Goal: Task Accomplishment & Management: Complete application form

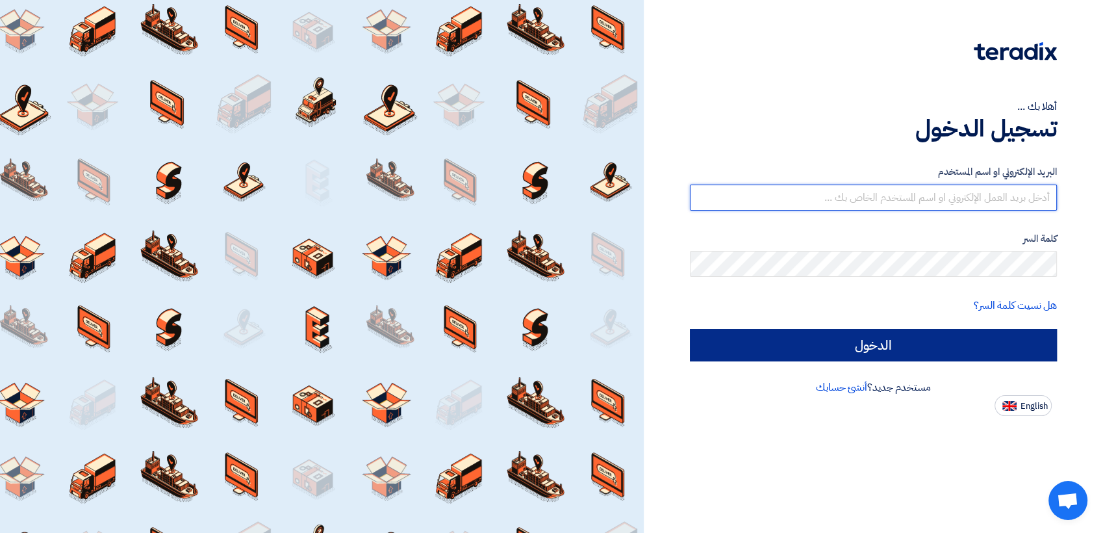
type input "[PERSON_NAME][EMAIL_ADDRESS][DOMAIN_NAME]"
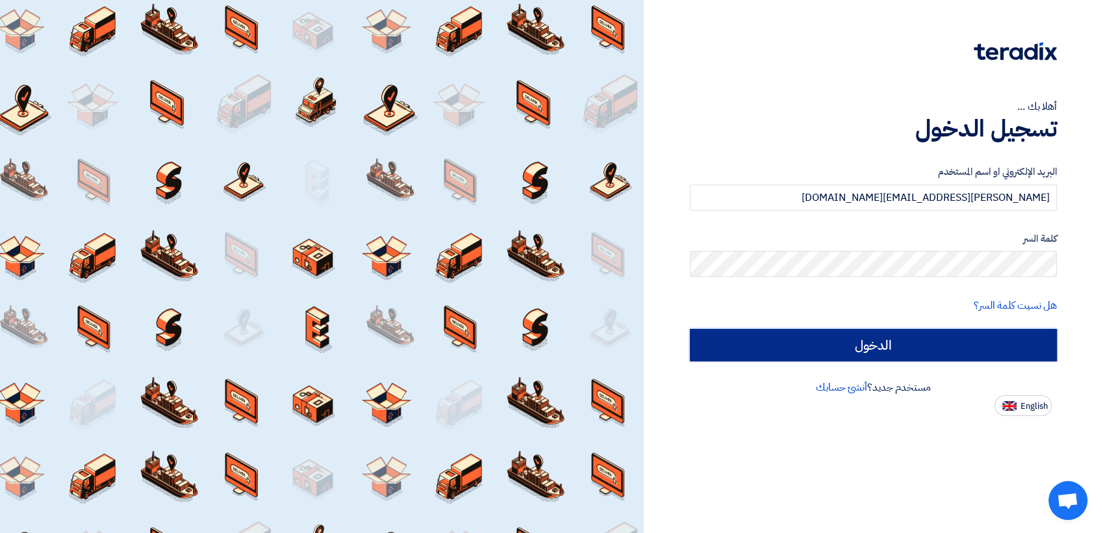
click at [890, 339] on input "الدخول" at bounding box center [874, 345] width 368 height 32
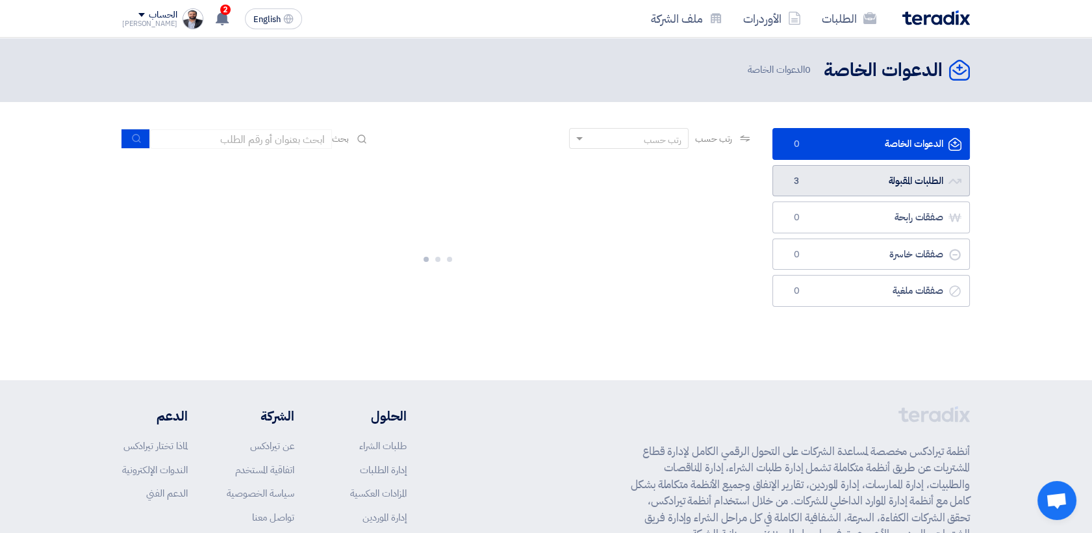
click at [862, 179] on link "الطلبات المقبولة الطلبات المقبولة 3" at bounding box center [872, 181] width 198 height 32
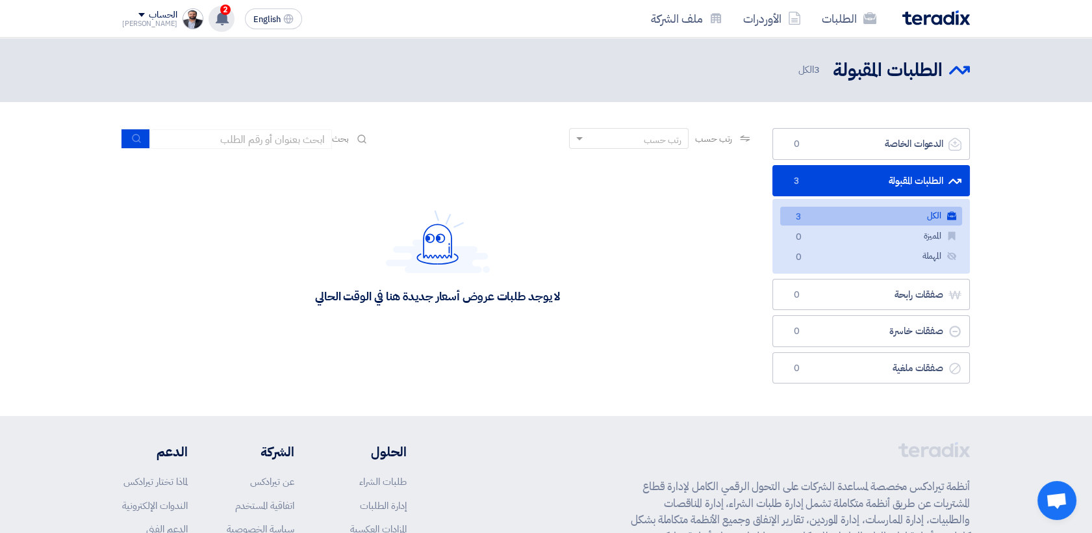
click at [215, 18] on icon at bounding box center [222, 18] width 14 height 14
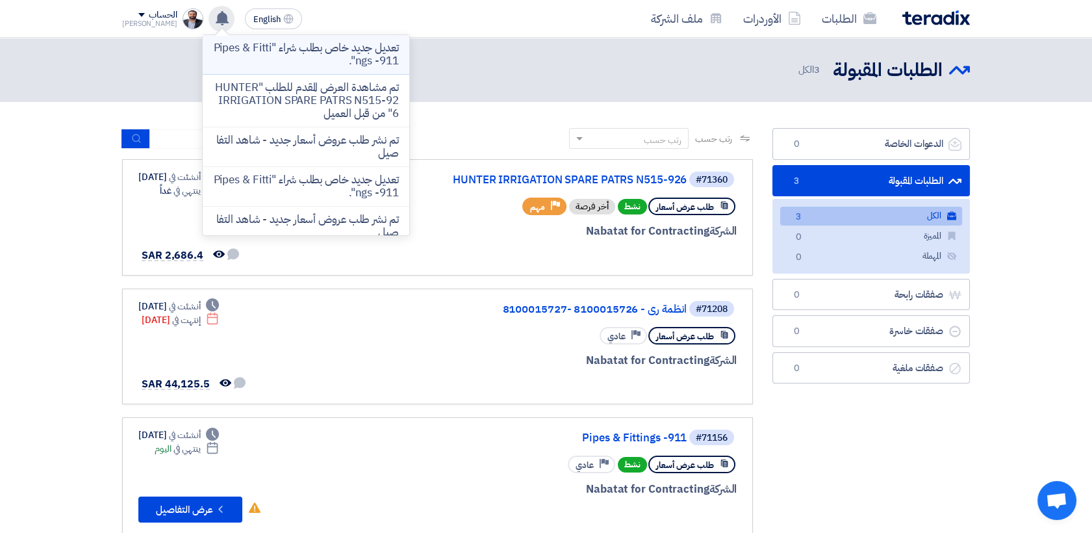
click at [288, 55] on p "تعديل جديد خاص بطلب شراء "Pipes & Fittings -911"." at bounding box center [306, 55] width 186 height 26
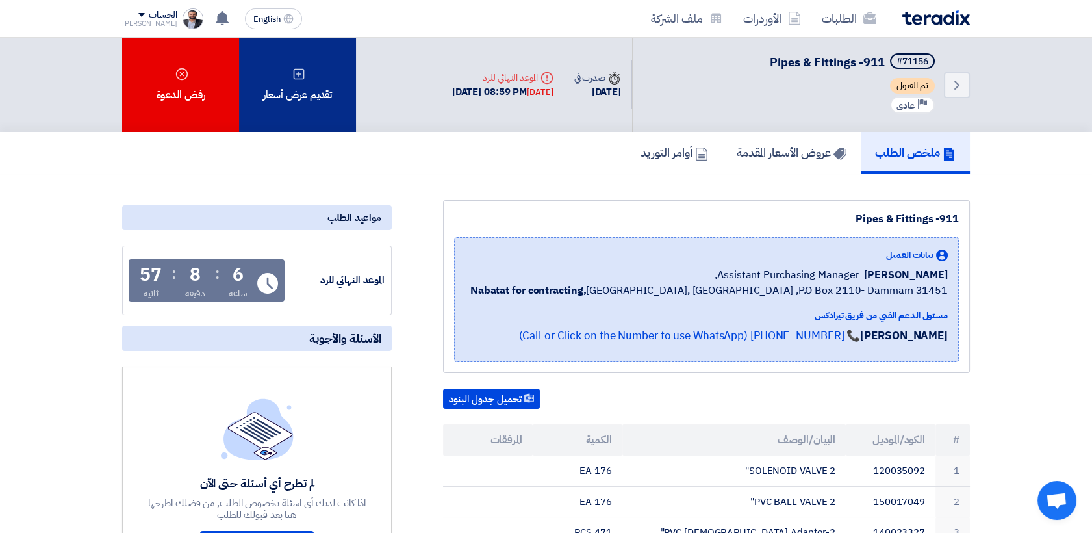
click at [270, 103] on div "تقديم عرض أسعار" at bounding box center [297, 85] width 117 height 94
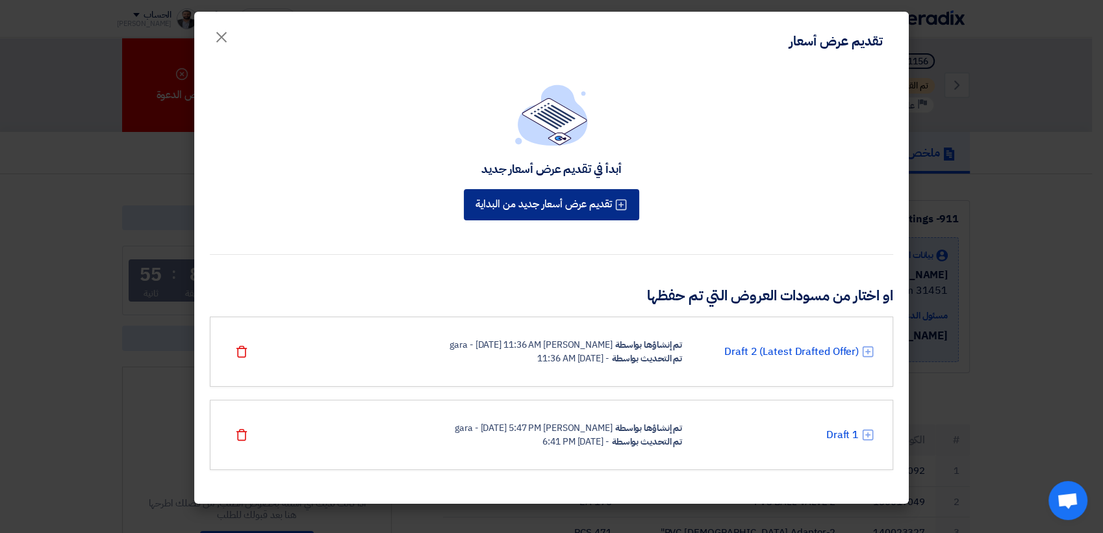
click at [543, 210] on button "تقديم عرض أسعار جديد من البداية" at bounding box center [551, 204] width 175 height 31
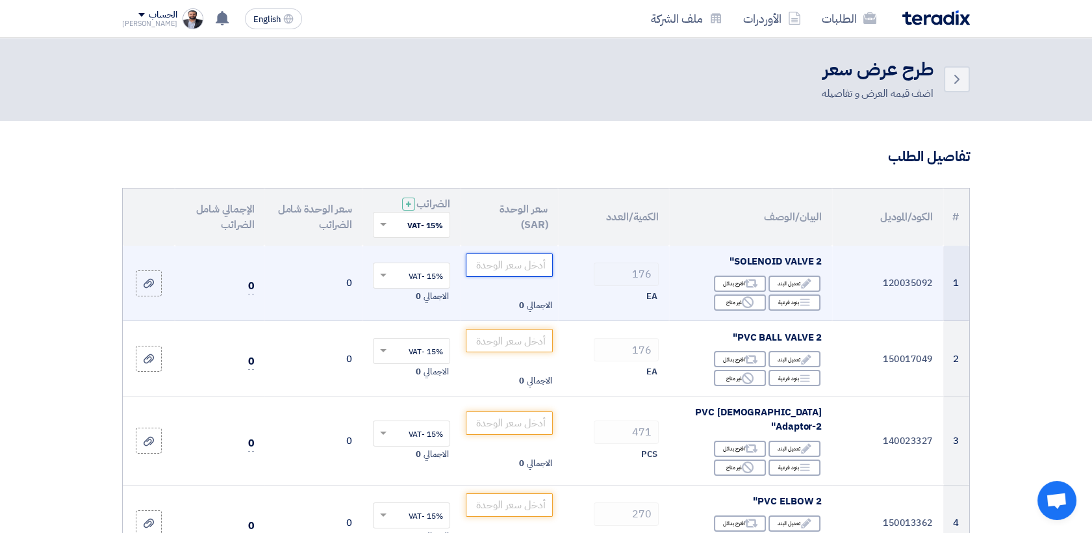
click at [526, 268] on input "number" at bounding box center [510, 264] width 88 height 23
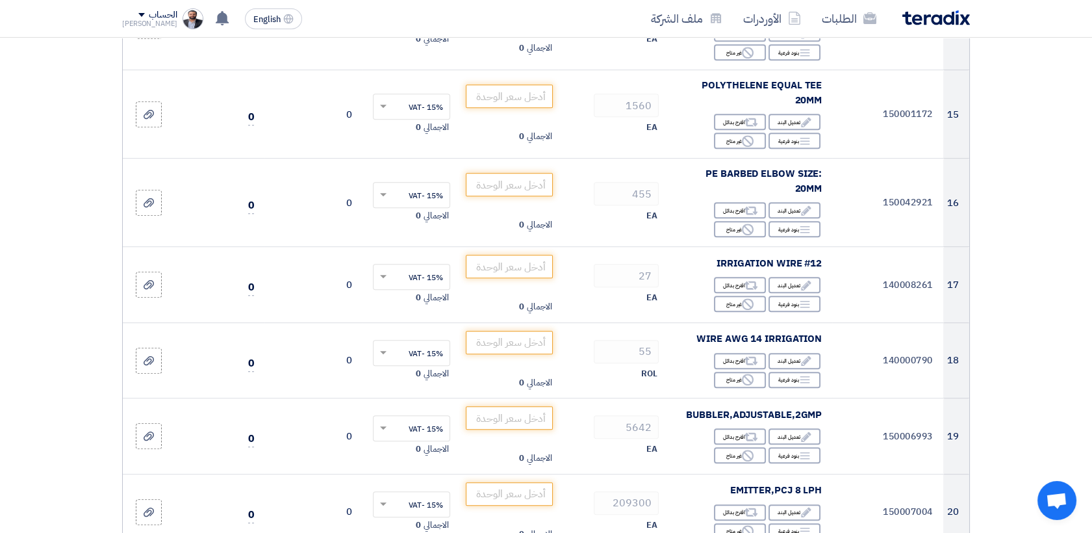
scroll to position [1300, 0]
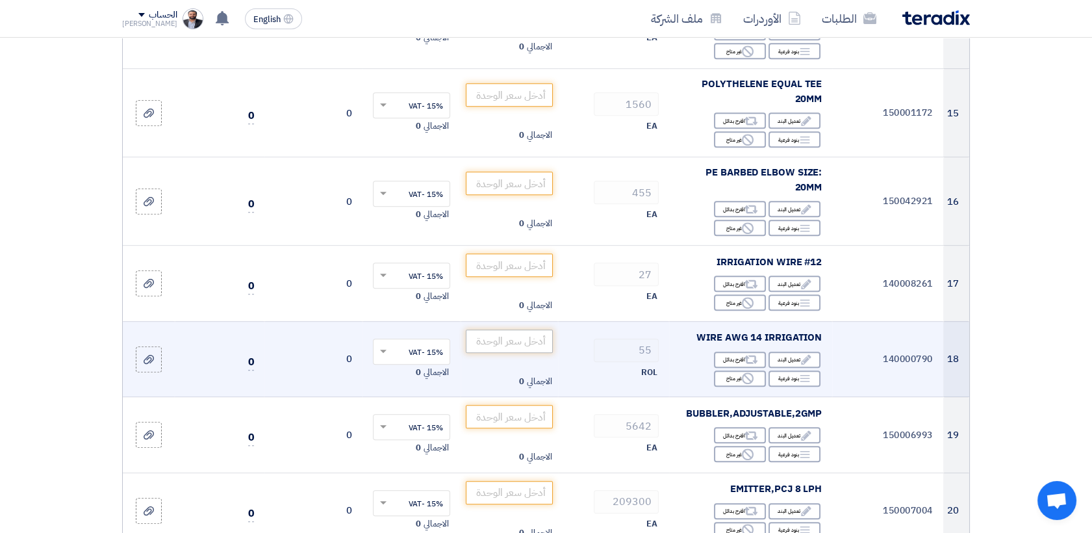
type input "190"
click at [539, 329] on input "number" at bounding box center [510, 340] width 88 height 23
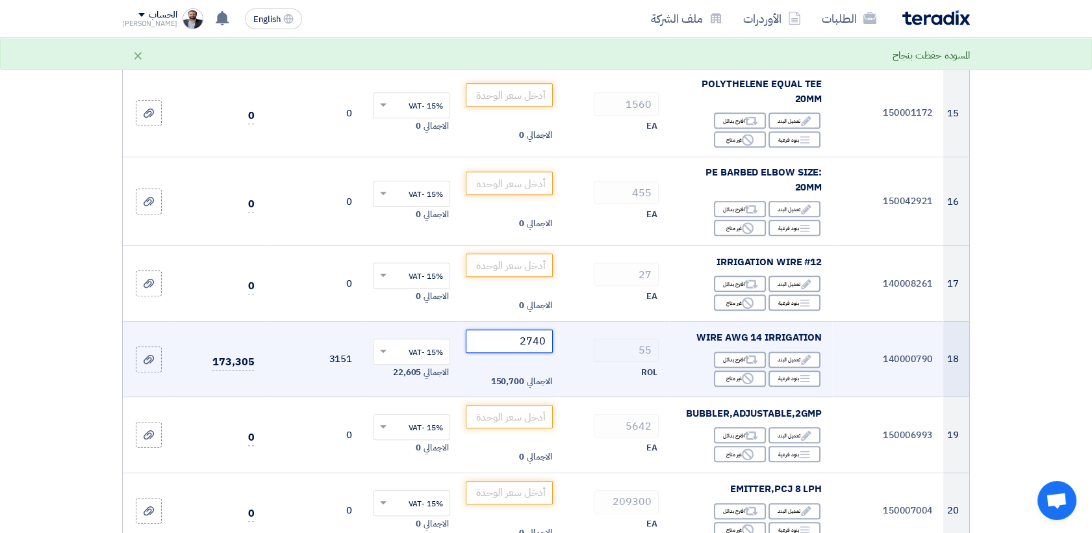
scroll to position [1372, 0]
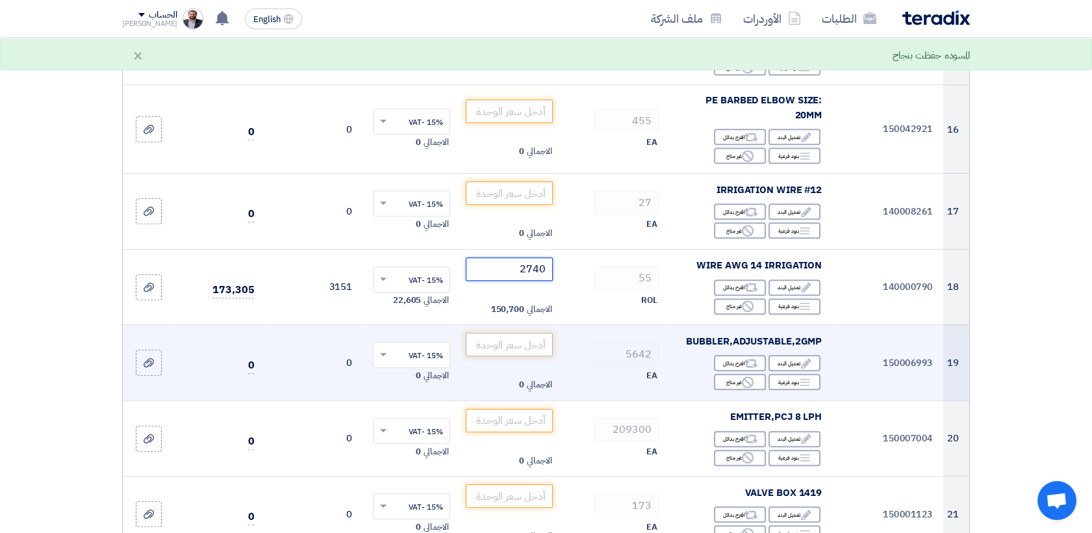
type input "2740"
click at [487, 333] on input "number" at bounding box center [510, 344] width 88 height 23
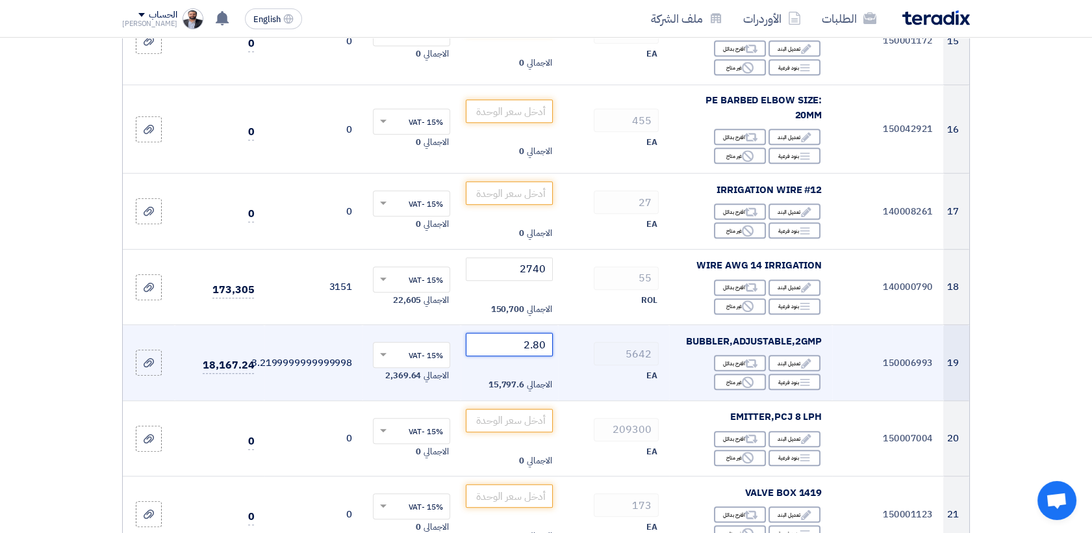
scroll to position [1444, 0]
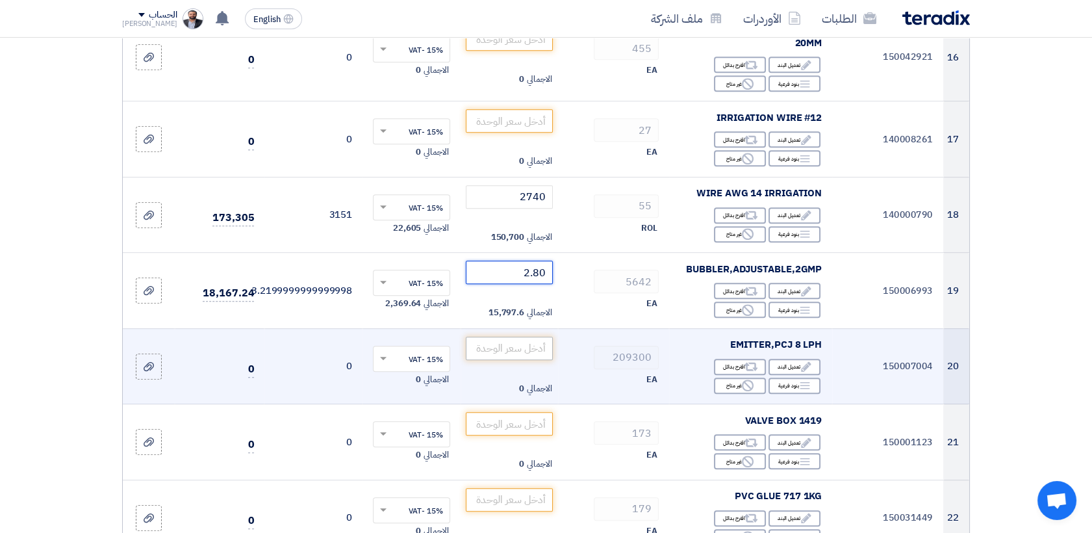
type input "2.80"
click at [500, 337] on input "number" at bounding box center [510, 348] width 88 height 23
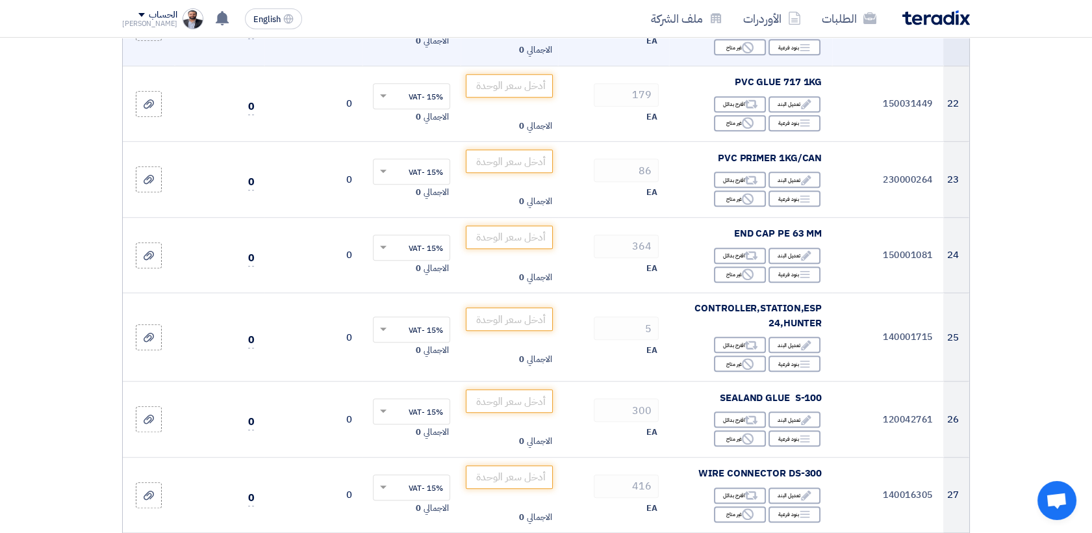
scroll to position [1877, 0]
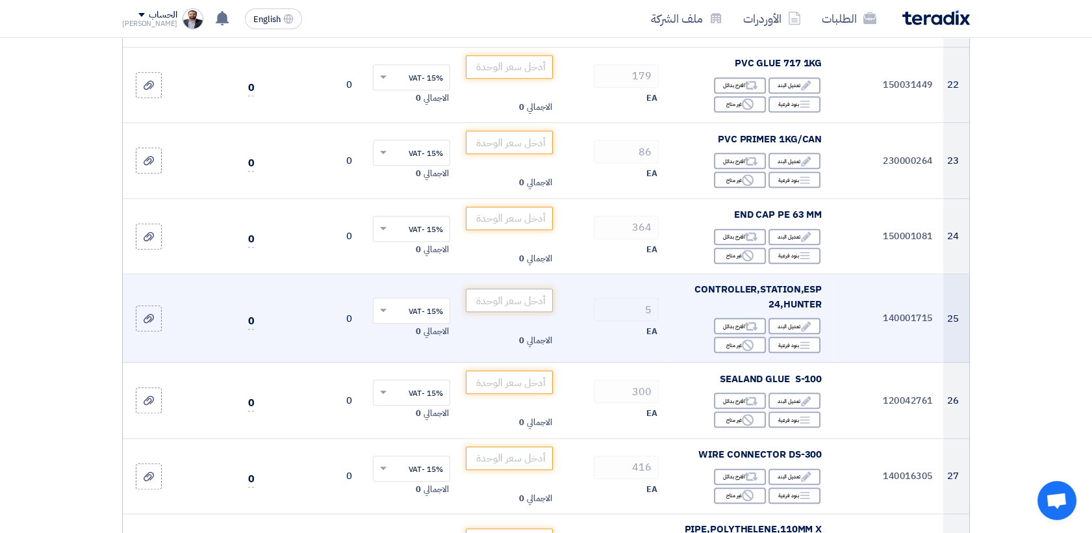
type input "0.50"
click at [502, 289] on input "number" at bounding box center [510, 300] width 88 height 23
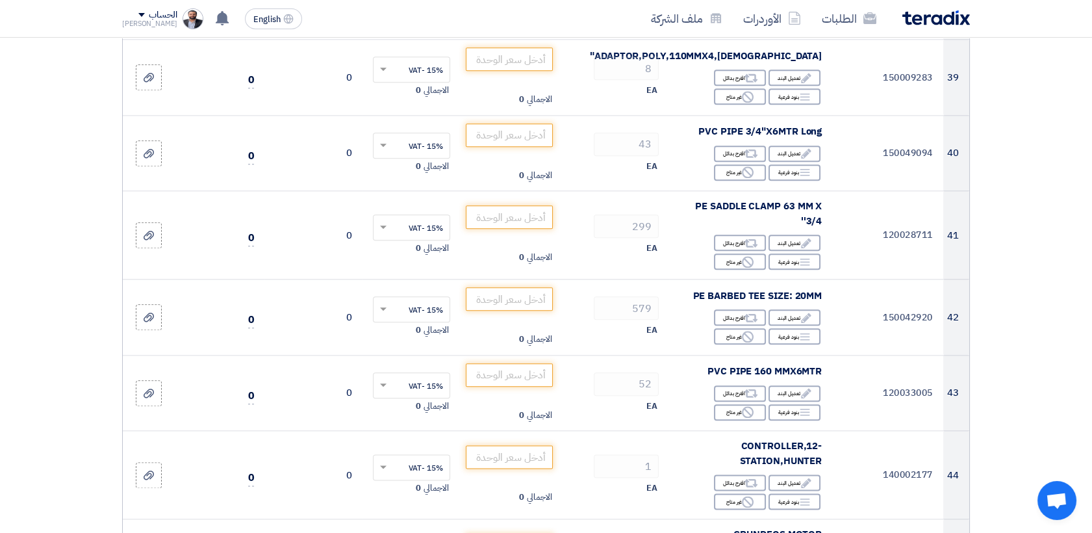
scroll to position [3321, 0]
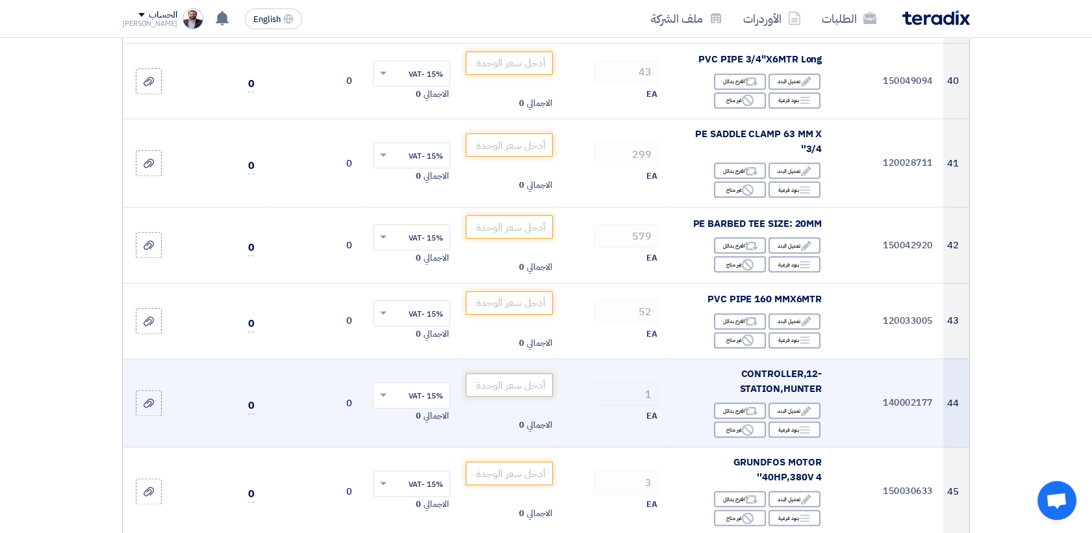
type input "4000"
click at [483, 373] on input "number" at bounding box center [510, 384] width 88 height 23
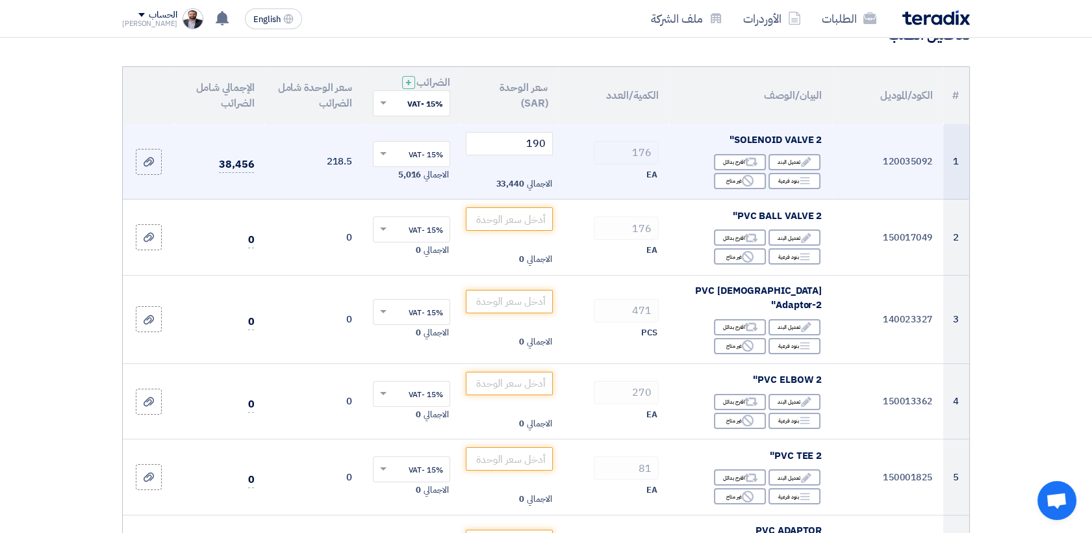
scroll to position [144, 0]
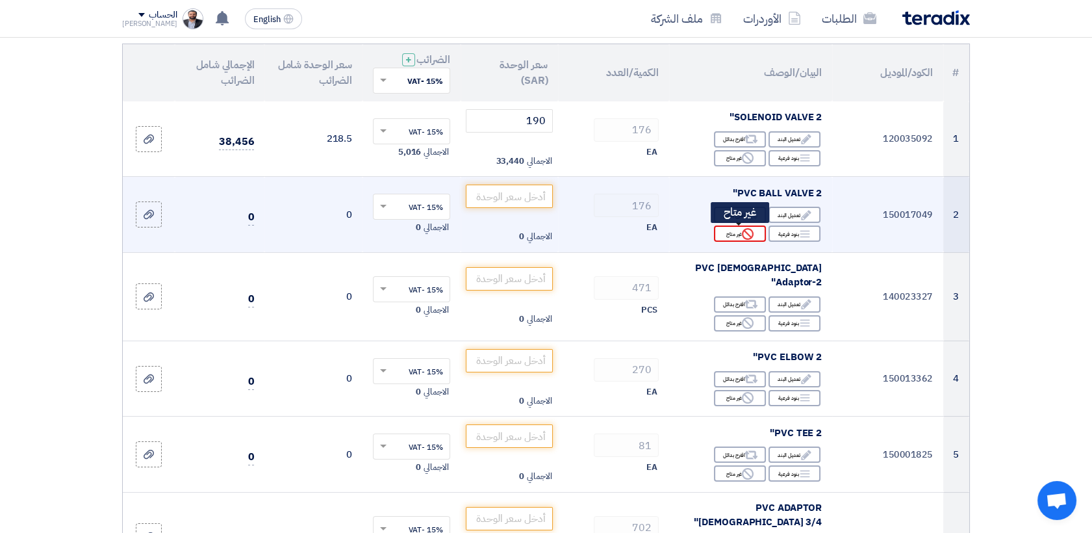
type input "4000"
click at [734, 236] on div "Reject غير متاح" at bounding box center [740, 233] width 52 height 16
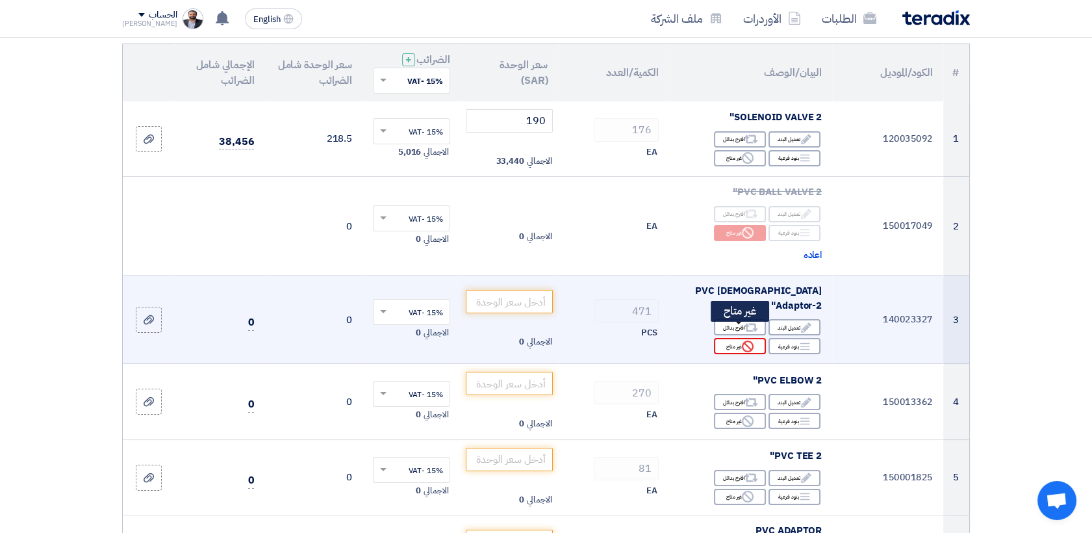
click at [728, 338] on div "Reject غير متاح" at bounding box center [740, 346] width 52 height 16
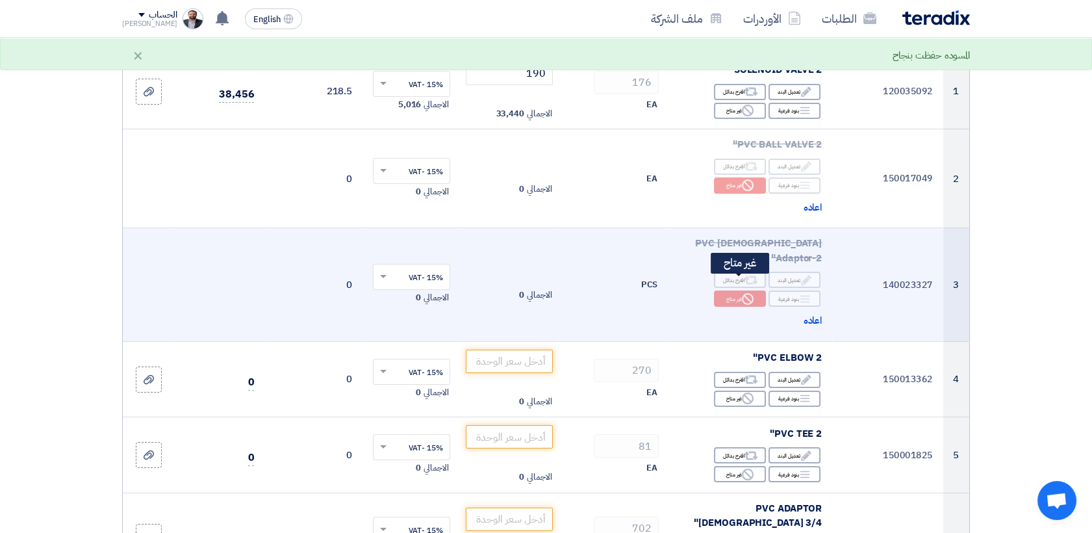
scroll to position [216, 0]
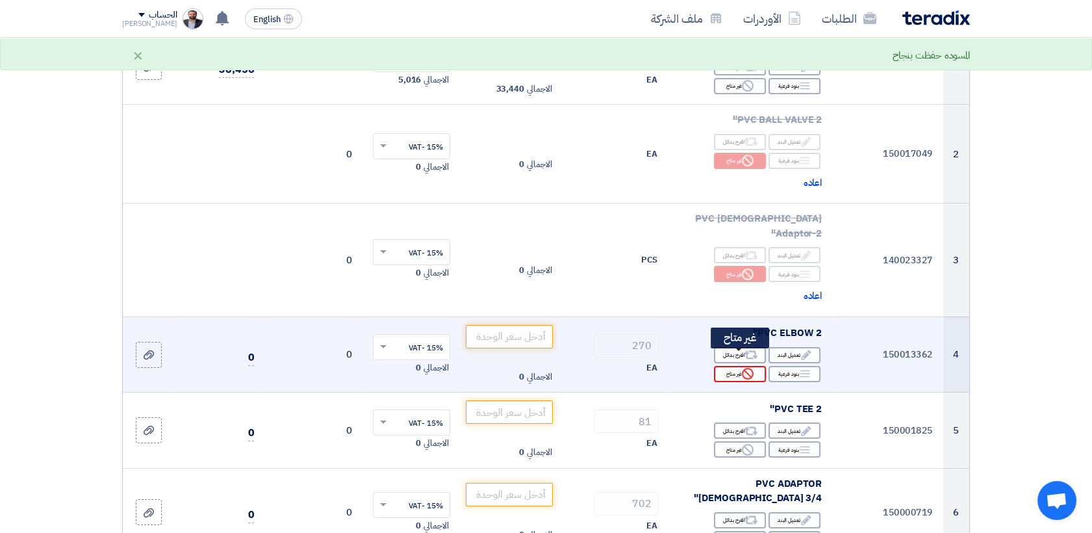
click at [733, 366] on div "Reject غير متاح" at bounding box center [740, 374] width 52 height 16
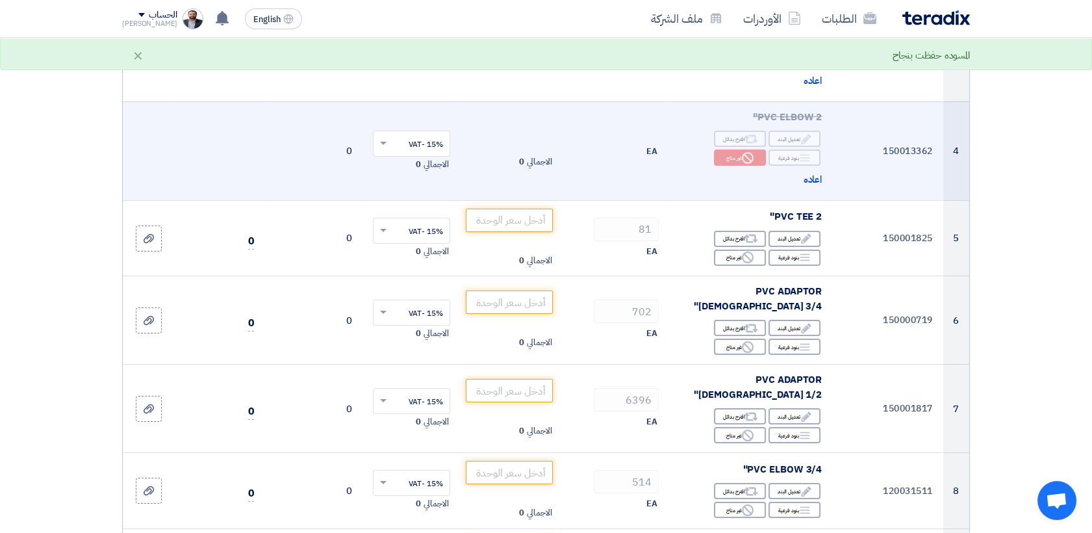
scroll to position [433, 0]
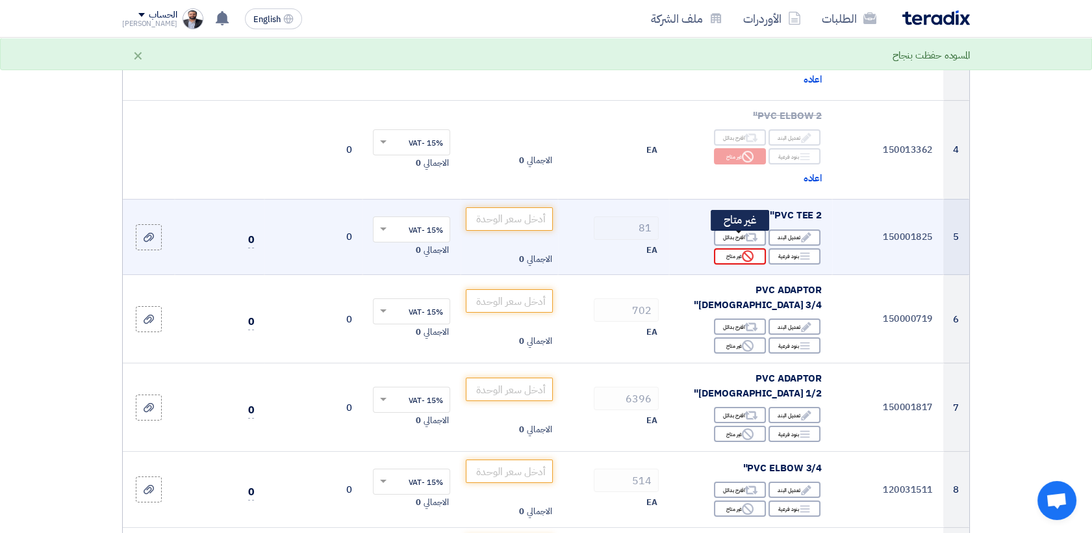
click at [731, 248] on div "Reject غير متاح" at bounding box center [740, 256] width 52 height 16
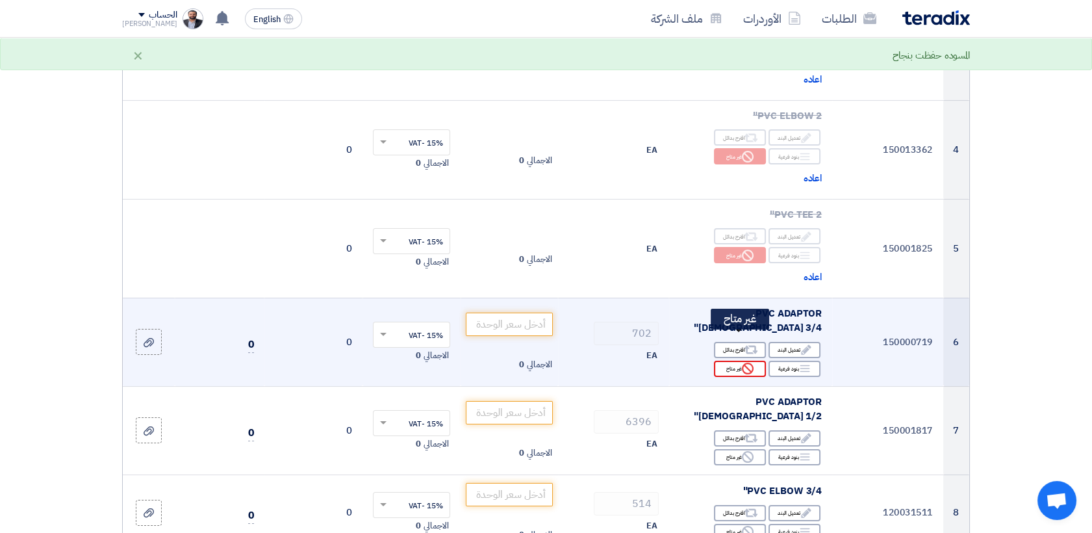
click at [725, 361] on div "Reject غير متاح" at bounding box center [740, 369] width 52 height 16
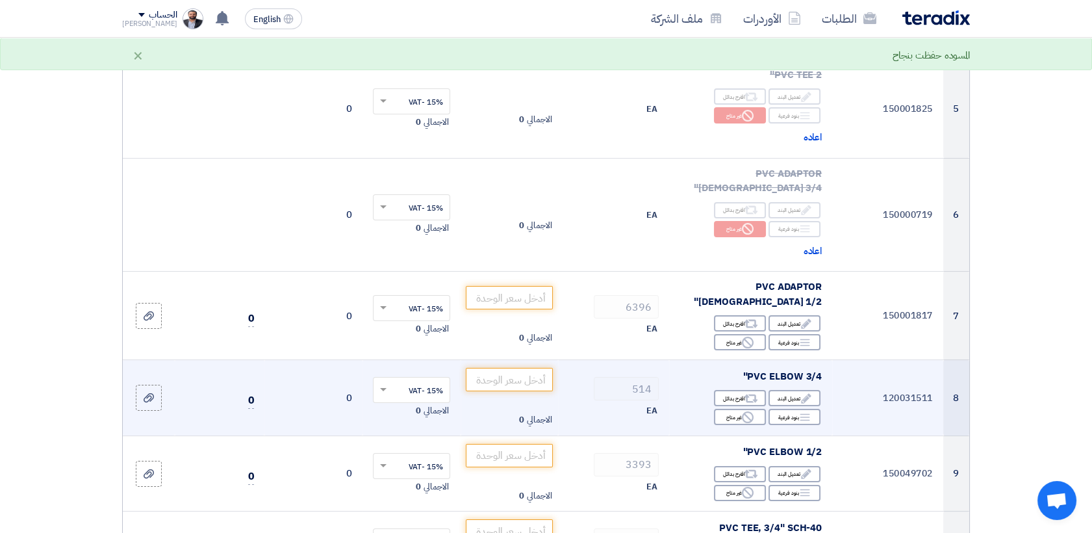
scroll to position [577, 0]
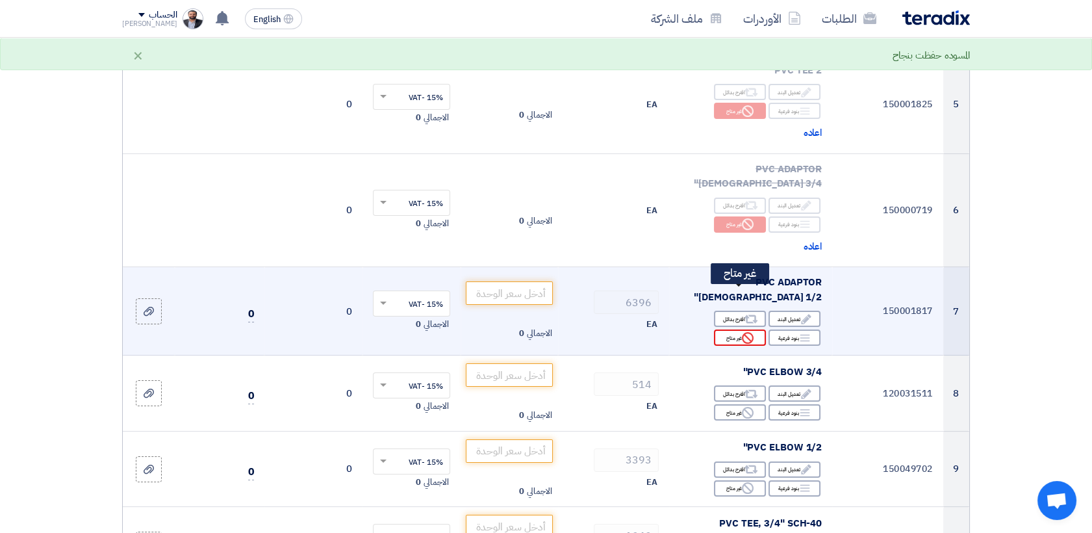
click at [730, 329] on div "Reject غير متاح" at bounding box center [740, 337] width 52 height 16
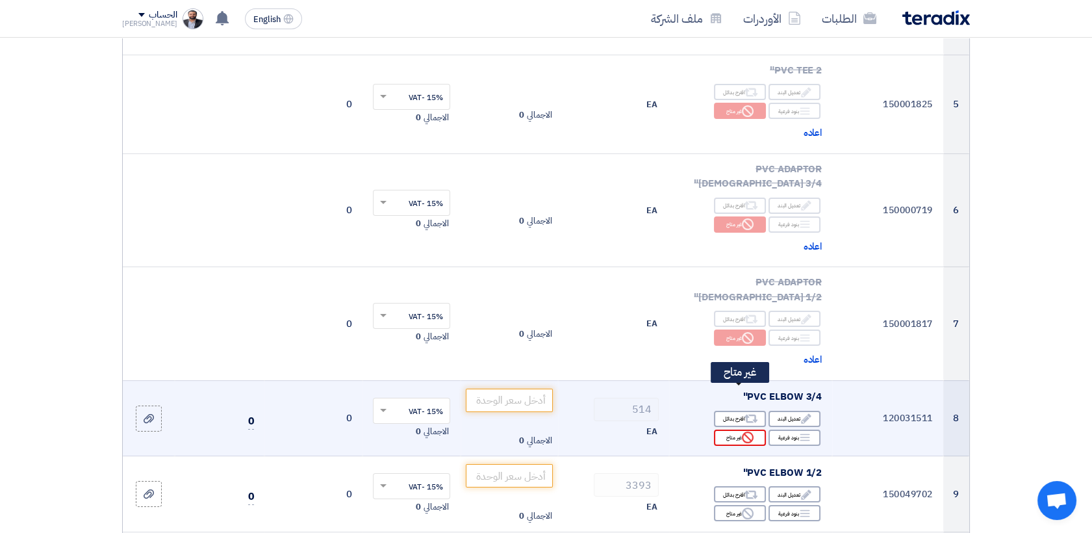
click at [733, 430] on div "Reject غير متاح" at bounding box center [740, 438] width 52 height 16
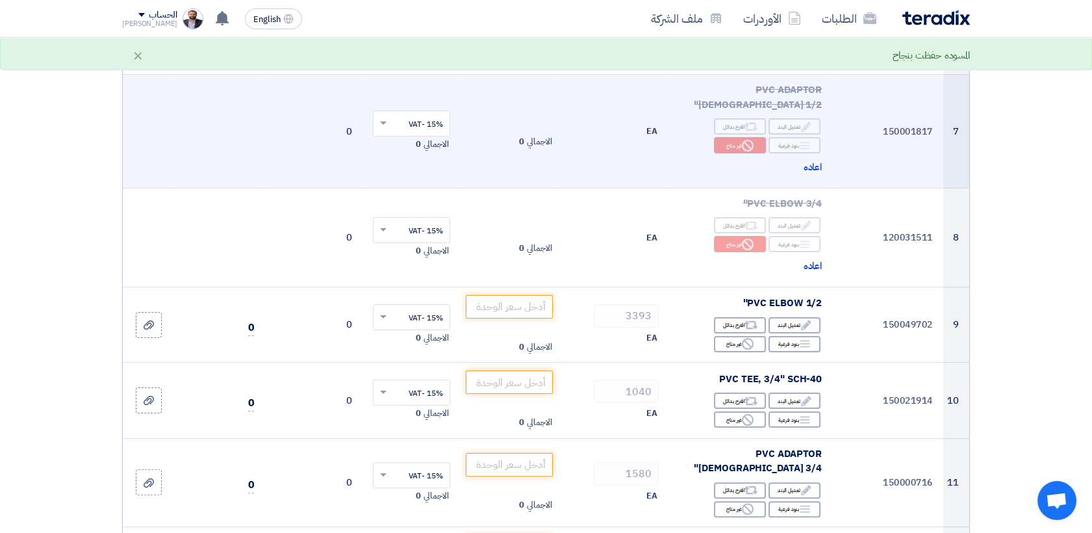
scroll to position [794, 0]
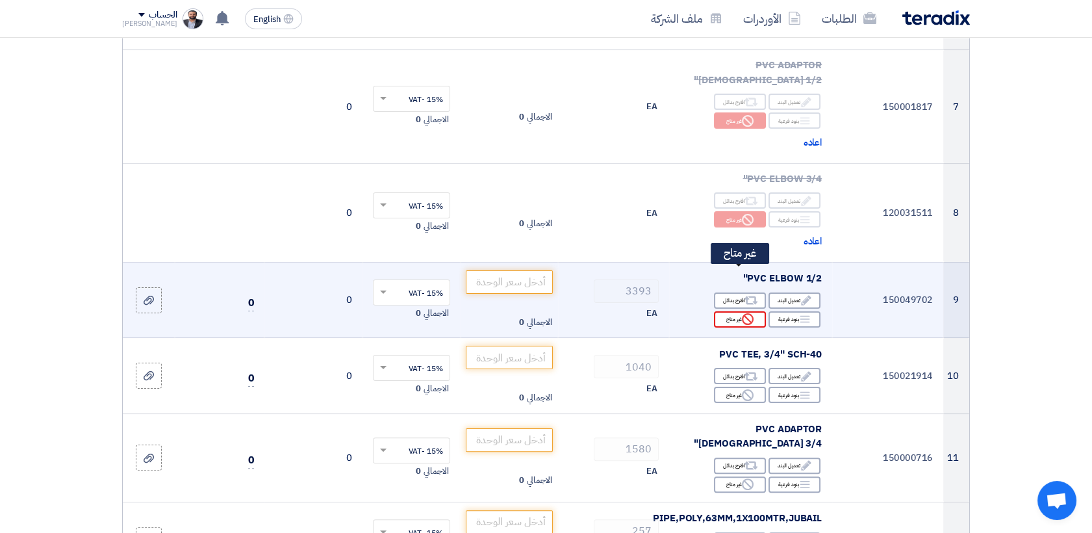
click at [727, 311] on div "Reject غير متاح" at bounding box center [740, 319] width 52 height 16
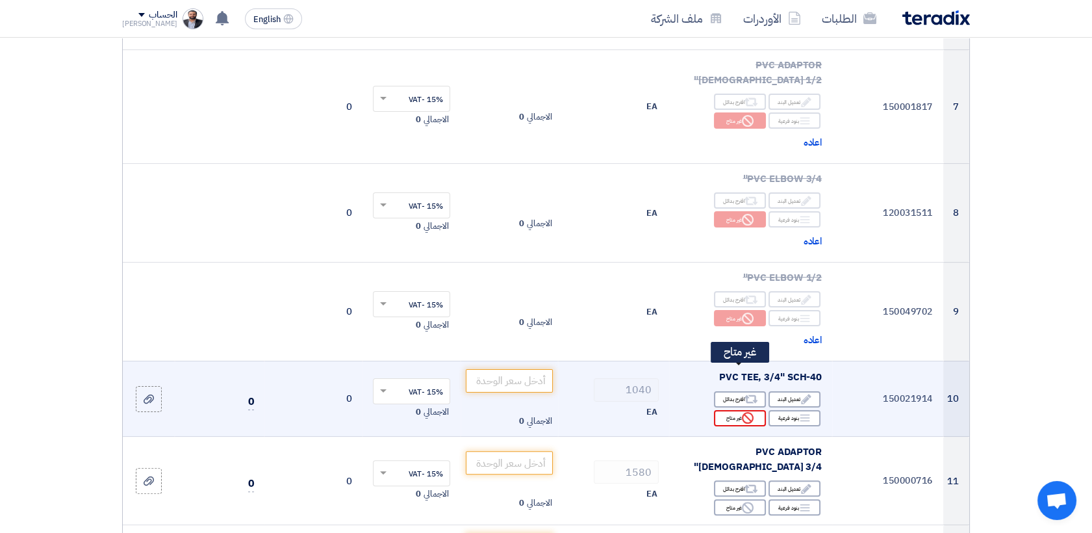
click at [723, 410] on div "Reject غير متاح" at bounding box center [740, 418] width 52 height 16
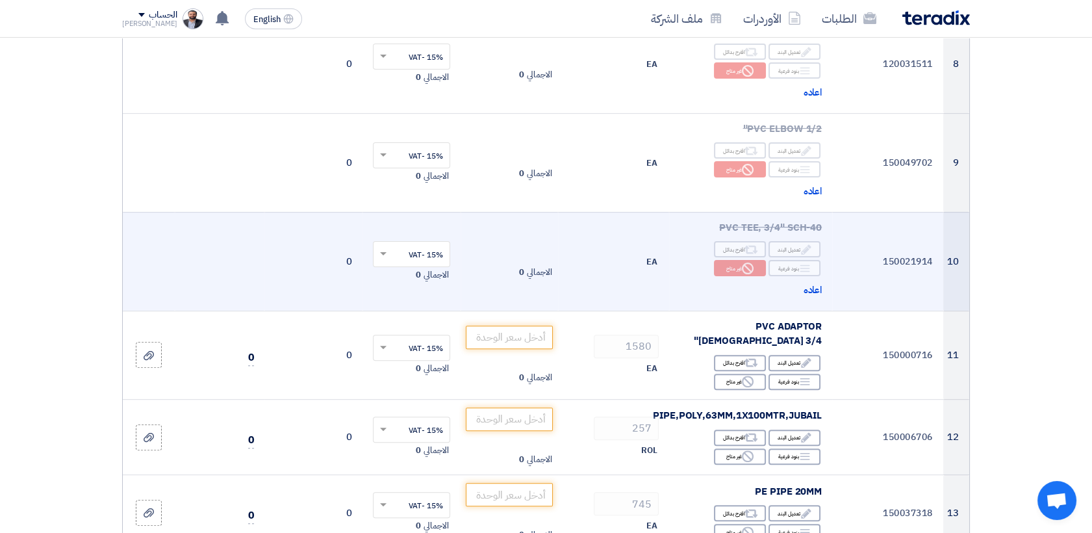
scroll to position [1010, 0]
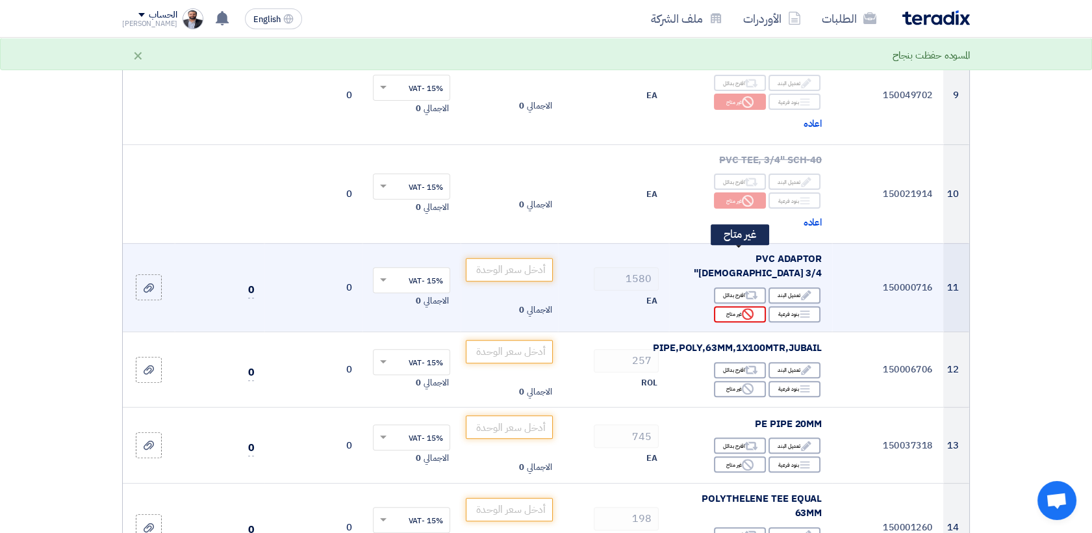
click at [736, 306] on div "Reject غير متاح" at bounding box center [740, 314] width 52 height 16
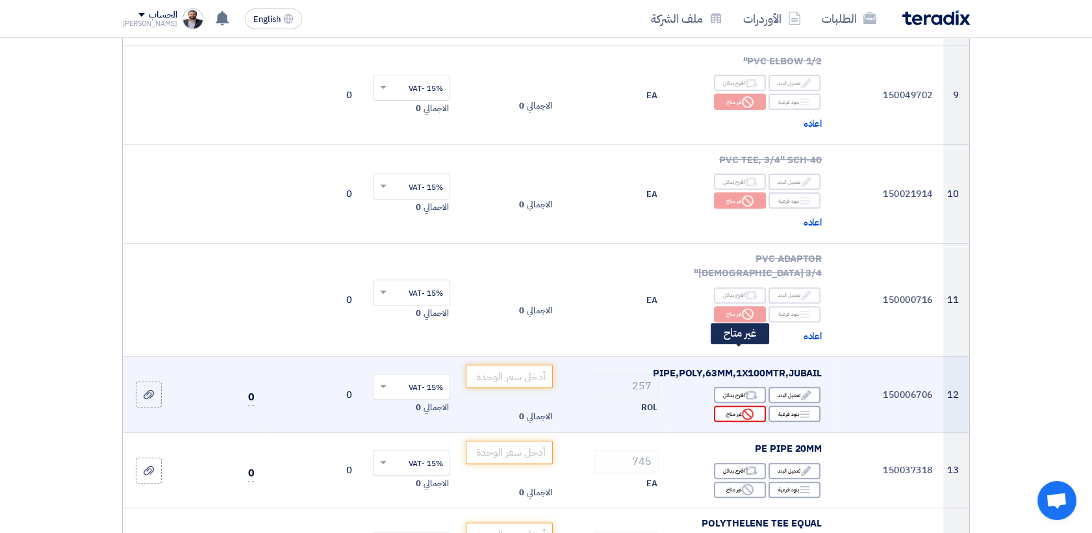
click at [728, 405] on div "Reject غير متاح" at bounding box center [740, 413] width 52 height 16
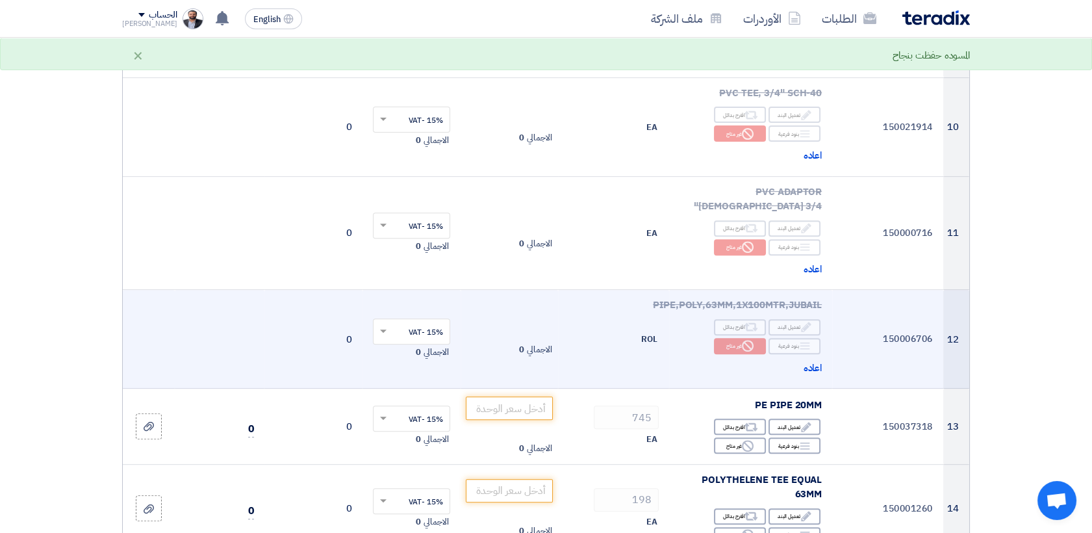
scroll to position [1155, 0]
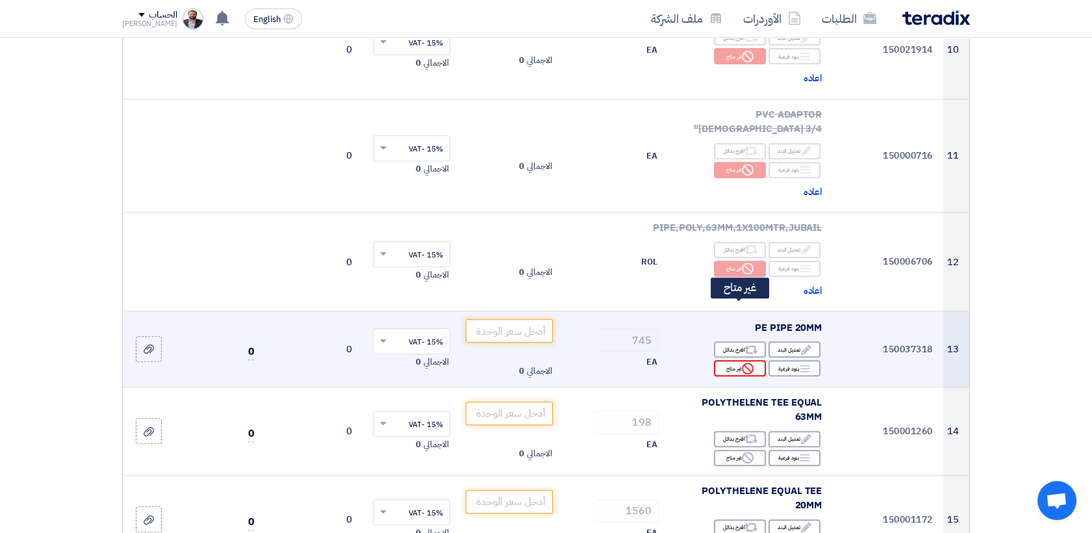
click at [728, 360] on div "Reject غير متاح" at bounding box center [740, 368] width 52 height 16
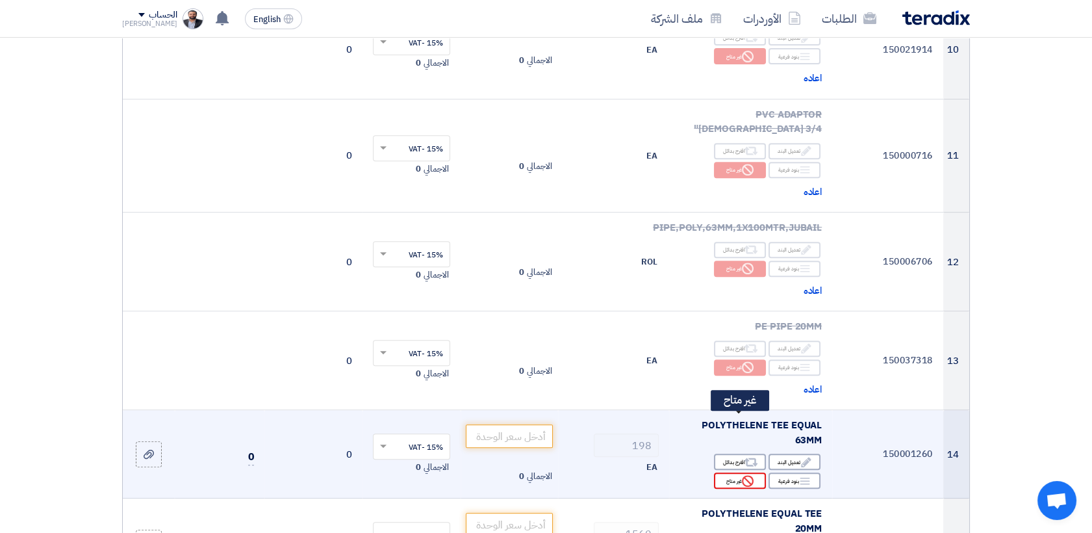
click at [723, 472] on div "Reject غير متاح" at bounding box center [740, 480] width 52 height 16
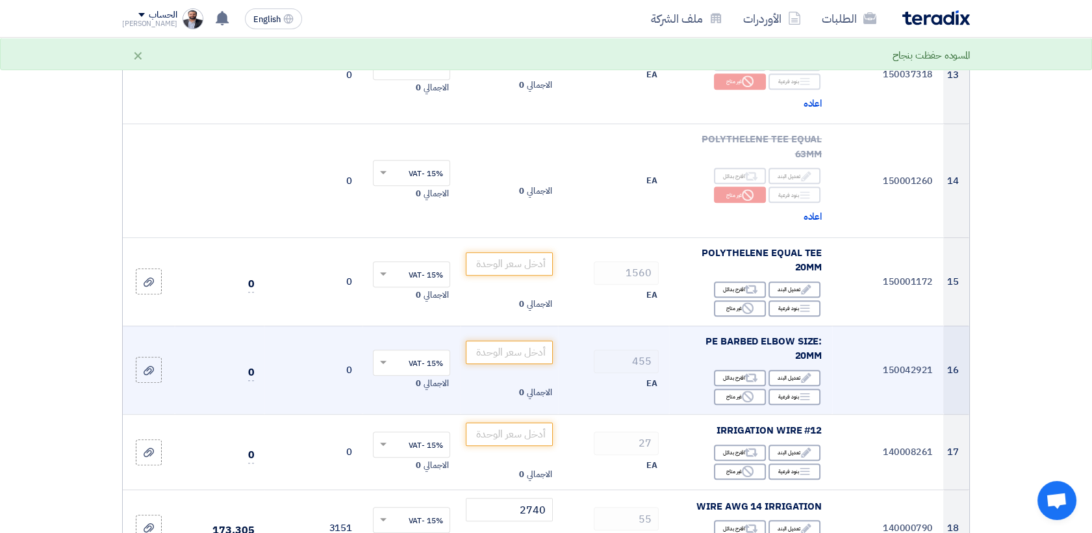
scroll to position [1444, 0]
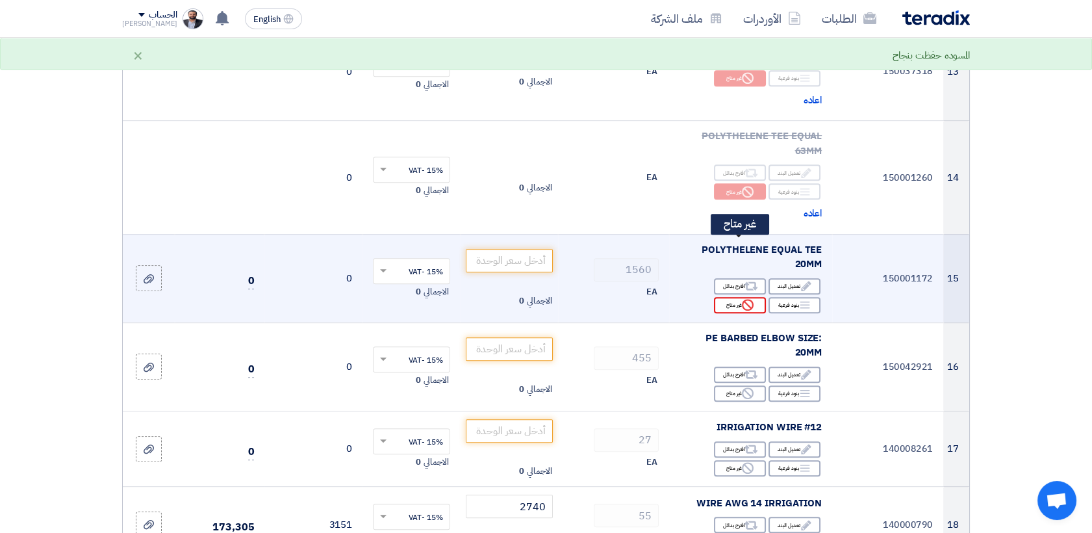
click at [725, 297] on div "Reject غير متاح" at bounding box center [740, 305] width 52 height 16
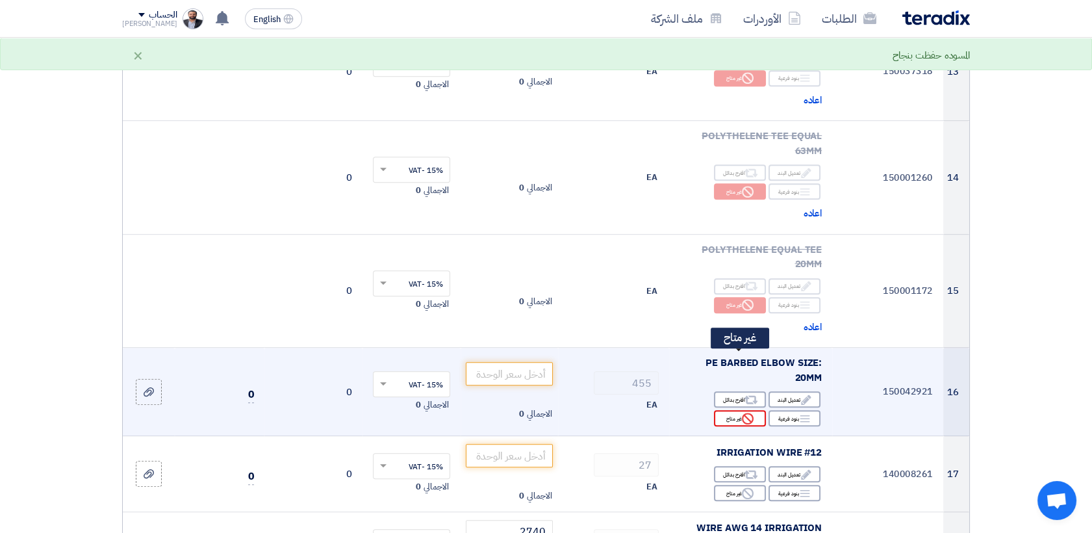
click at [742, 413] on icon "Reject" at bounding box center [748, 419] width 12 height 12
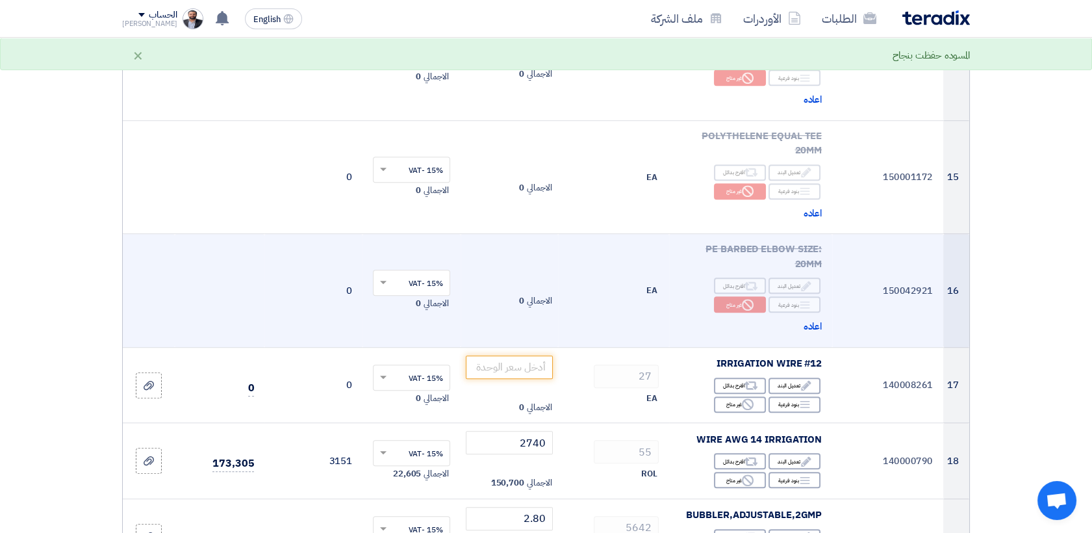
scroll to position [1588, 0]
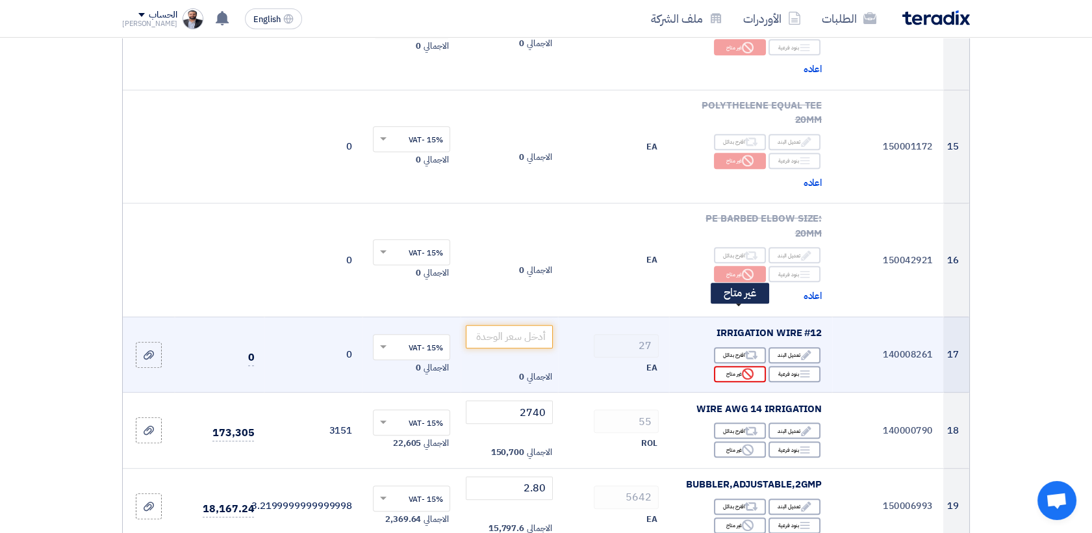
click at [720, 366] on div "Reject غير متاح" at bounding box center [740, 374] width 52 height 16
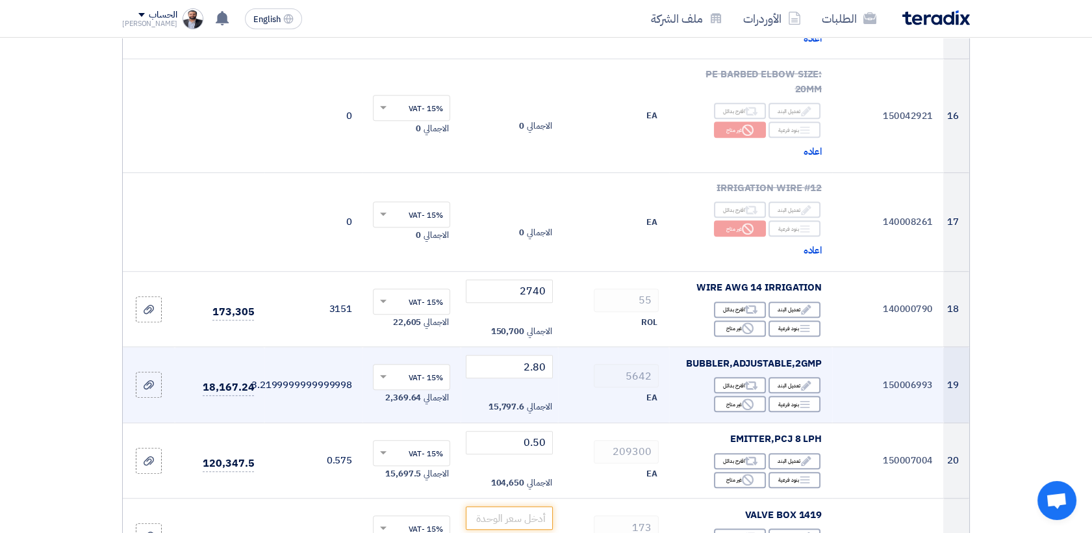
scroll to position [1804, 0]
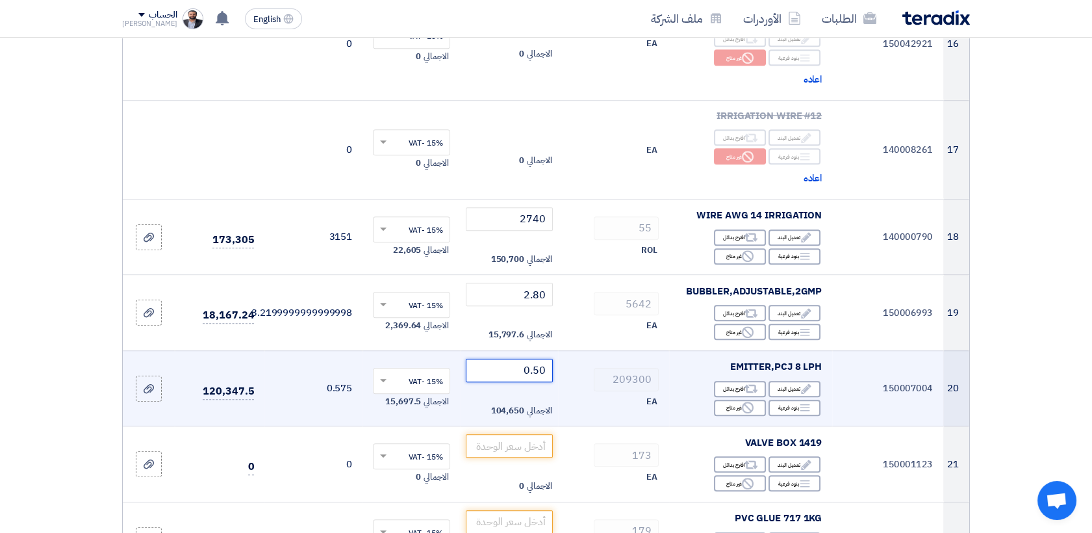
click at [542, 359] on input "0.50" at bounding box center [510, 370] width 88 height 23
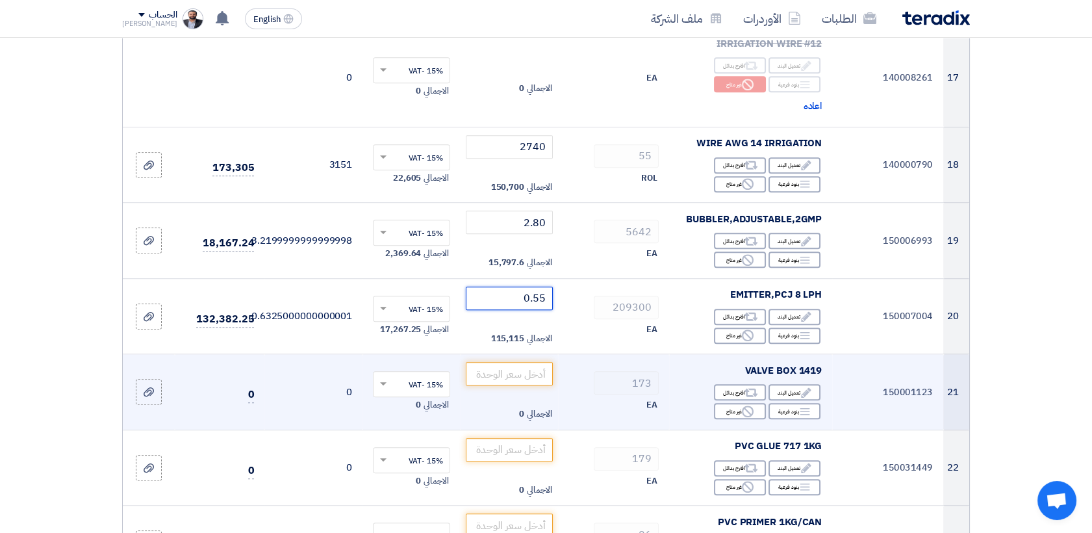
scroll to position [1949, 0]
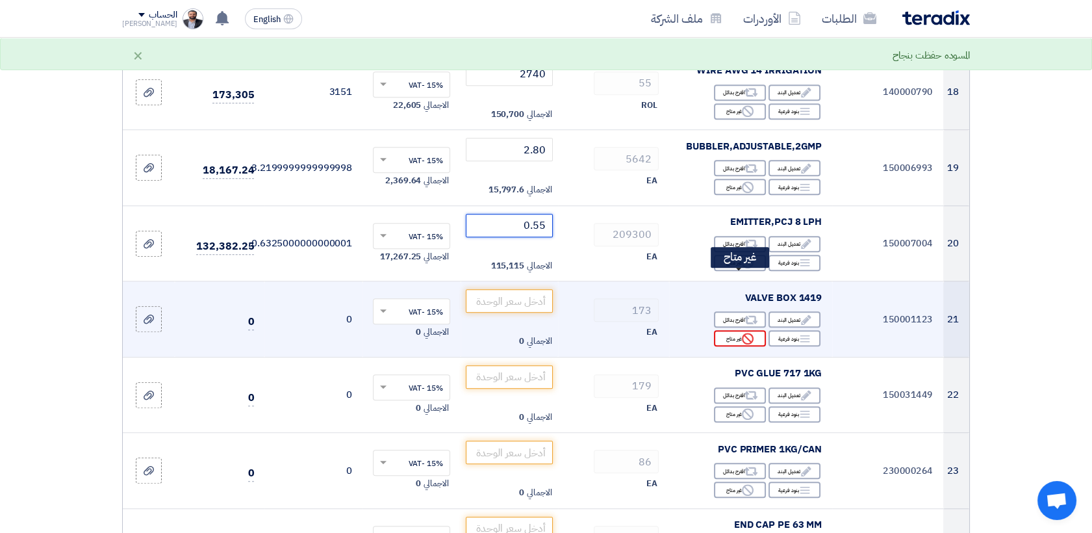
type input "0.55"
click at [726, 330] on div "Reject غير متاح" at bounding box center [740, 338] width 52 height 16
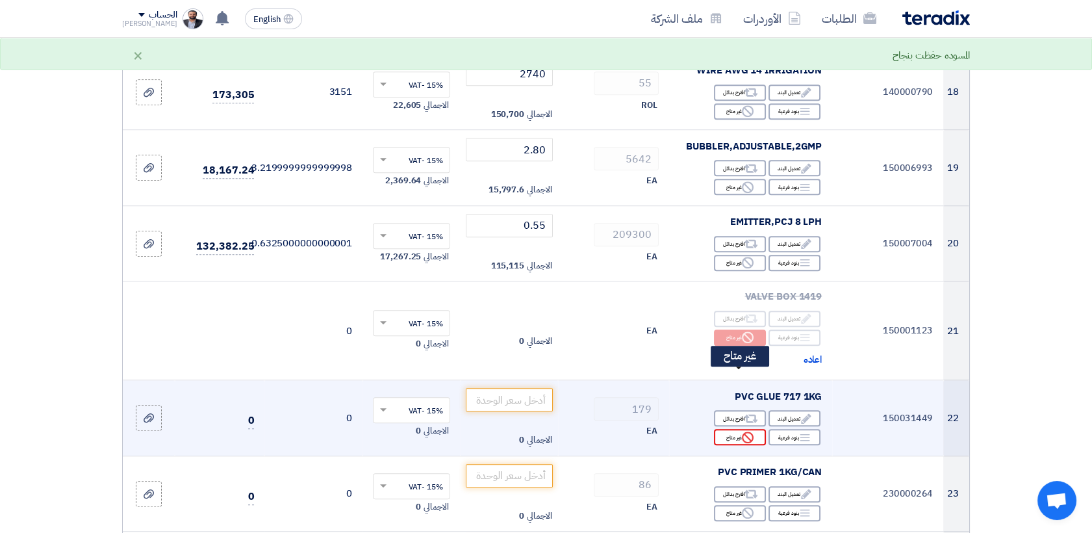
click at [733, 429] on div "Reject غير متاح" at bounding box center [740, 437] width 52 height 16
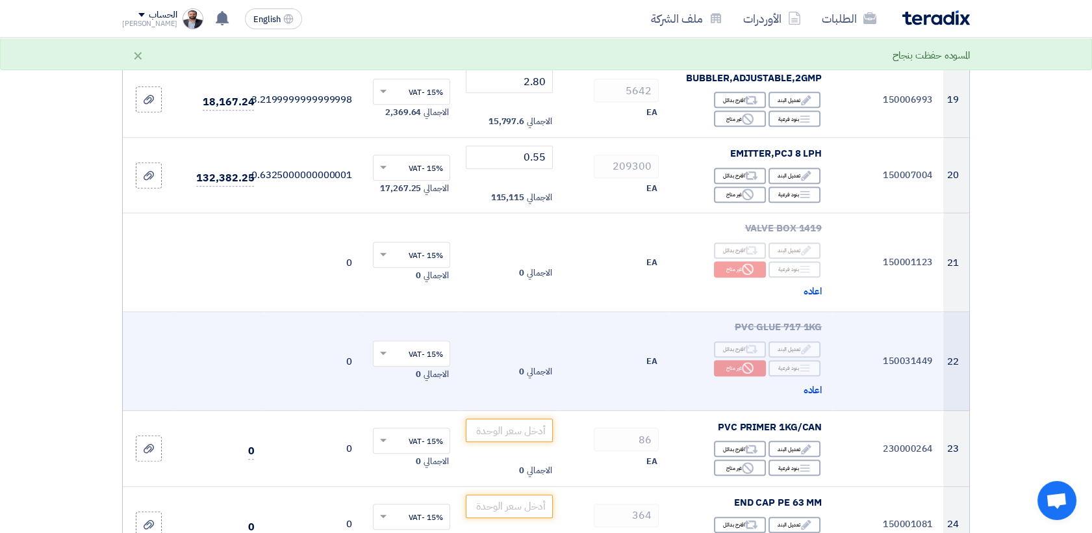
scroll to position [2094, 0]
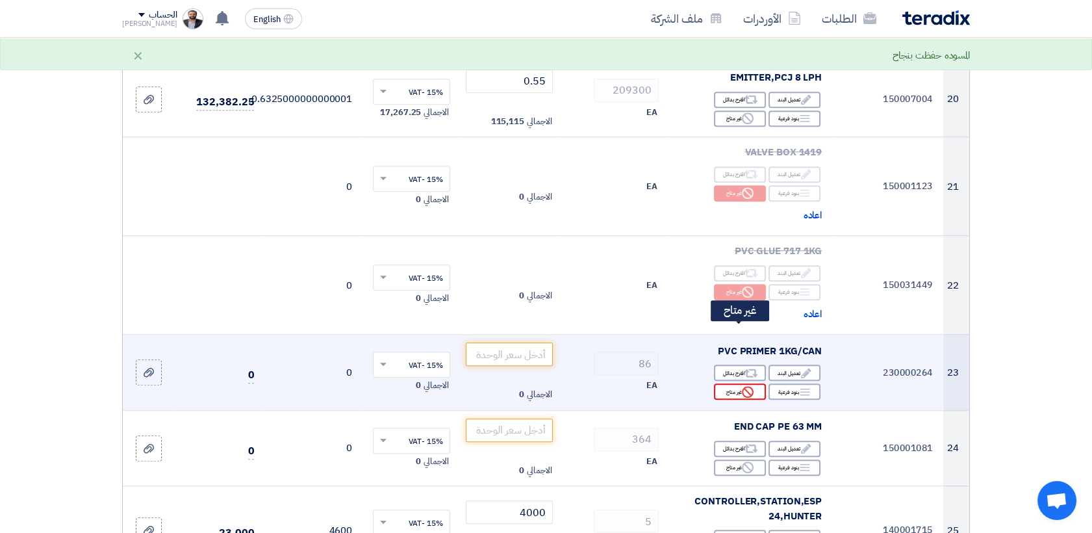
click at [727, 383] on div "Reject غير متاح" at bounding box center [740, 391] width 52 height 16
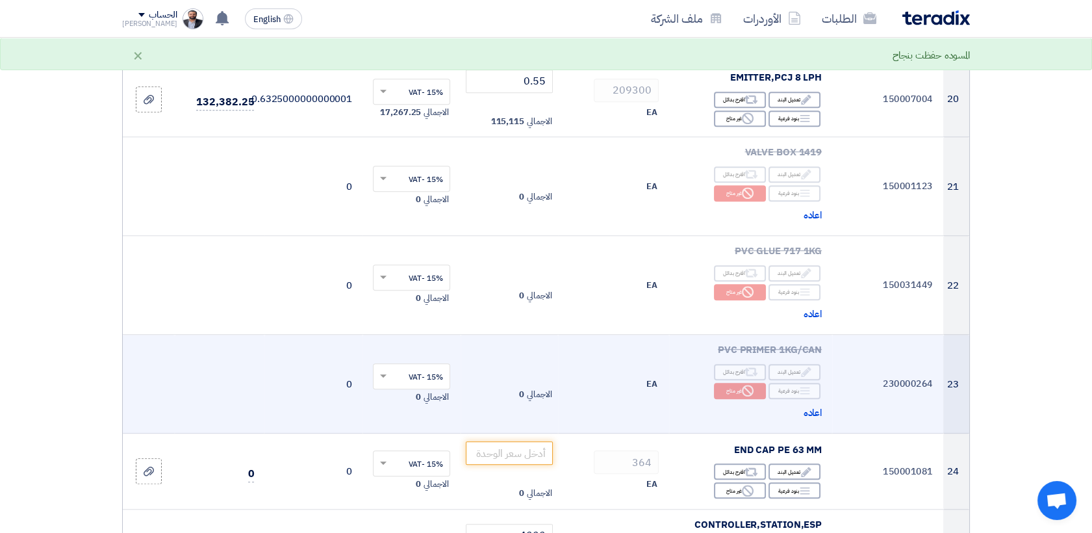
scroll to position [2166, 0]
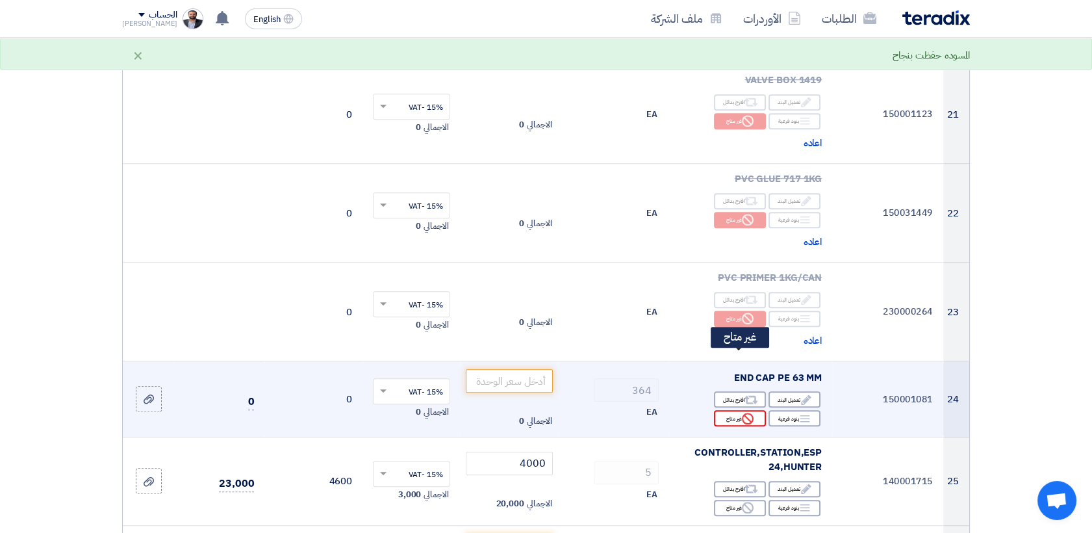
click at [738, 410] on div "Reject غير متاح" at bounding box center [740, 418] width 52 height 16
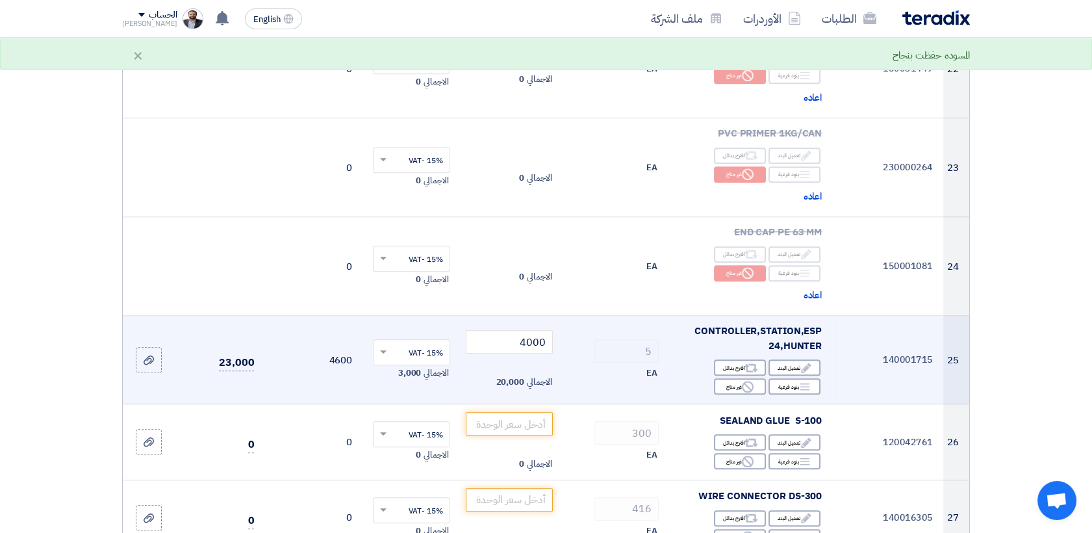
scroll to position [2382, 0]
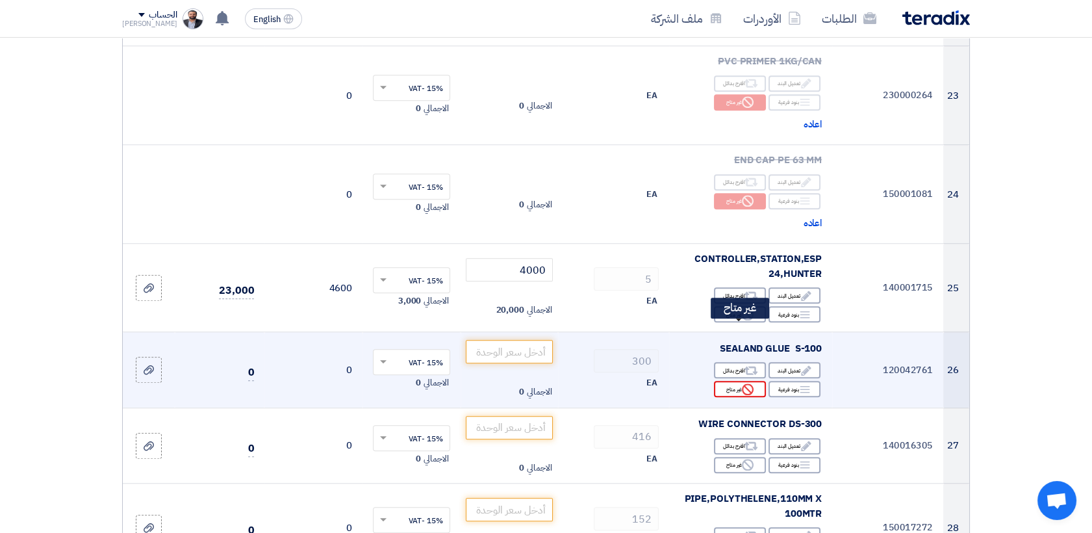
click at [727, 381] on div "Reject غير متاح" at bounding box center [740, 389] width 52 height 16
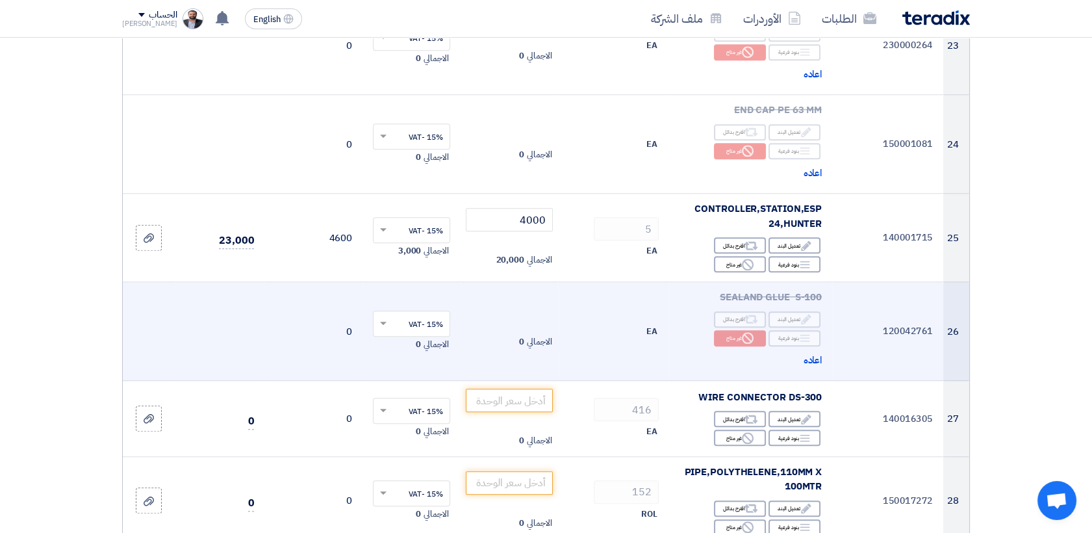
scroll to position [2526, 0]
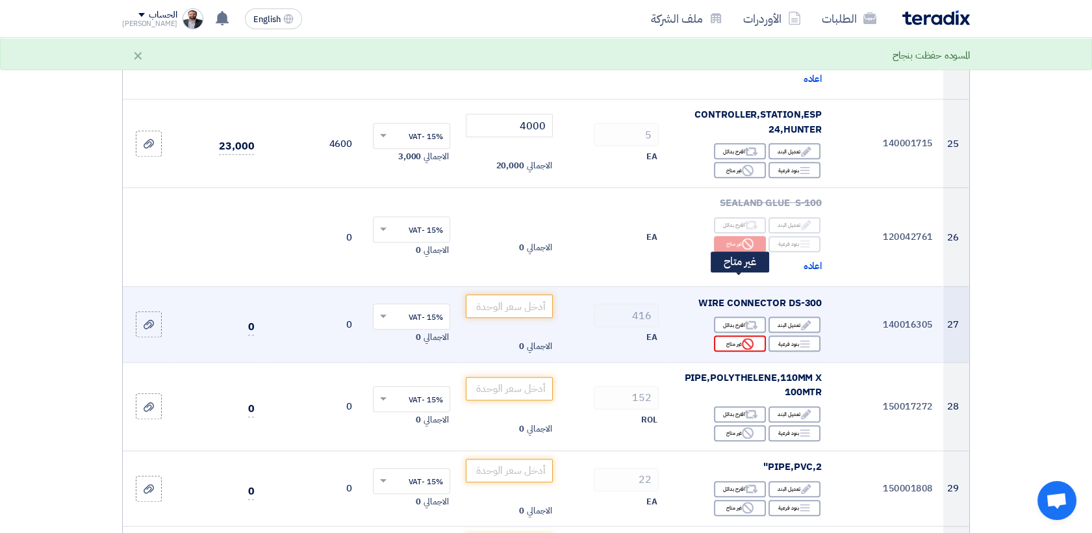
click at [728, 335] on div "Reject غير متاح" at bounding box center [740, 343] width 52 height 16
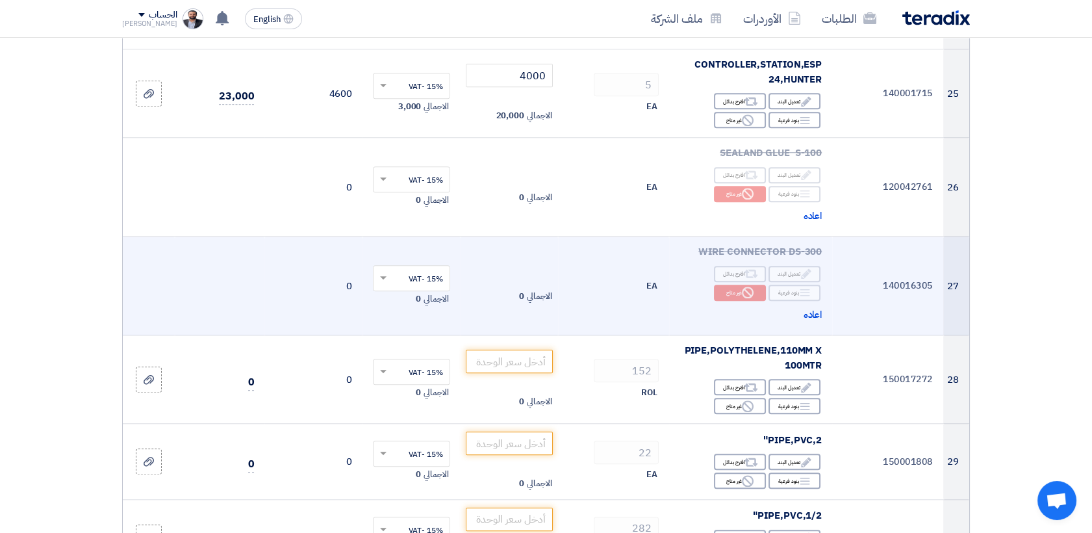
scroll to position [2599, 0]
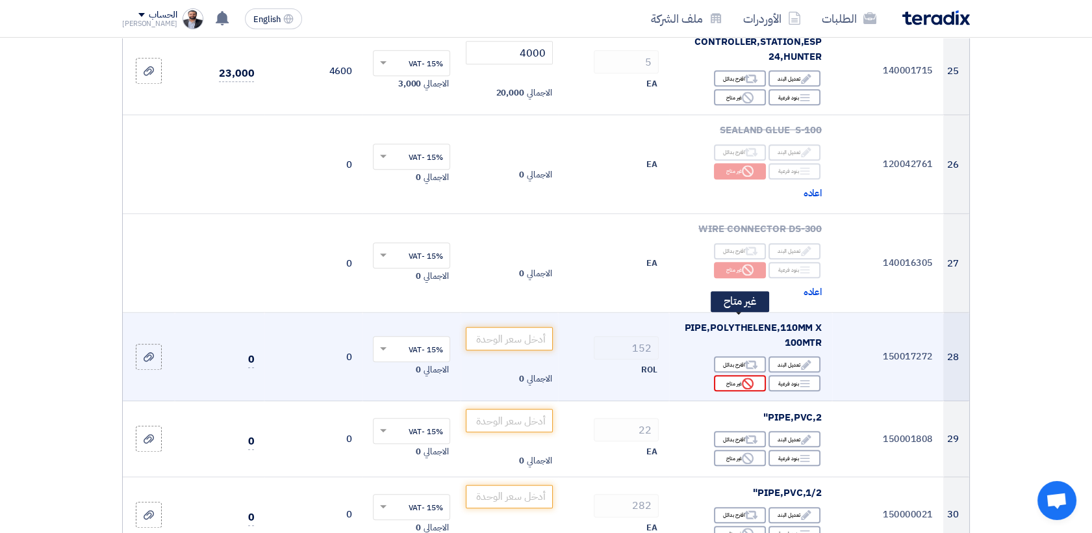
click at [723, 375] on div "Reject غير متاح" at bounding box center [740, 383] width 52 height 16
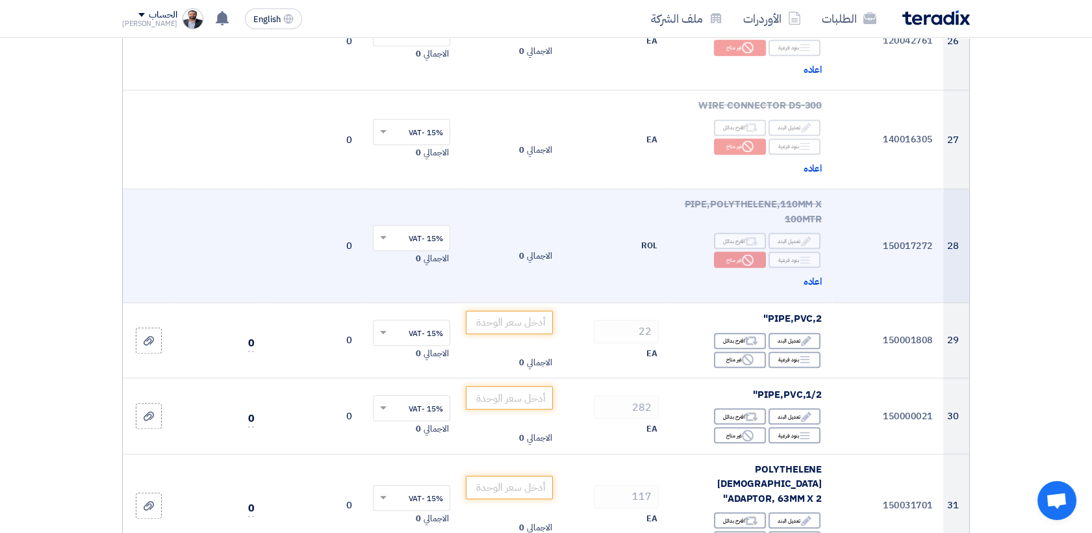
scroll to position [2743, 0]
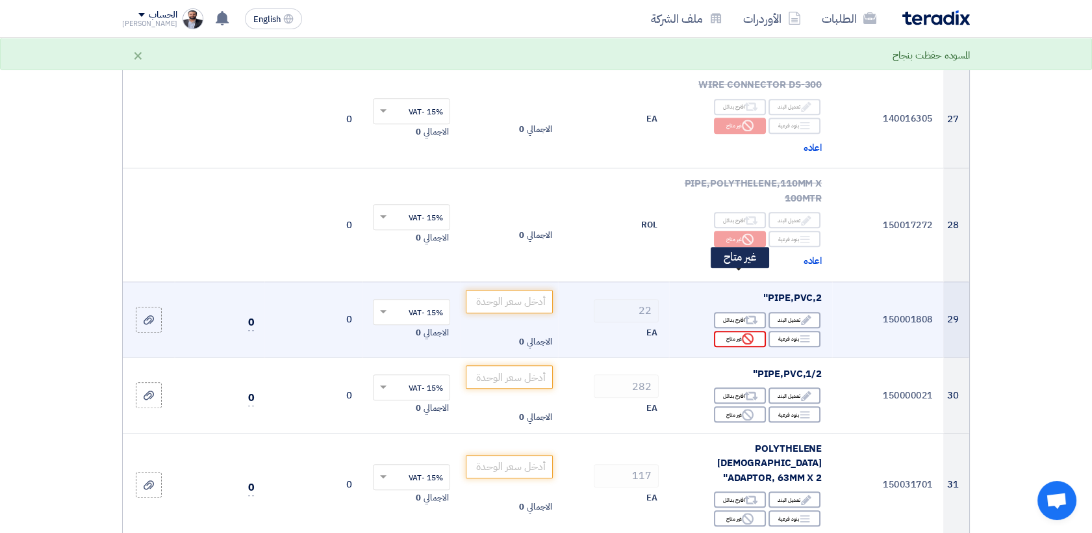
click at [721, 331] on div "Reject غير متاح" at bounding box center [740, 339] width 52 height 16
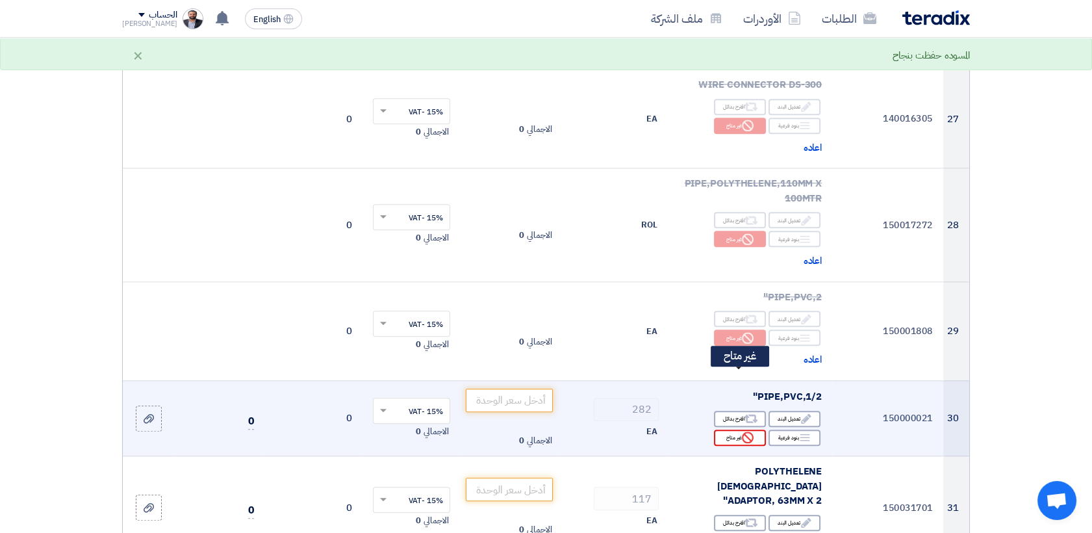
click at [726, 430] on div "Reject غير متاح" at bounding box center [740, 438] width 52 height 16
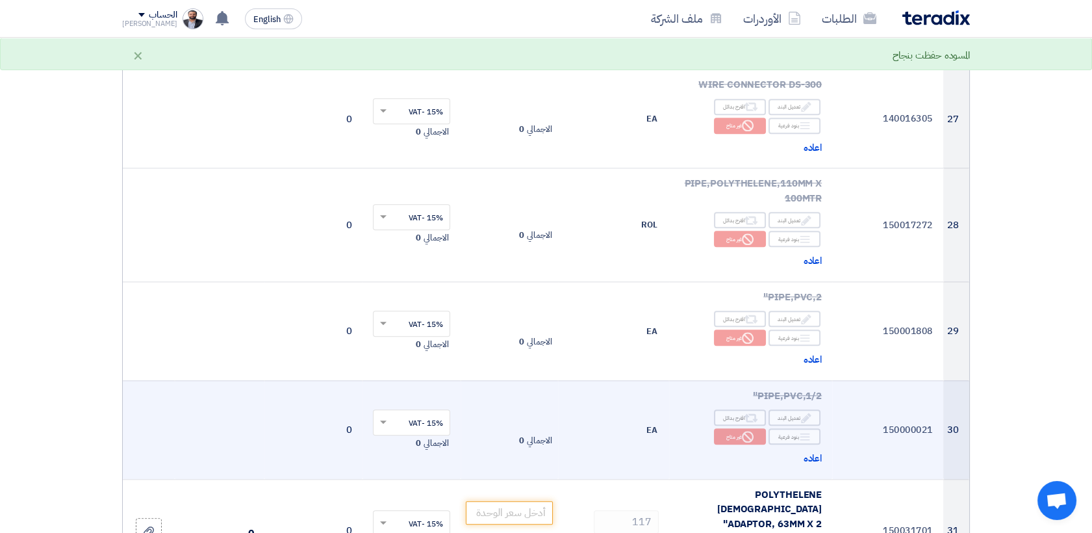
scroll to position [2888, 0]
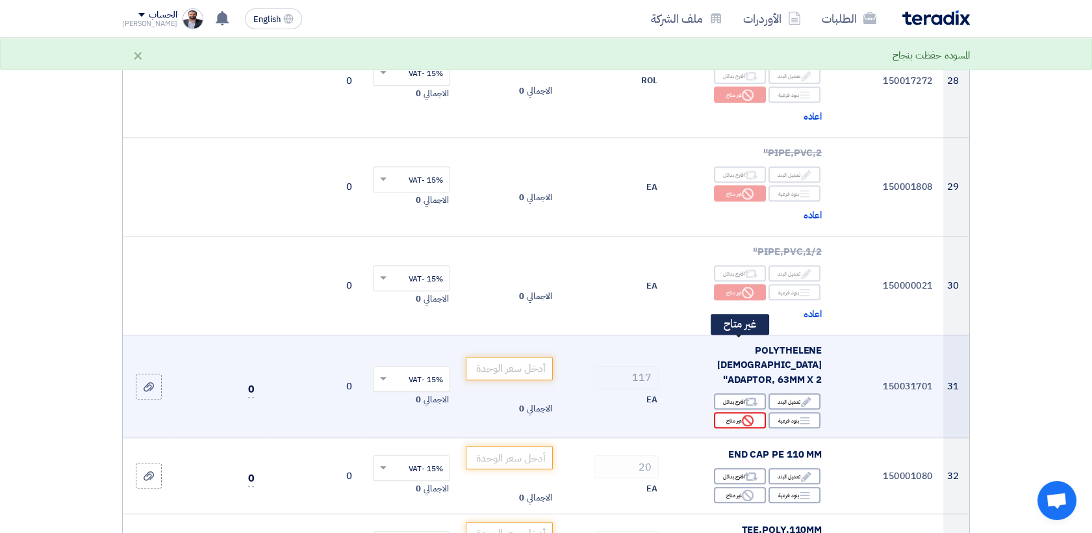
click at [726, 412] on div "Reject غير متاح" at bounding box center [740, 420] width 52 height 16
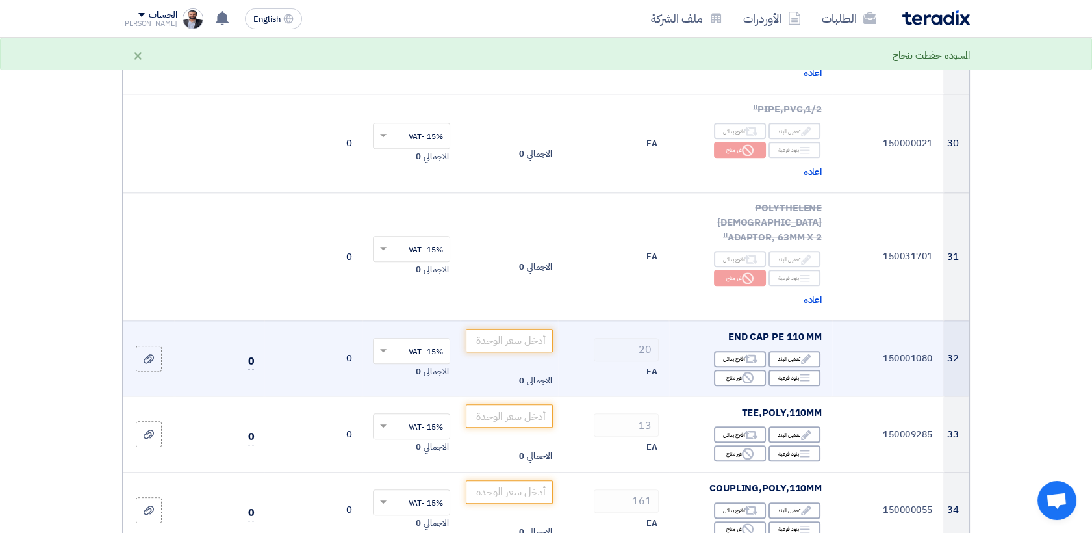
scroll to position [3032, 0]
click at [717, 368] on div "Reject غير متاح" at bounding box center [740, 376] width 52 height 16
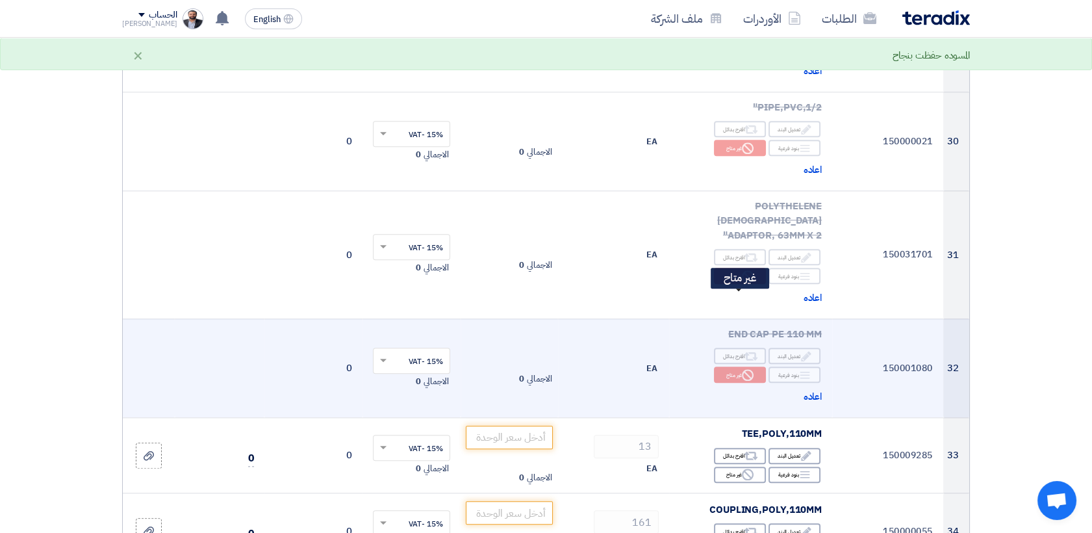
scroll to position [3249, 0]
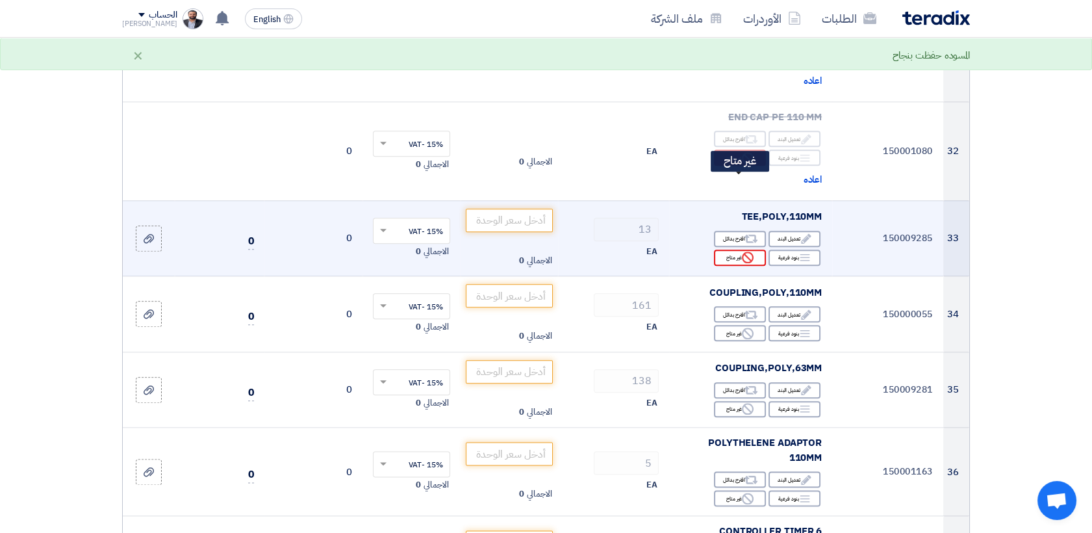
click at [730, 250] on div "Reject غير متاح" at bounding box center [740, 258] width 52 height 16
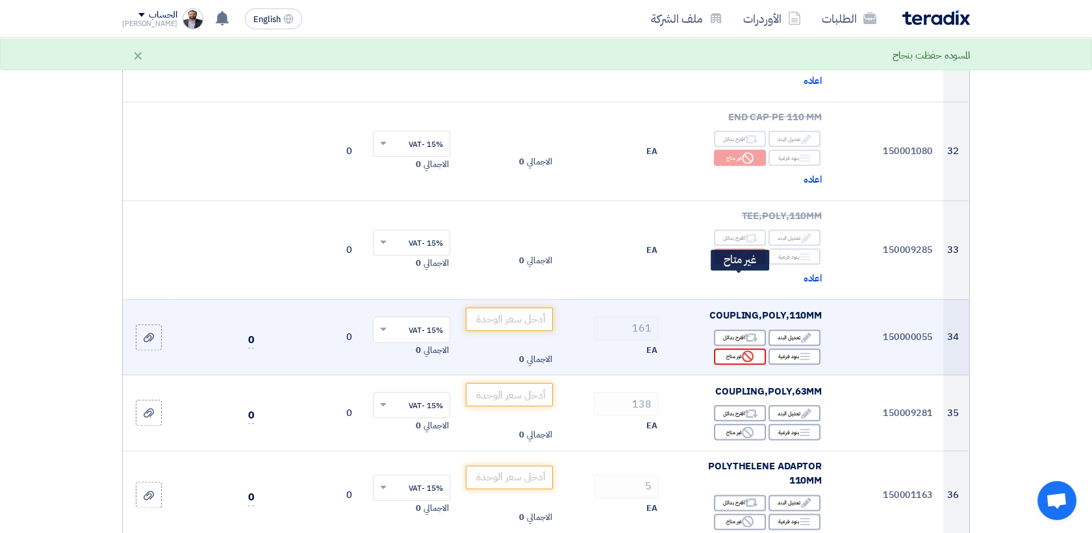
click at [741, 348] on div "Reject غير متاح" at bounding box center [740, 356] width 52 height 16
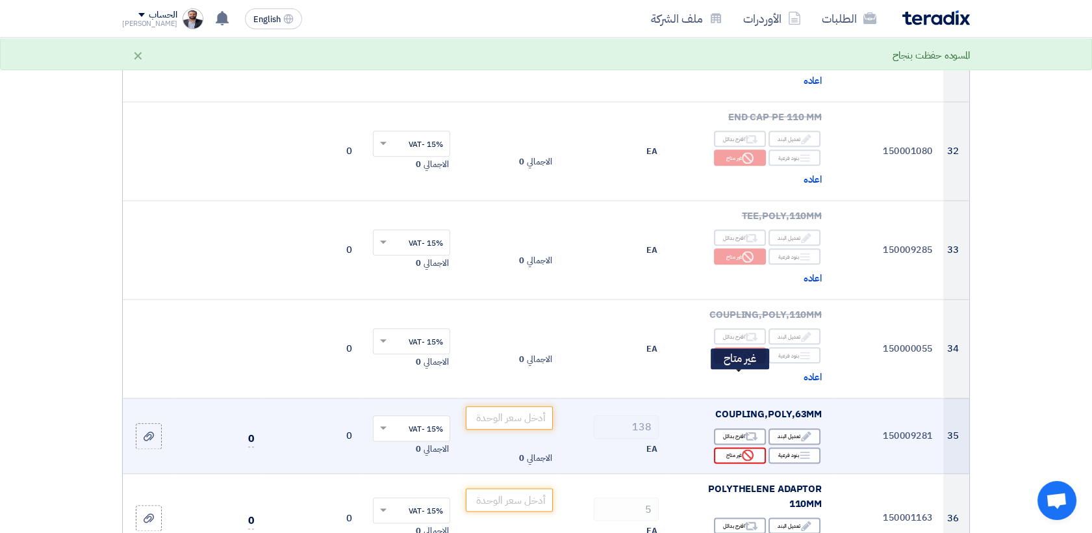
click at [755, 447] on div "Reject غير متاح" at bounding box center [740, 455] width 52 height 16
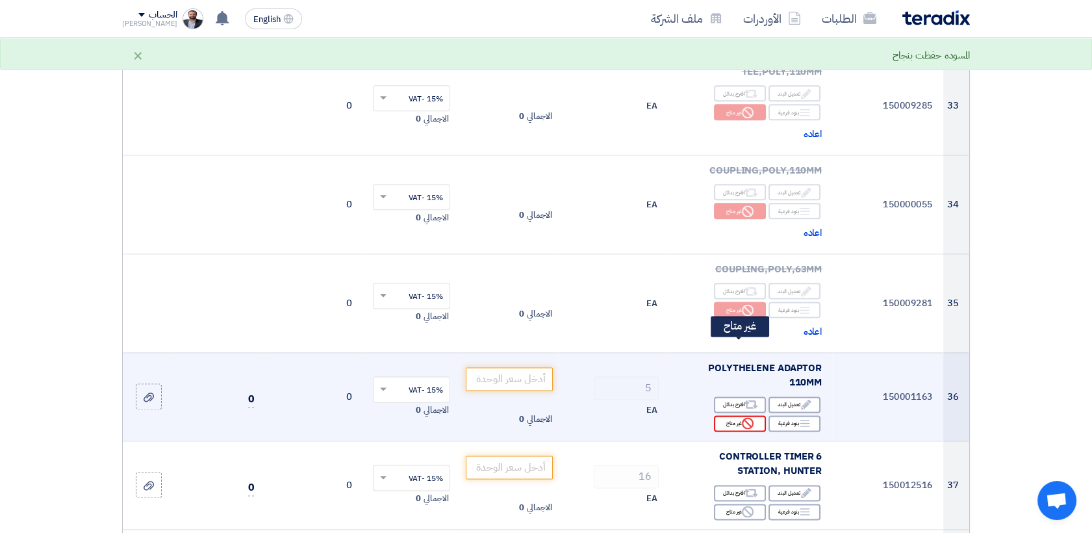
click at [726, 415] on div "Reject غير متاح" at bounding box center [740, 423] width 52 height 16
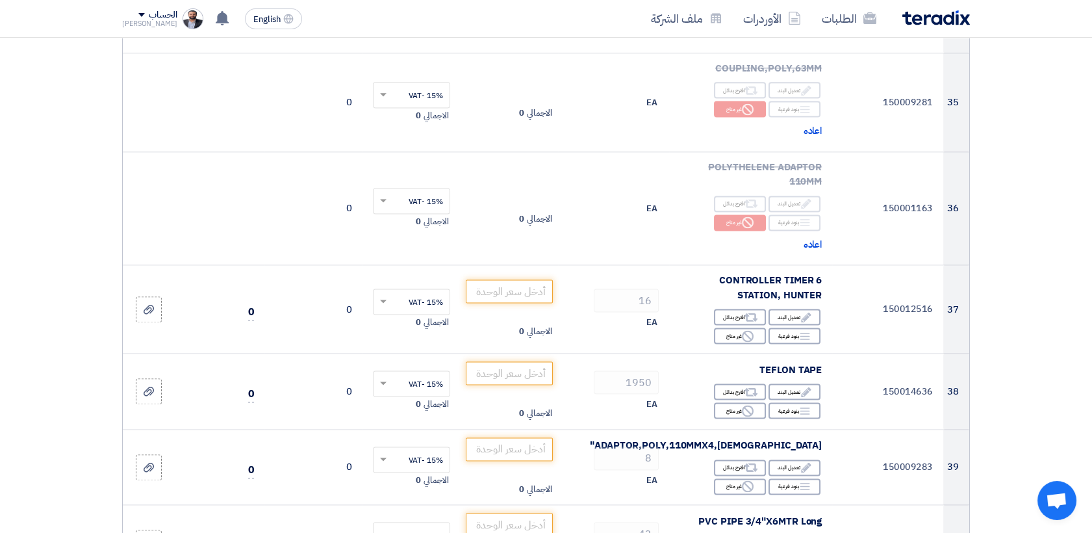
scroll to position [3610, 0]
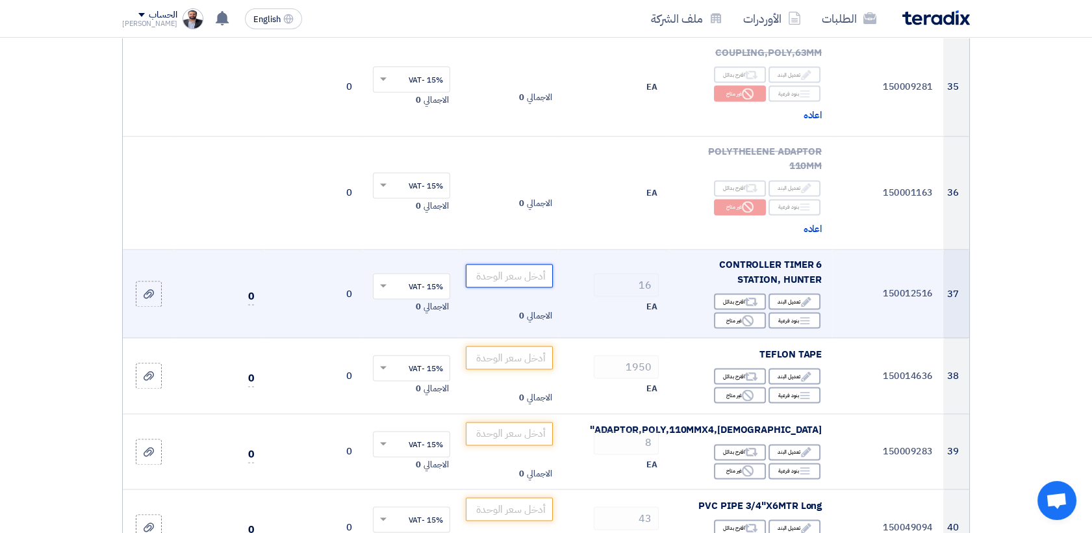
click at [505, 264] on input "number" at bounding box center [510, 275] width 88 height 23
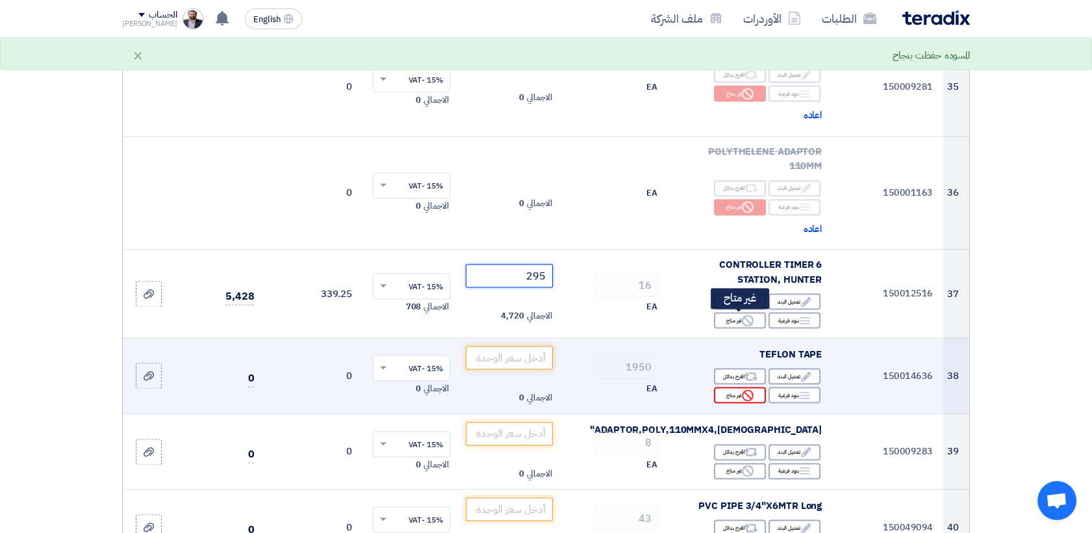
type input "295"
click at [739, 387] on div "Reject غير متاح" at bounding box center [740, 395] width 52 height 16
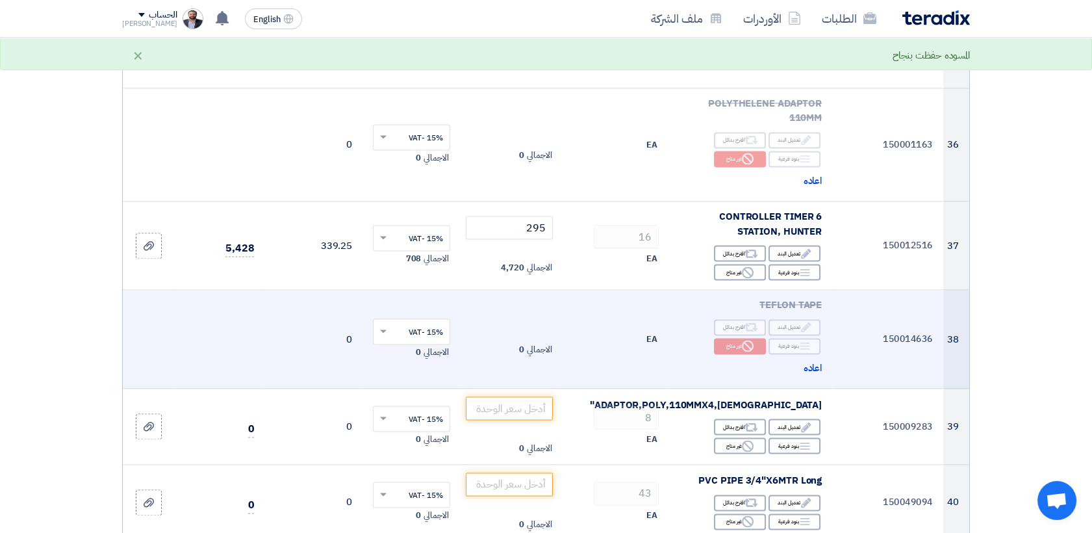
scroll to position [3682, 0]
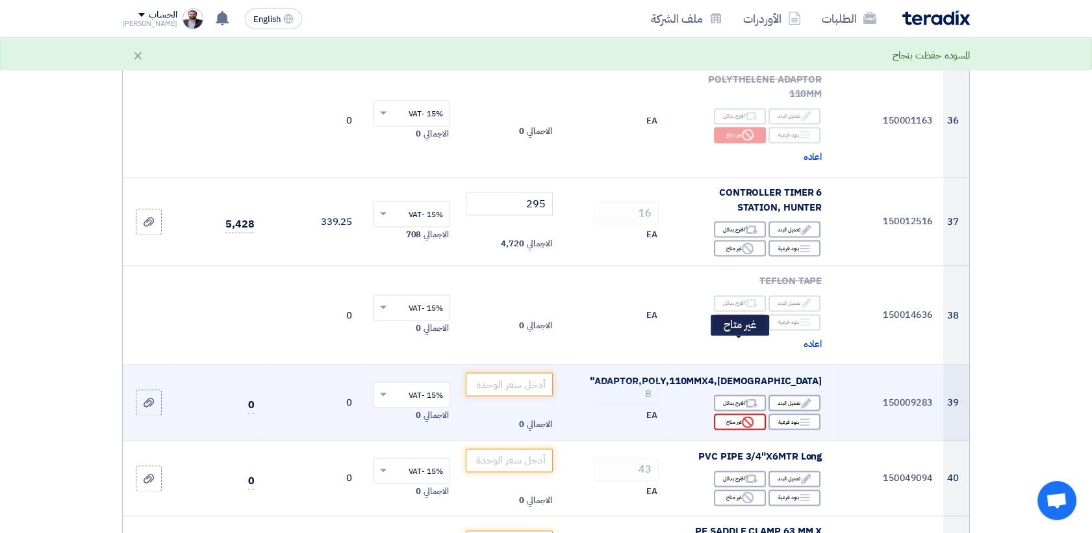
click at [730, 413] on div "Reject غير متاح" at bounding box center [740, 421] width 52 height 16
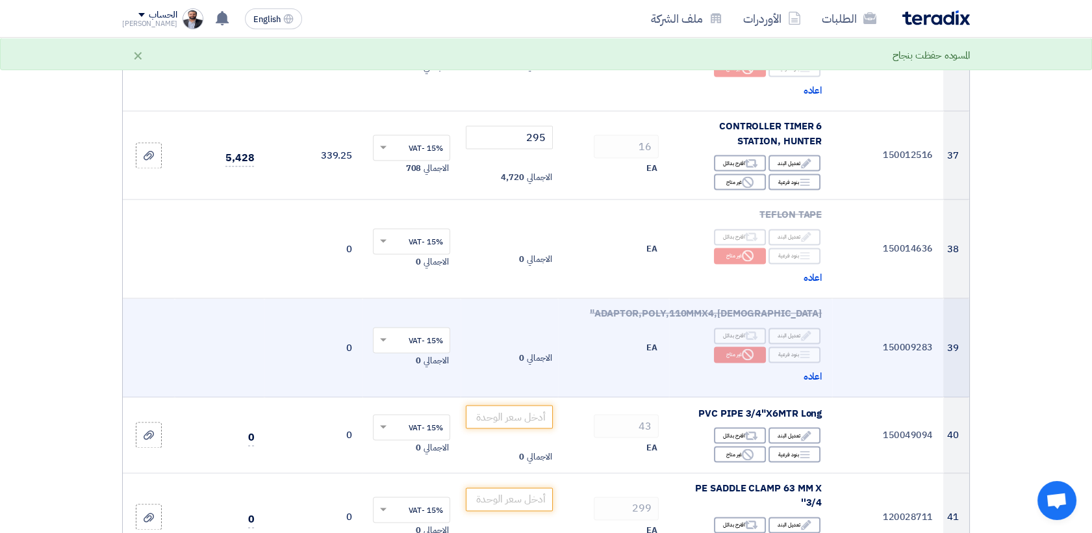
scroll to position [3826, 0]
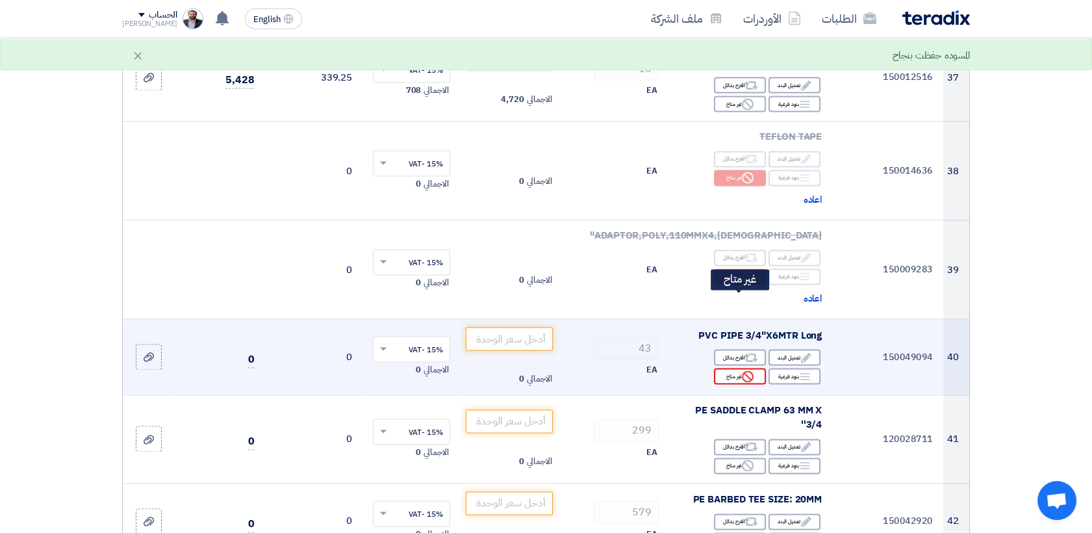
click at [727, 368] on div "Reject غير متاح" at bounding box center [740, 376] width 52 height 16
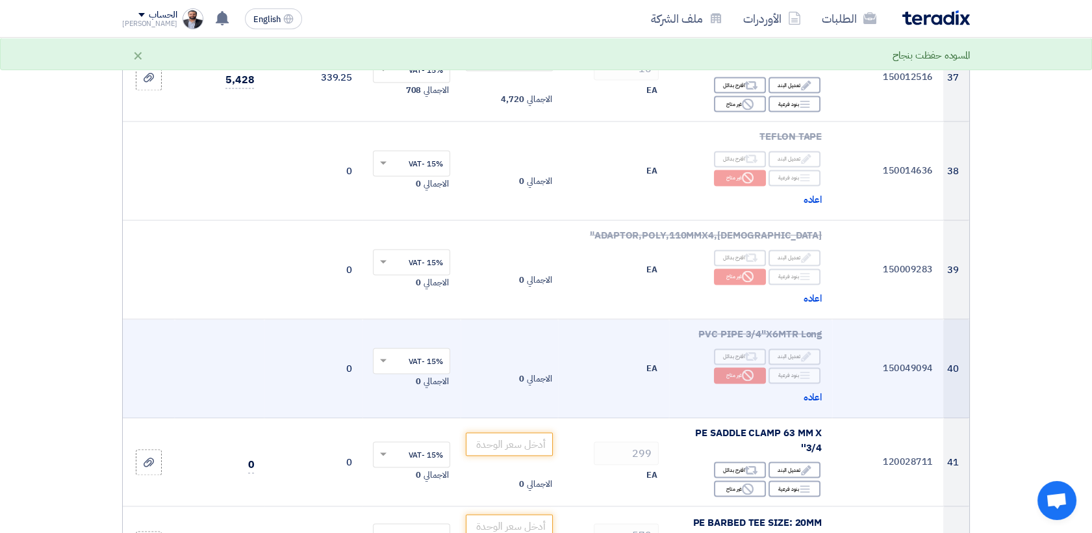
scroll to position [3971, 0]
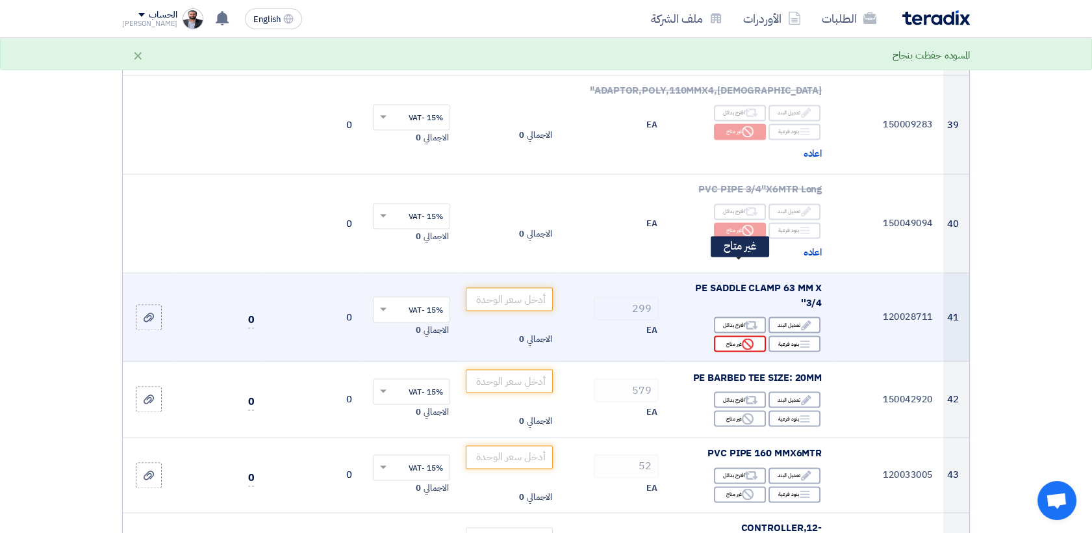
click at [733, 335] on div "Reject غير متاح" at bounding box center [740, 343] width 52 height 16
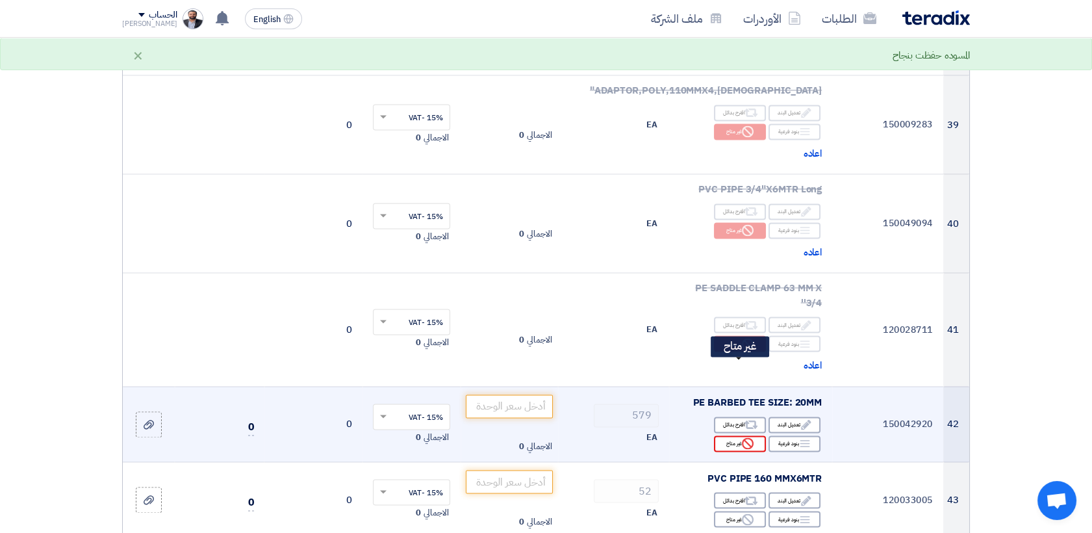
click at [728, 435] on div "Reject غير متاح" at bounding box center [740, 443] width 52 height 16
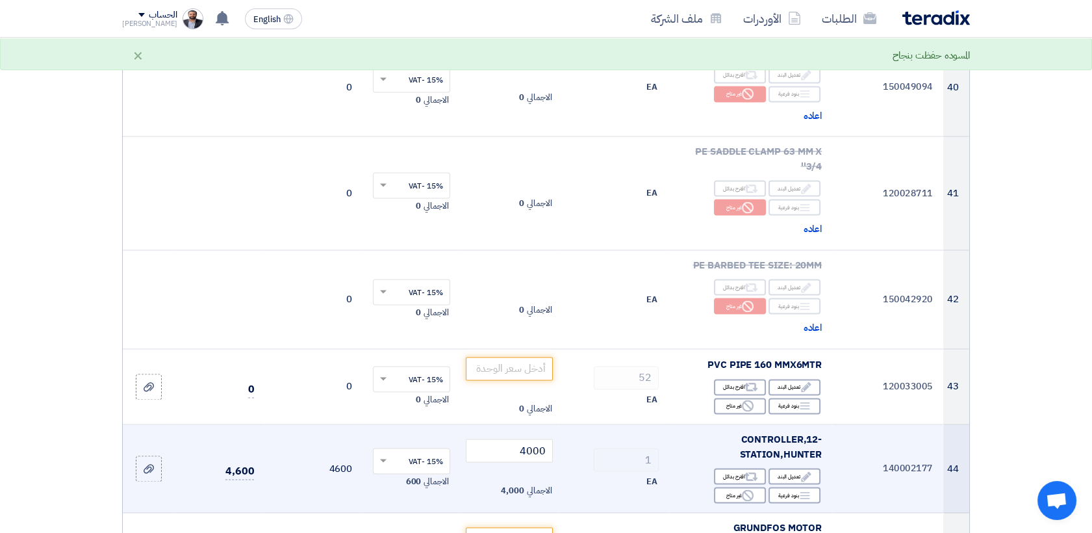
scroll to position [4115, 0]
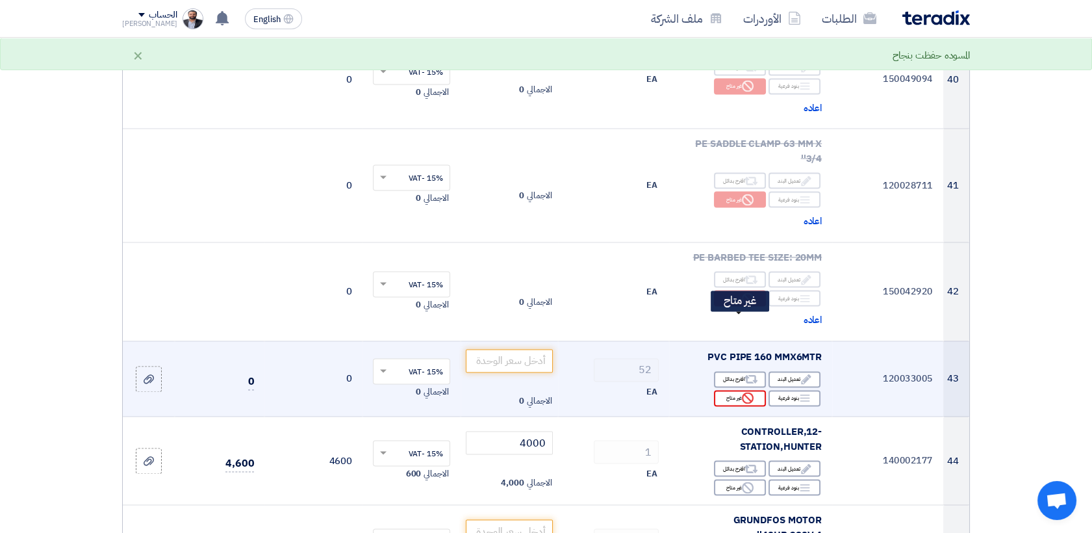
click at [740, 390] on div "Reject غير متاح" at bounding box center [740, 398] width 52 height 16
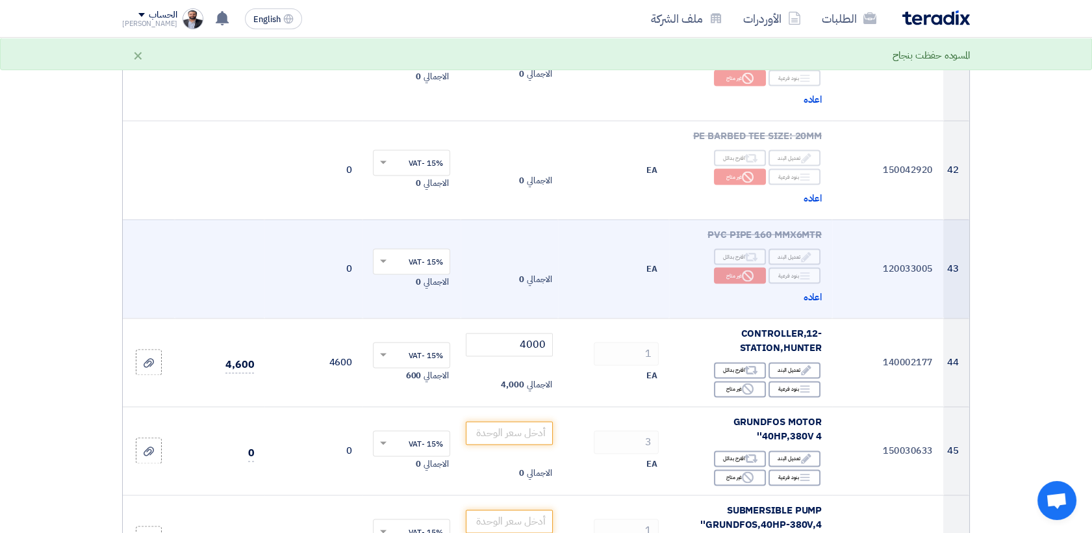
scroll to position [4259, 0]
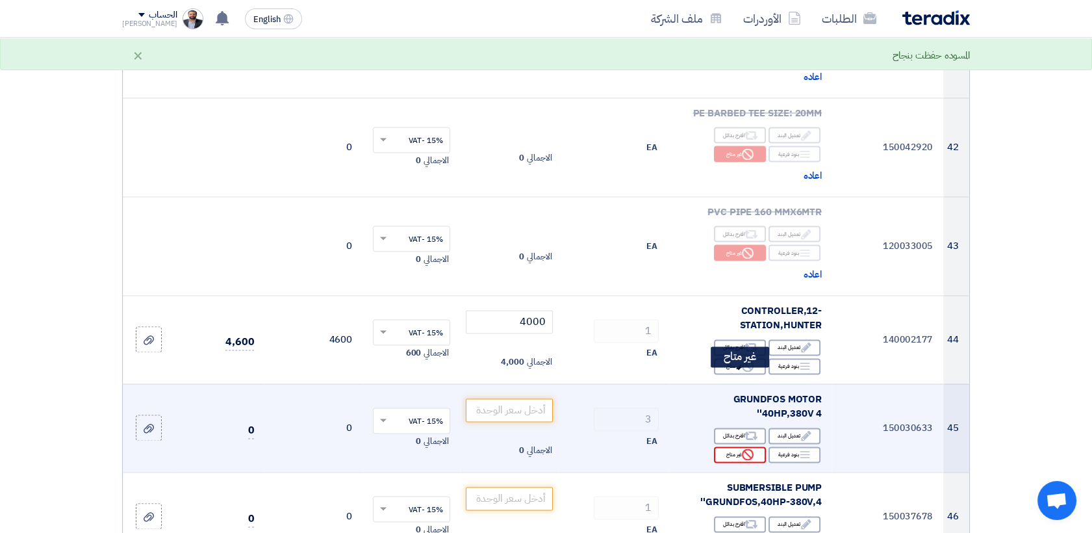
click at [739, 446] on div "Reject غير متاح" at bounding box center [740, 454] width 52 height 16
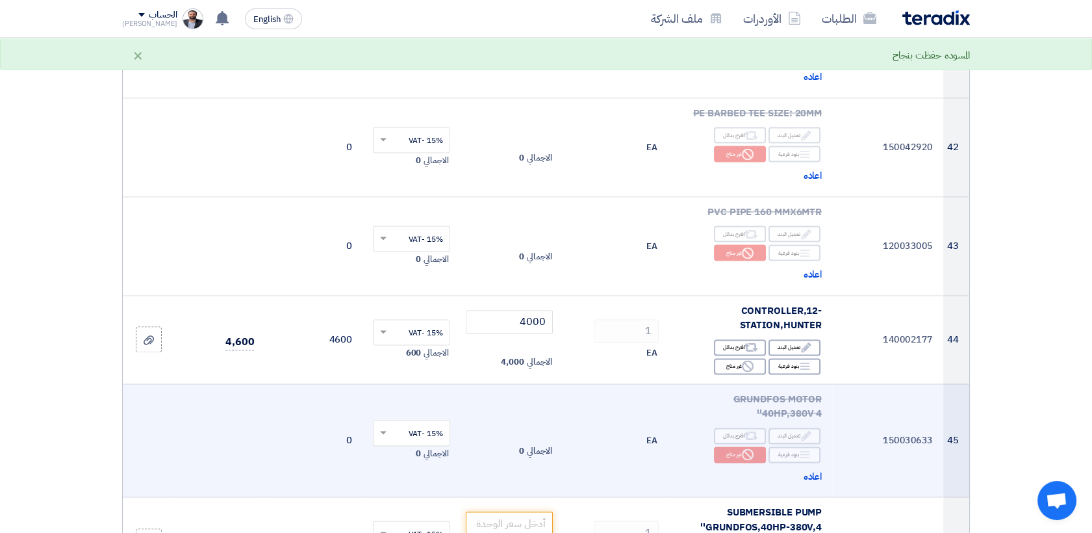
scroll to position [4476, 0]
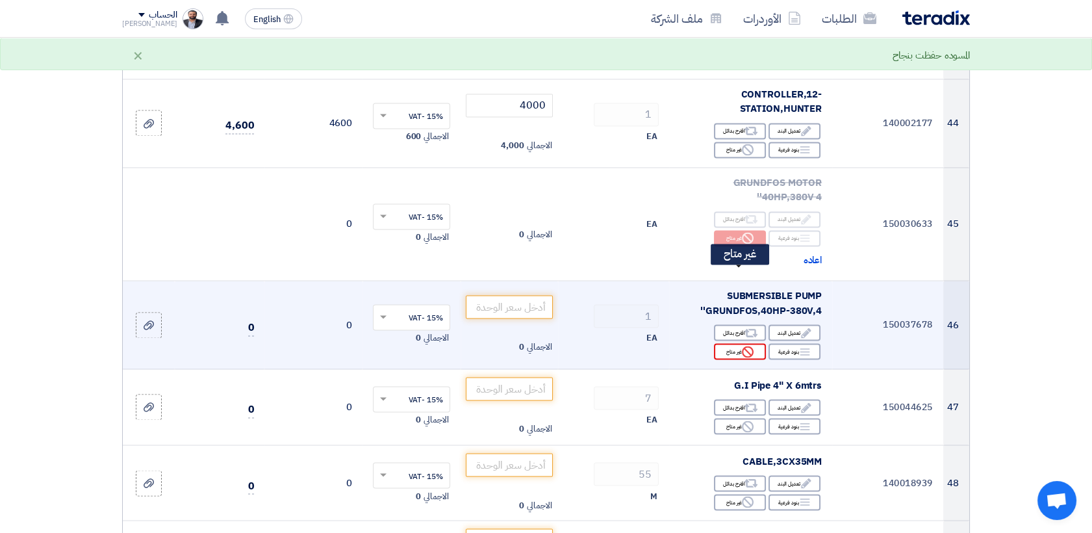
click at [734, 343] on div "Reject غير متاح" at bounding box center [740, 351] width 52 height 16
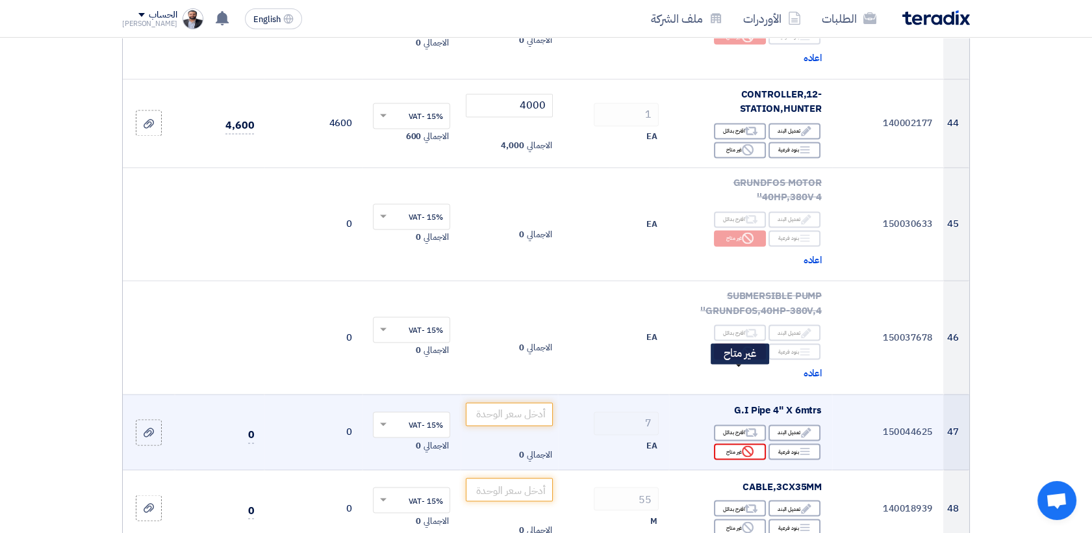
click at [738, 443] on div "Reject غير متاح" at bounding box center [740, 451] width 52 height 16
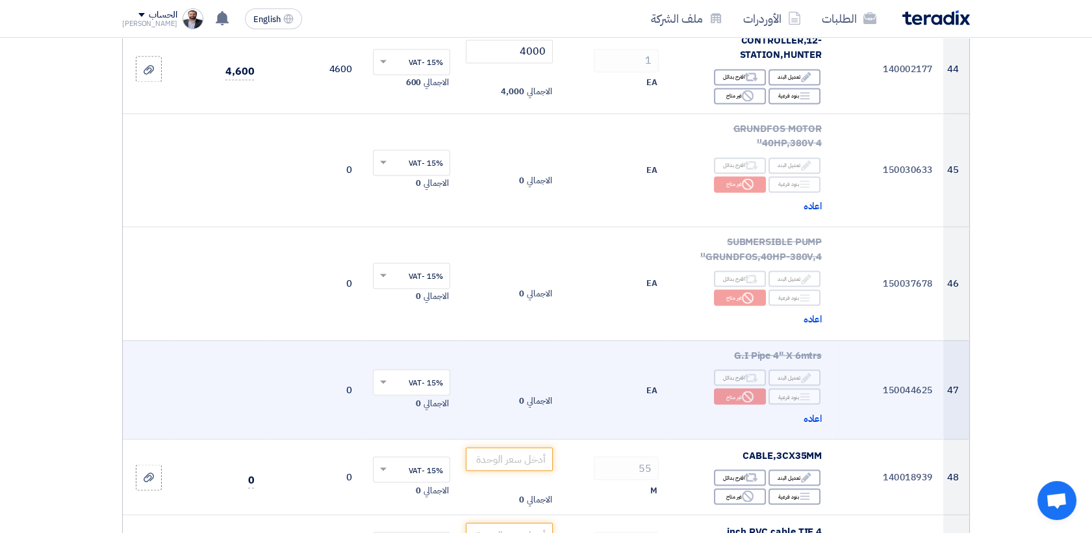
scroll to position [4621, 0]
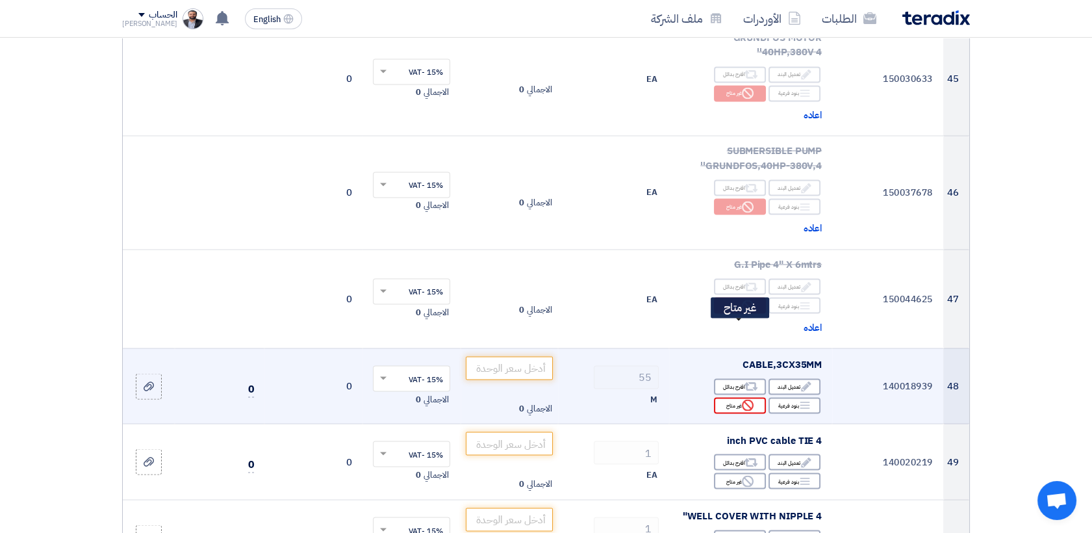
click at [734, 397] on div "Reject غير متاح" at bounding box center [740, 405] width 52 height 16
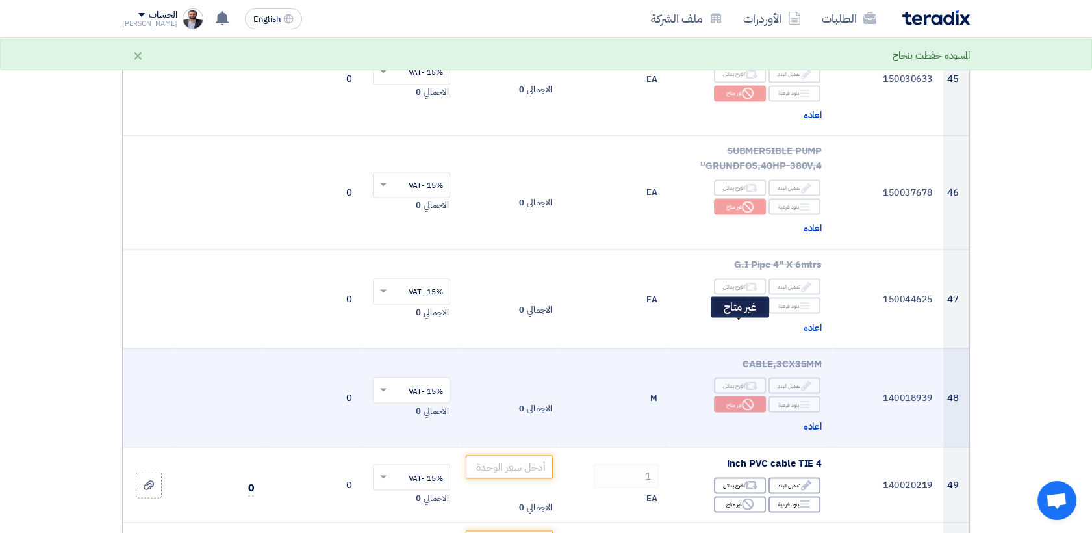
scroll to position [4765, 0]
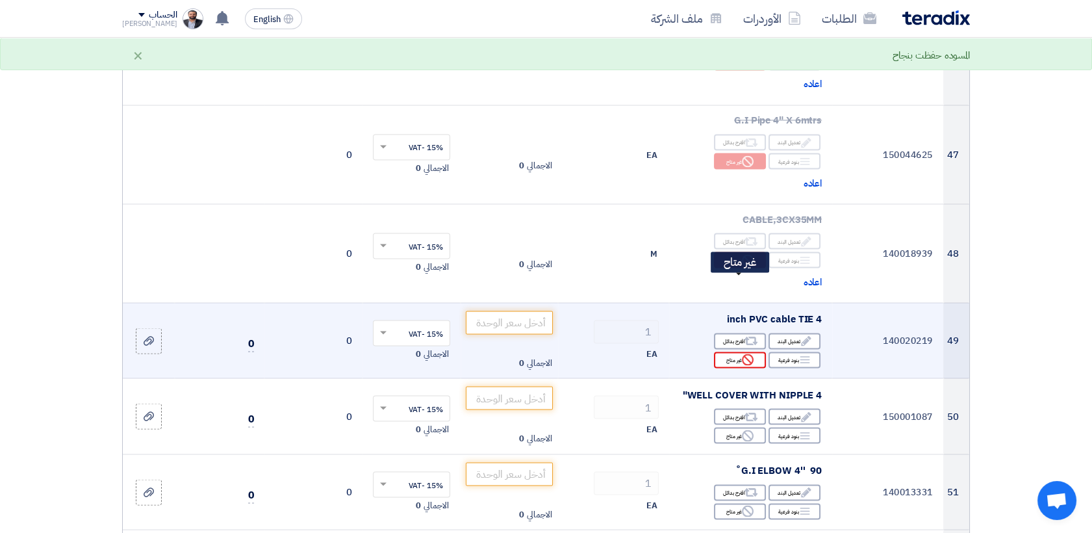
click at [734, 352] on div "Reject غير متاح" at bounding box center [740, 360] width 52 height 16
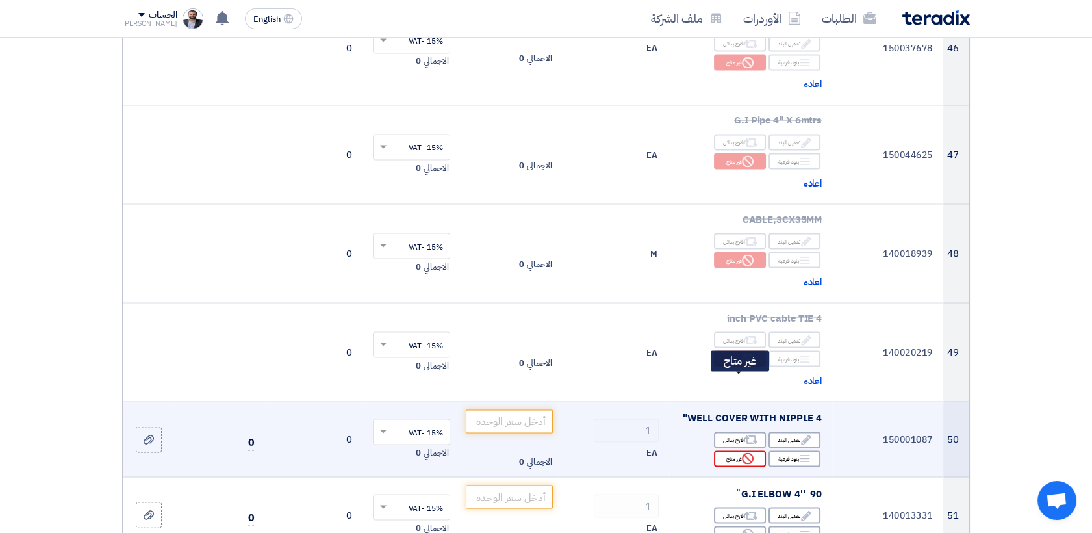
click at [735, 450] on div "Reject غير متاح" at bounding box center [740, 458] width 52 height 16
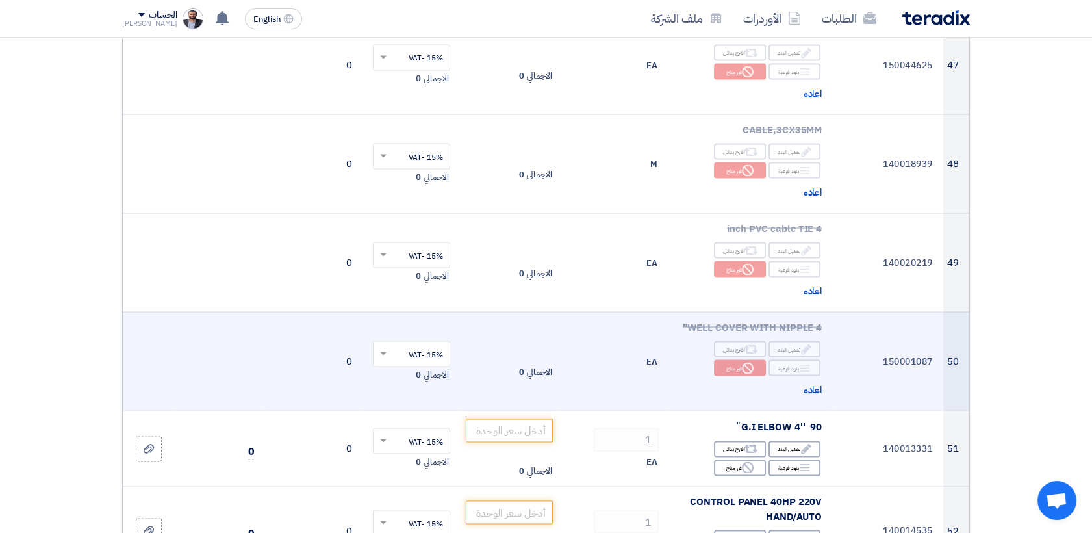
scroll to position [4909, 0]
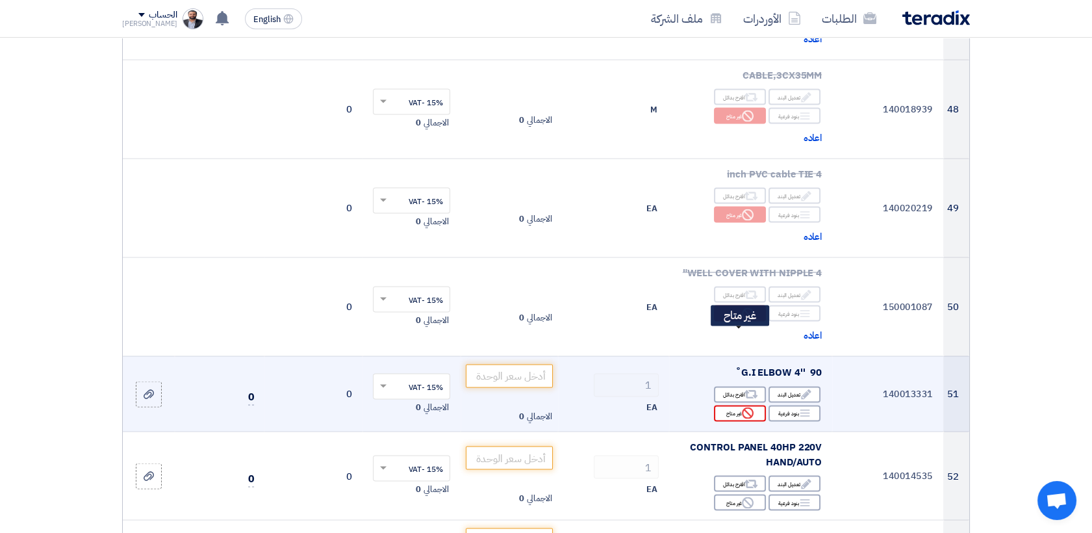
click at [738, 405] on div "Reject غير متاح" at bounding box center [740, 413] width 52 height 16
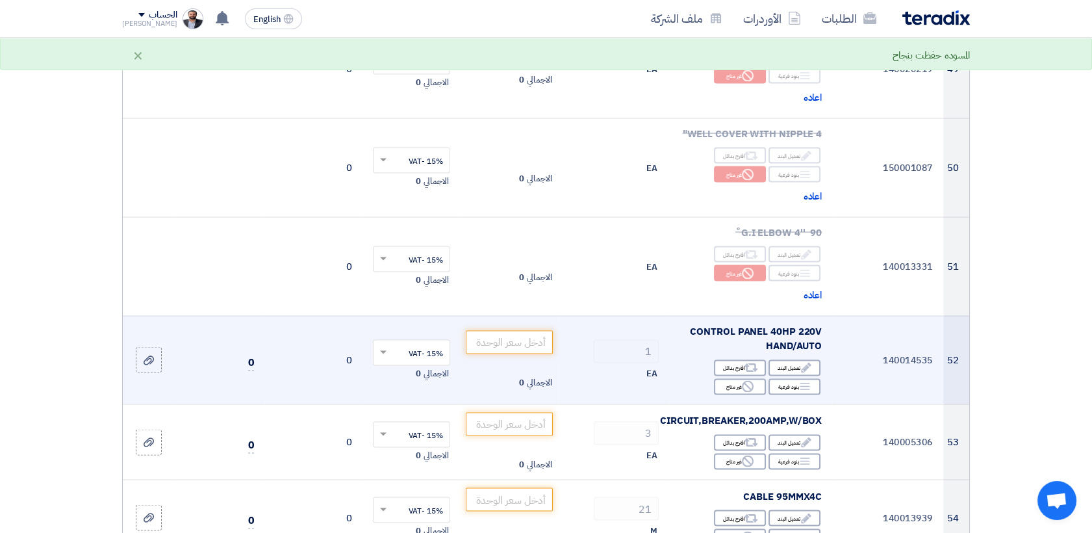
scroll to position [5053, 0]
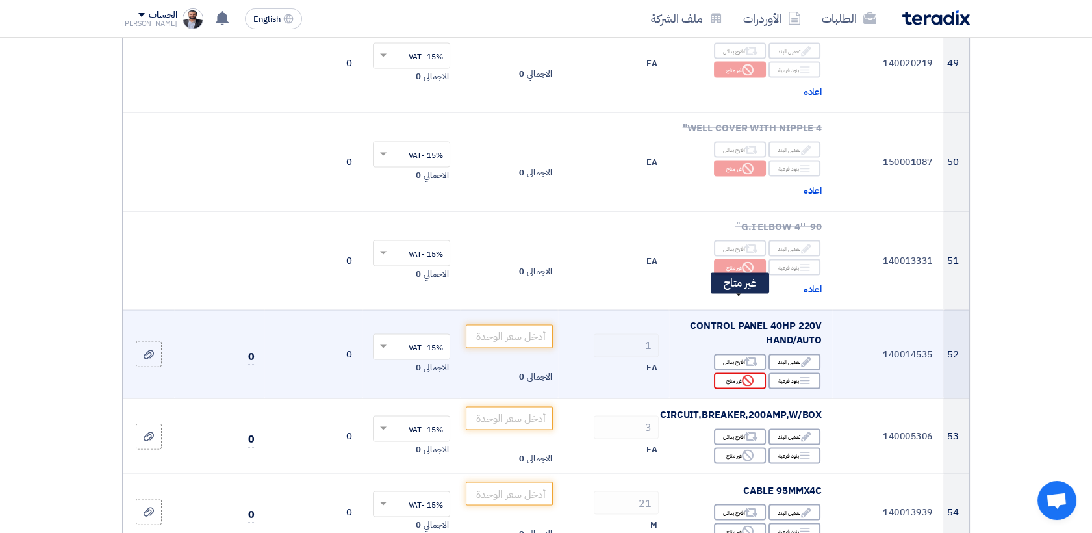
click at [722, 373] on div "Reject غير متاح" at bounding box center [740, 381] width 52 height 16
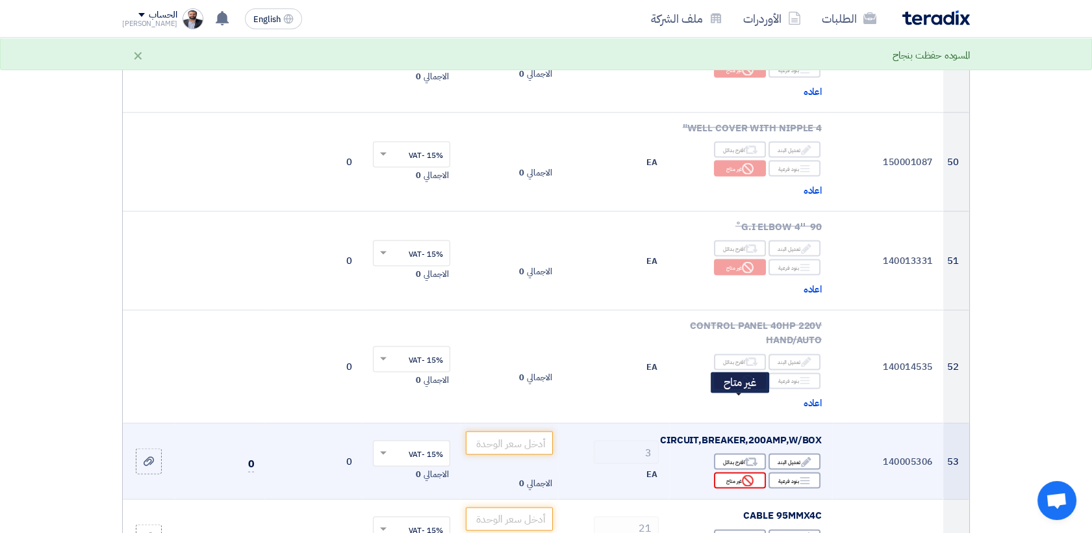
click at [726, 472] on div "Reject غير متاح" at bounding box center [740, 480] width 52 height 16
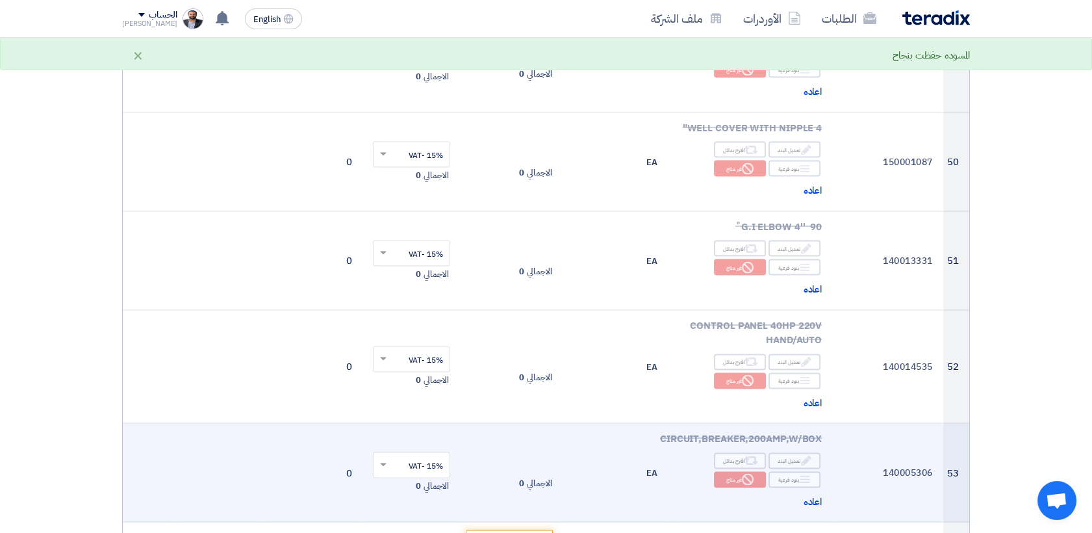
scroll to position [5198, 0]
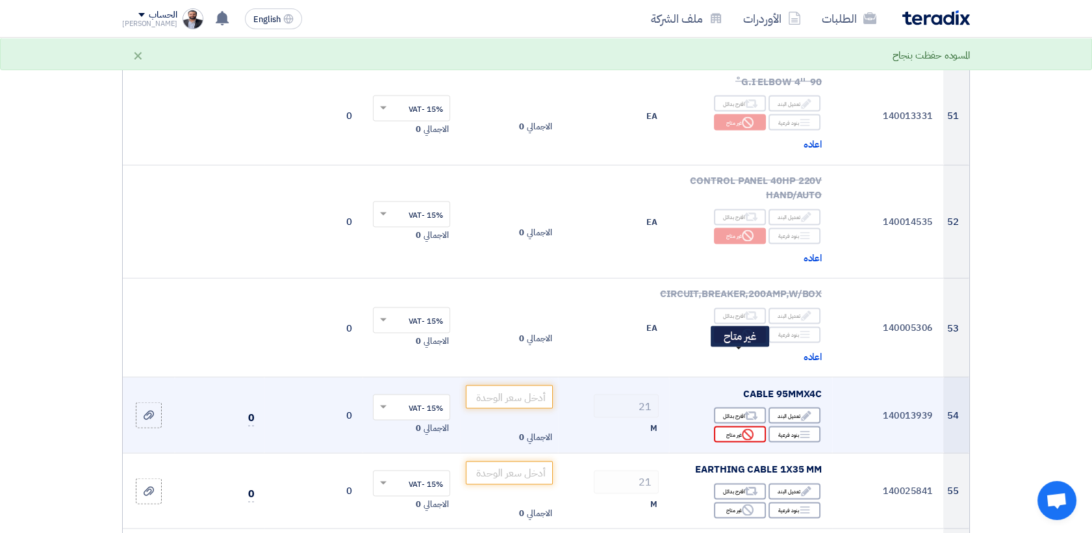
click at [731, 426] on div "Reject غير متاح" at bounding box center [740, 434] width 52 height 16
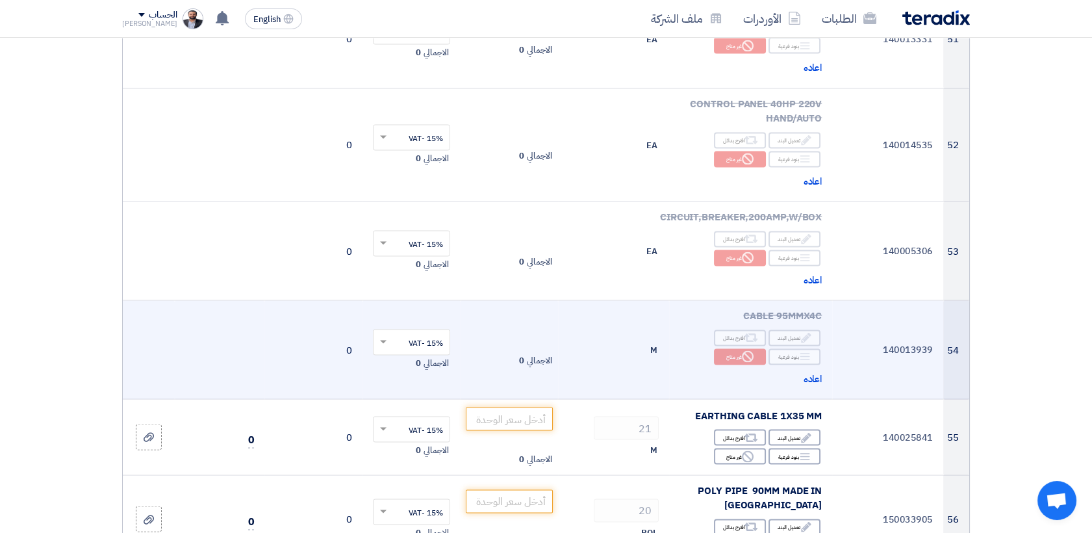
scroll to position [5343, 0]
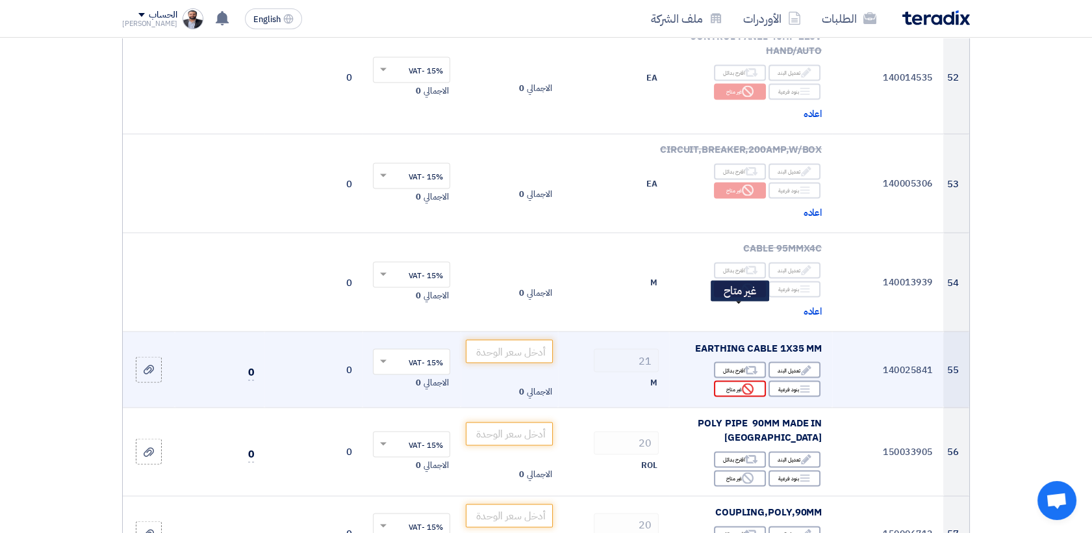
click at [739, 381] on div "Reject غير متاح" at bounding box center [740, 389] width 52 height 16
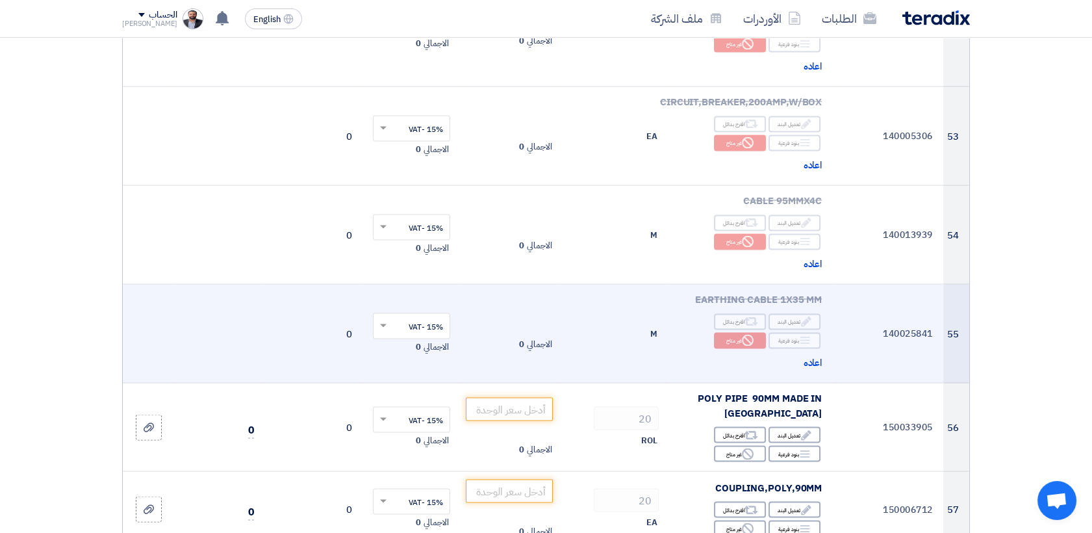
scroll to position [5415, 0]
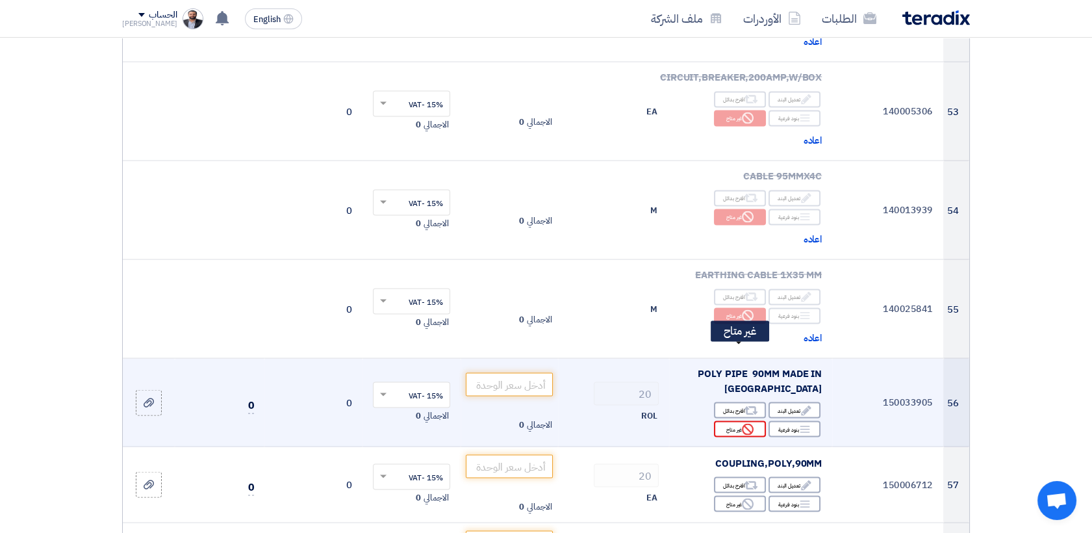
click at [726, 421] on div "Reject غير متاح" at bounding box center [740, 429] width 52 height 16
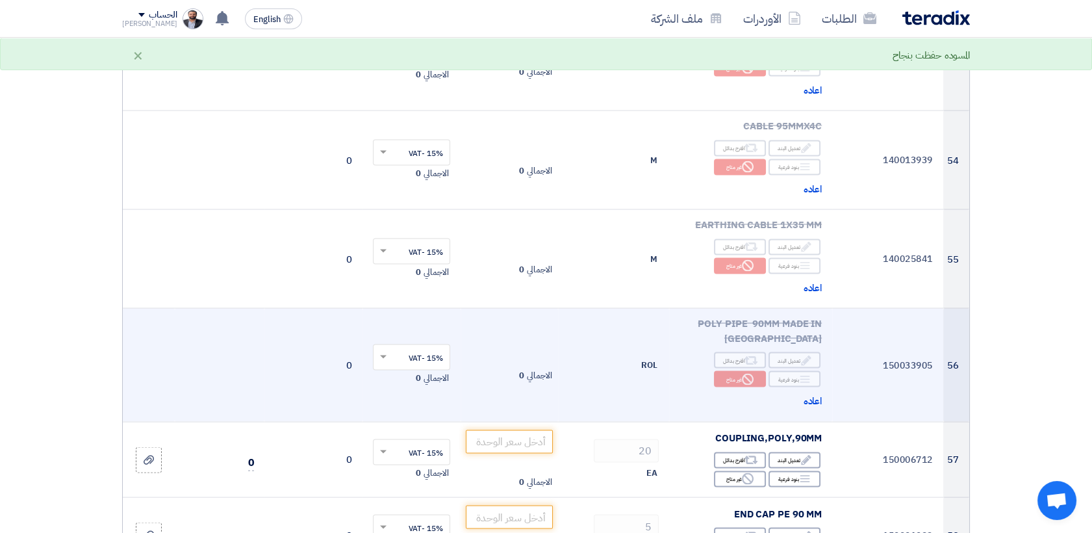
scroll to position [5487, 0]
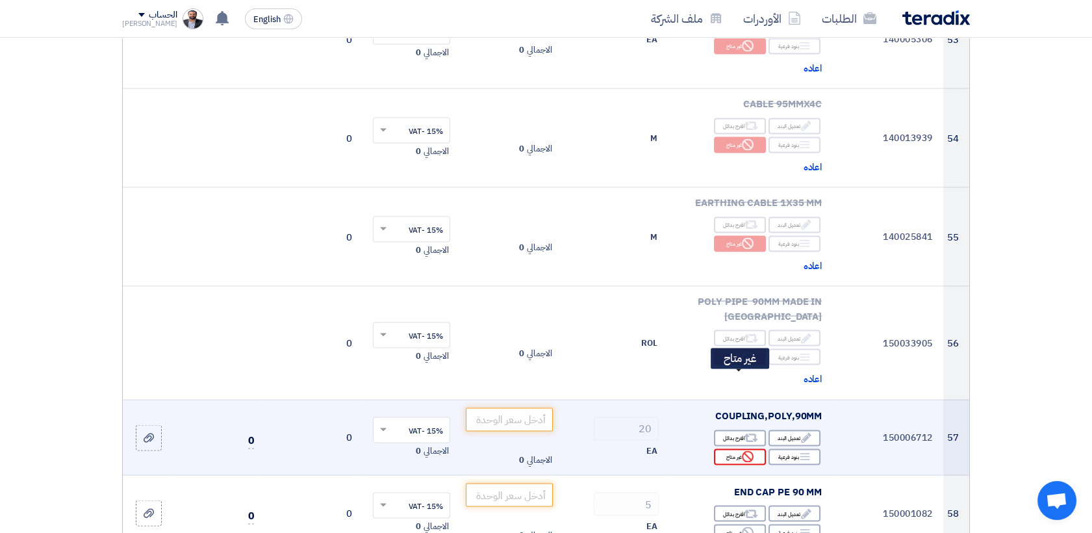
click at [732, 449] on div "Reject غير متاح" at bounding box center [740, 457] width 52 height 16
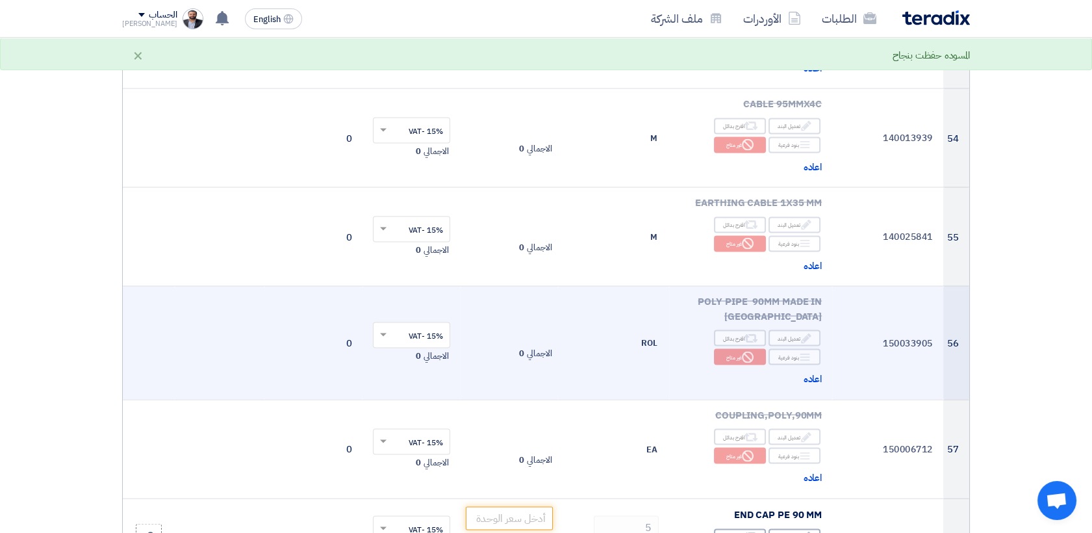
scroll to position [5631, 0]
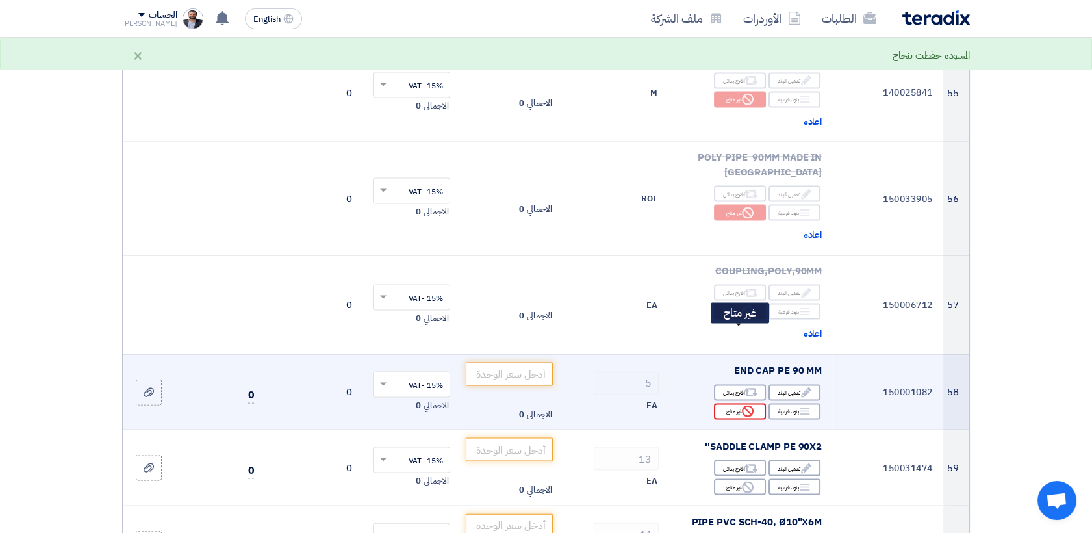
click at [733, 404] on div "Reject غير متاح" at bounding box center [740, 412] width 52 height 16
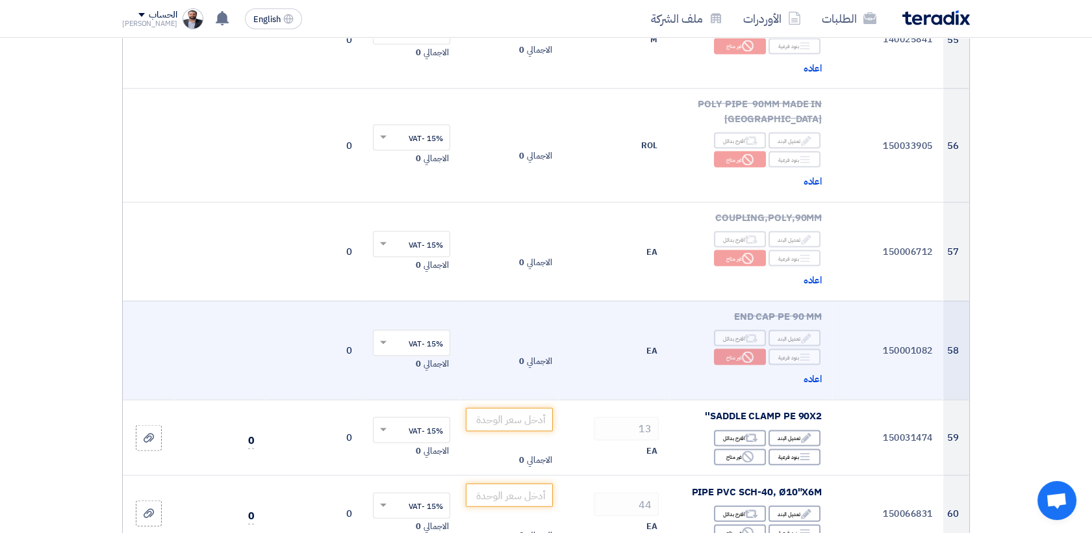
scroll to position [5775, 0]
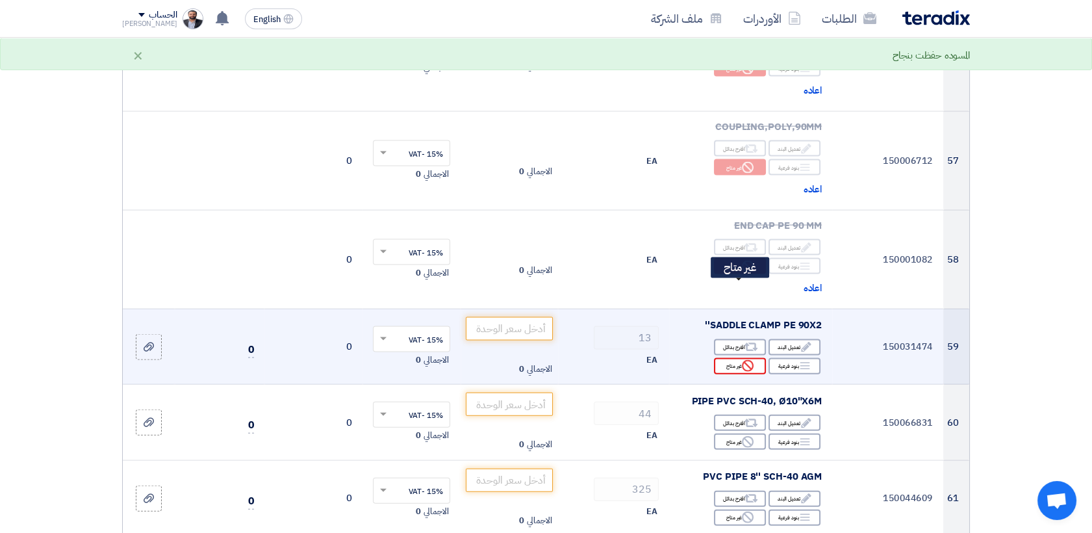
click at [739, 358] on div "Reject غير متاح" at bounding box center [740, 366] width 52 height 16
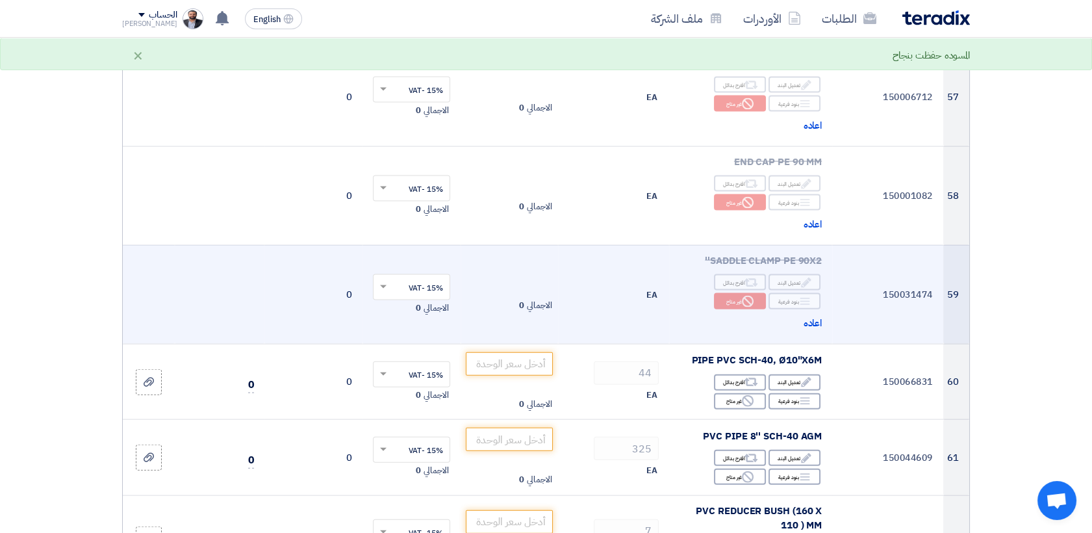
scroll to position [5848, 0]
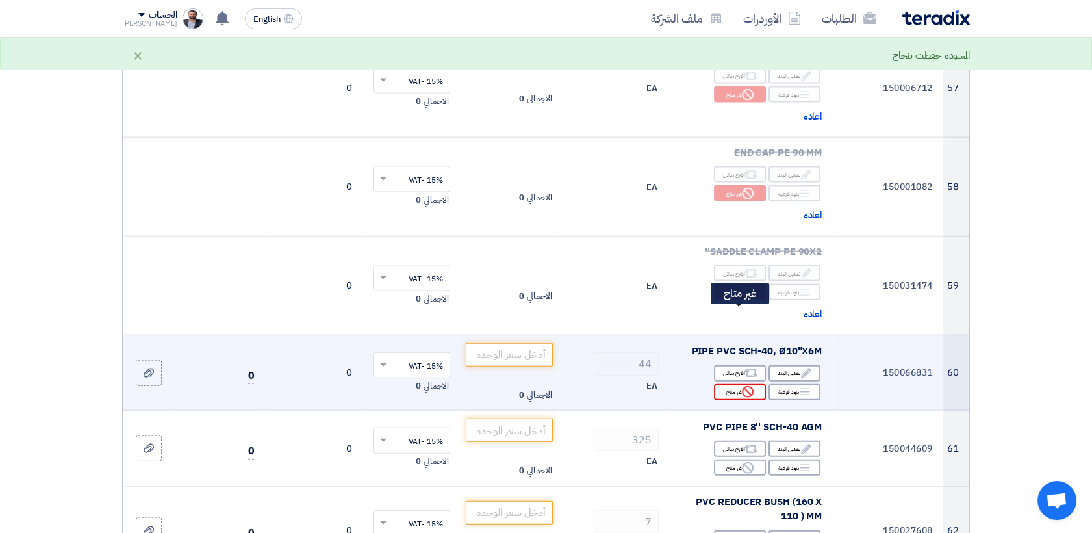
click at [726, 384] on div "Reject غير متاح" at bounding box center [740, 392] width 52 height 16
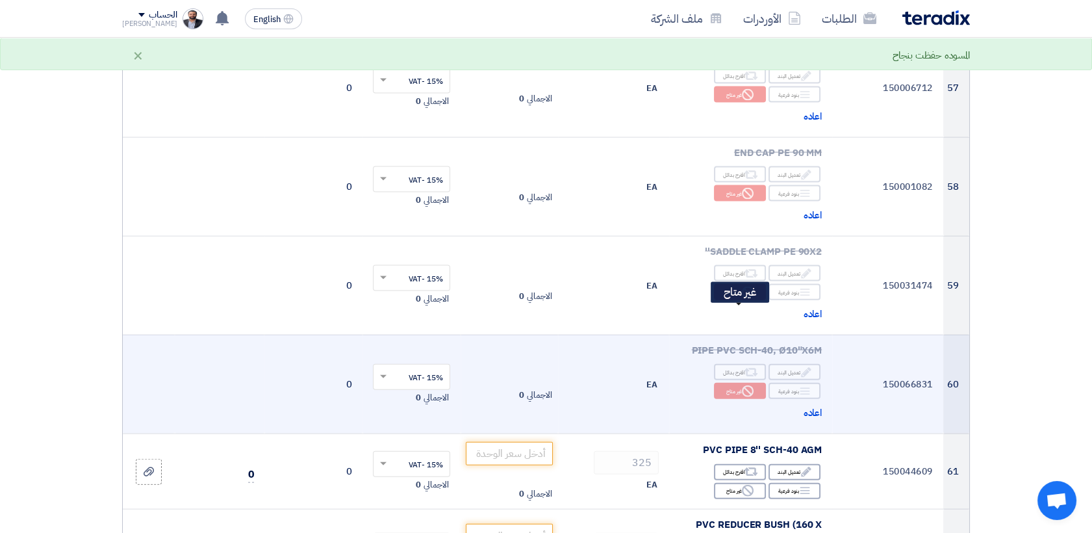
scroll to position [5920, 0]
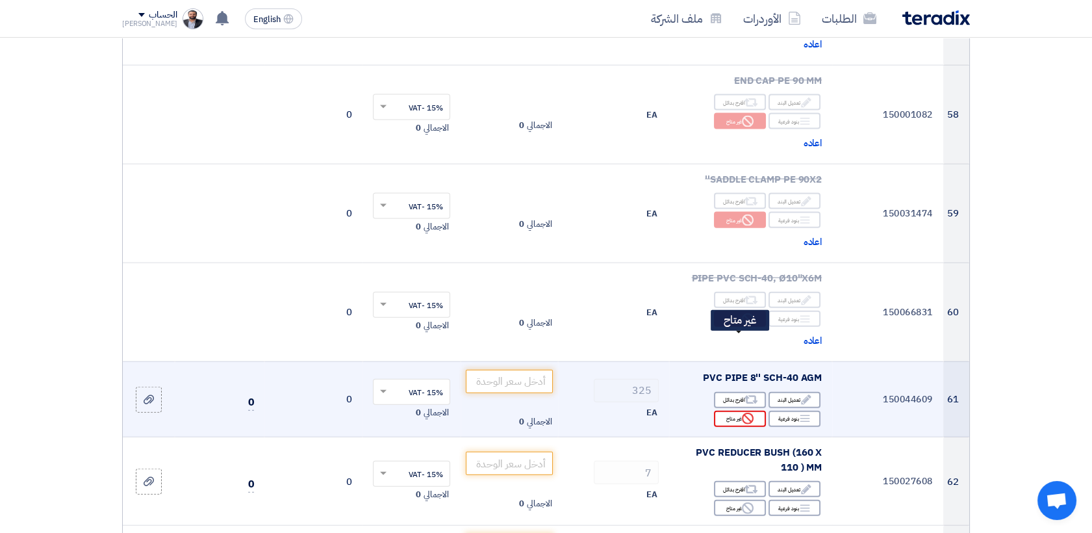
click at [738, 411] on div "Reject غير متاح" at bounding box center [740, 419] width 52 height 16
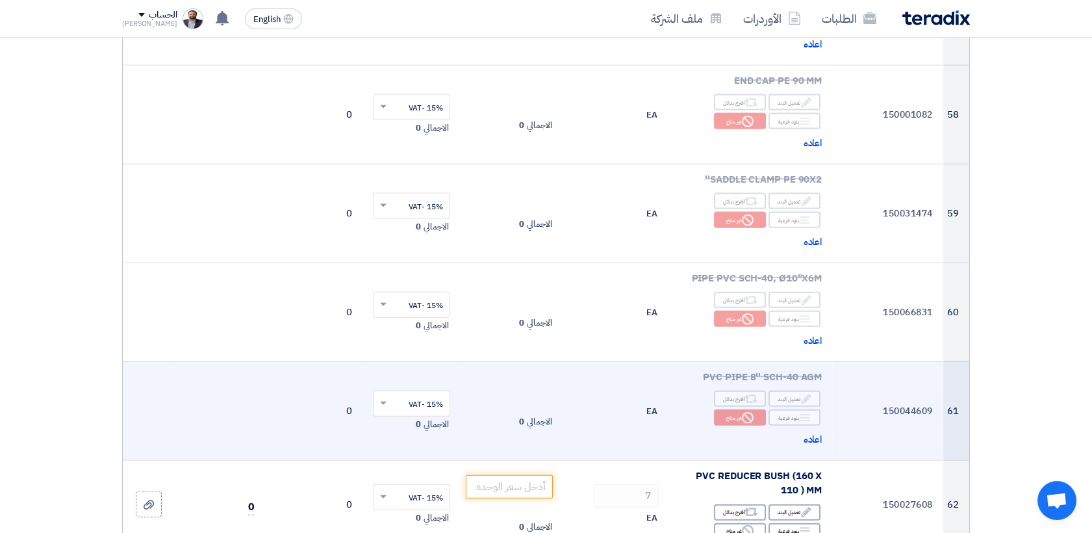
scroll to position [6064, 0]
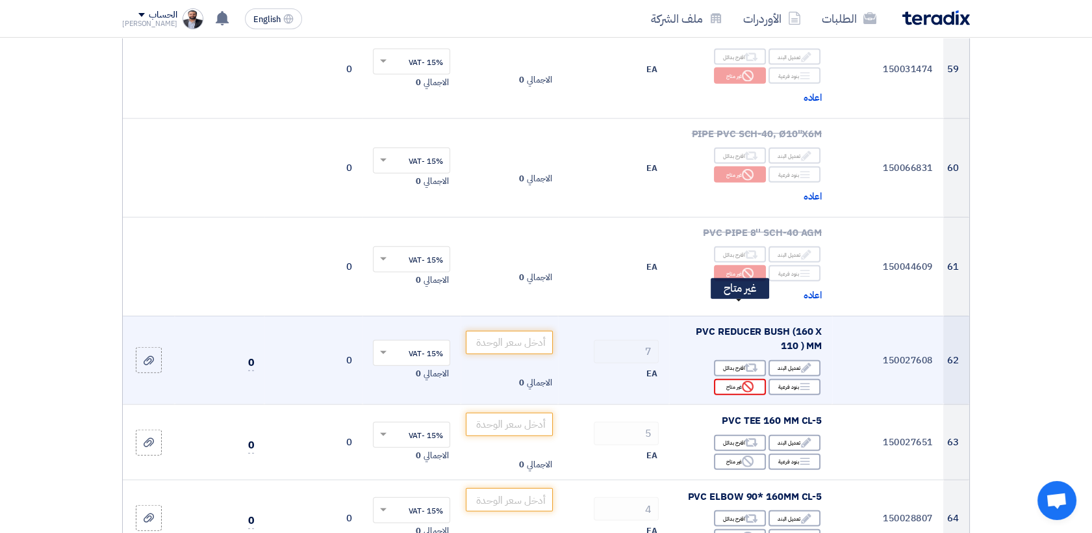
click at [747, 381] on icon "Reject" at bounding box center [748, 387] width 12 height 12
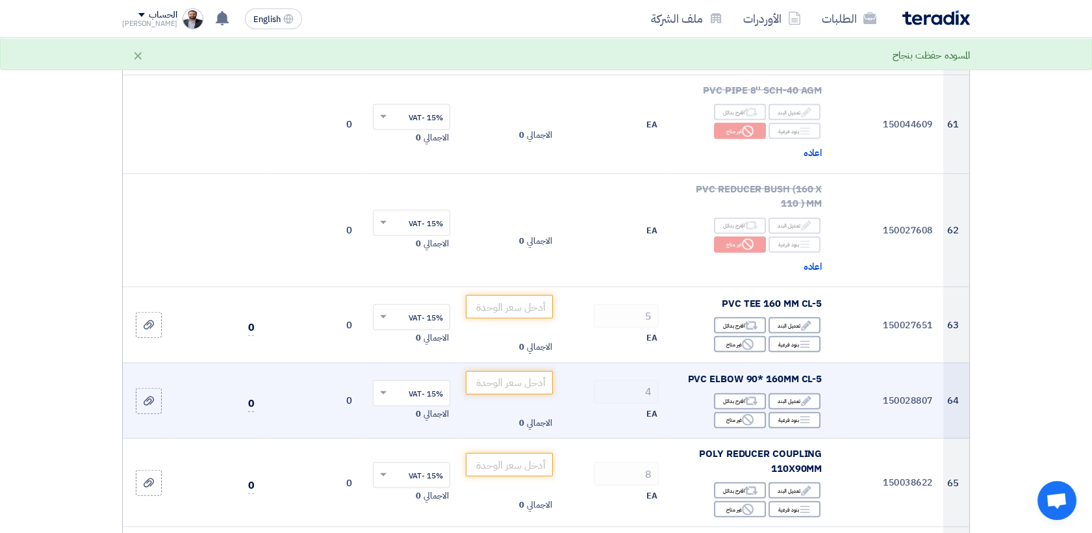
scroll to position [6209, 0]
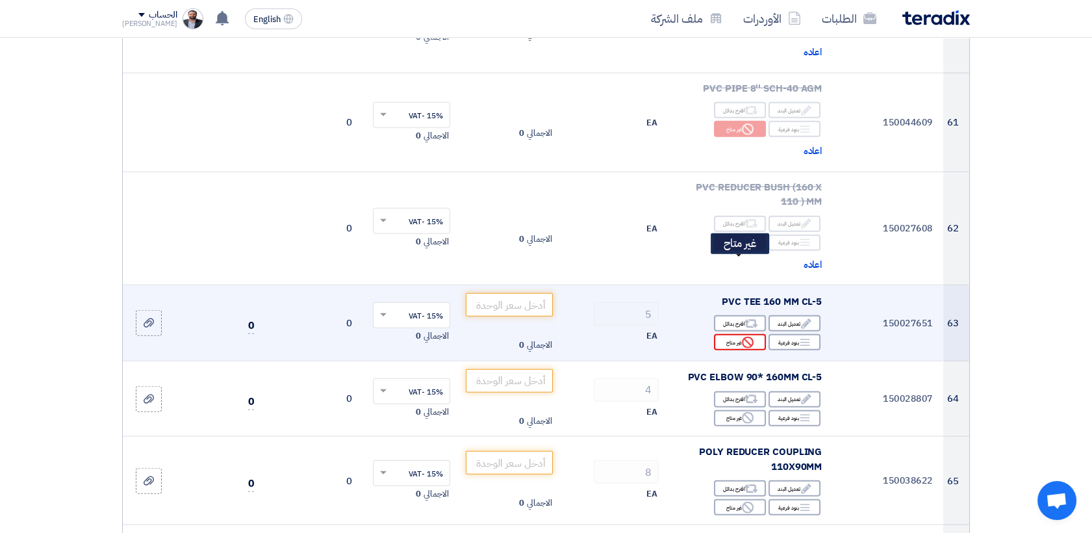
click at [746, 337] on icon "Reject" at bounding box center [748, 343] width 12 height 12
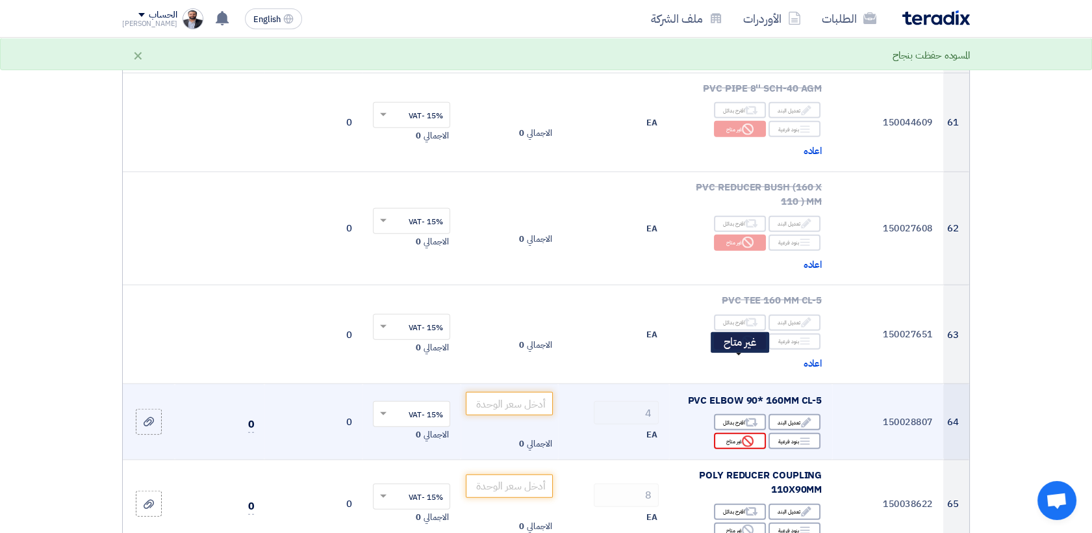
click at [729, 433] on div "Reject غير متاح" at bounding box center [740, 441] width 52 height 16
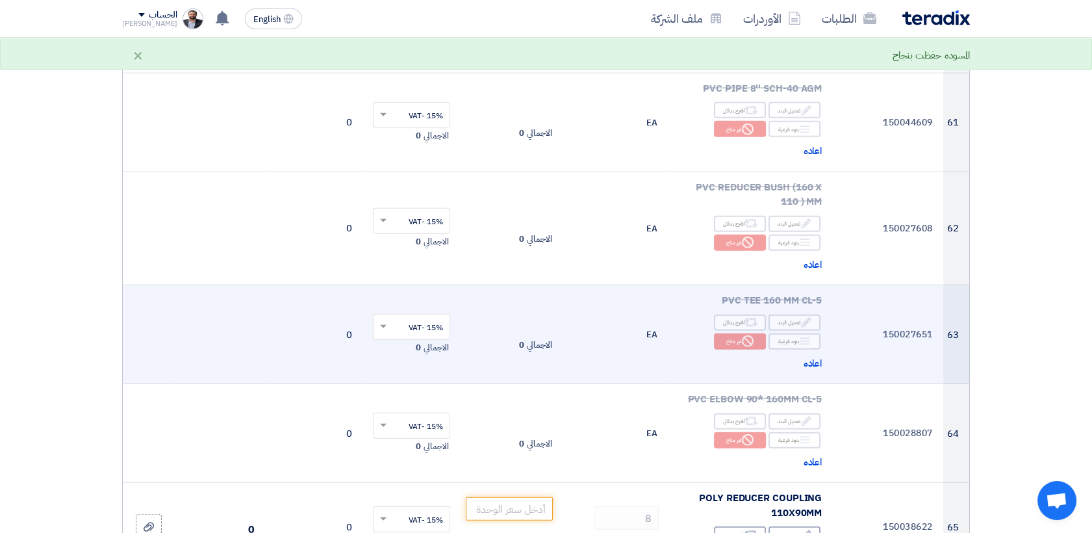
scroll to position [6353, 0]
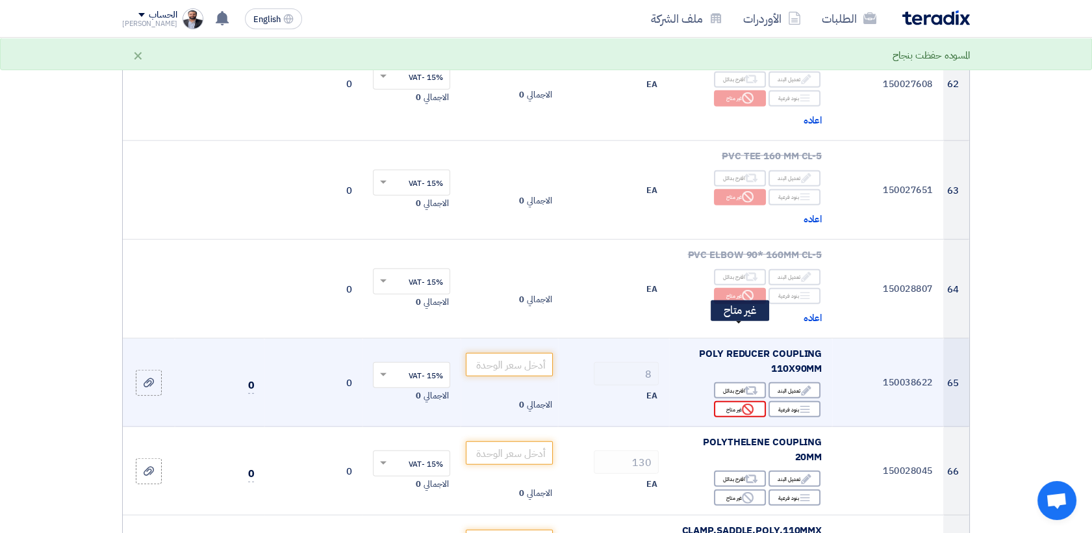
click at [730, 401] on div "Reject غير متاح" at bounding box center [740, 409] width 52 height 16
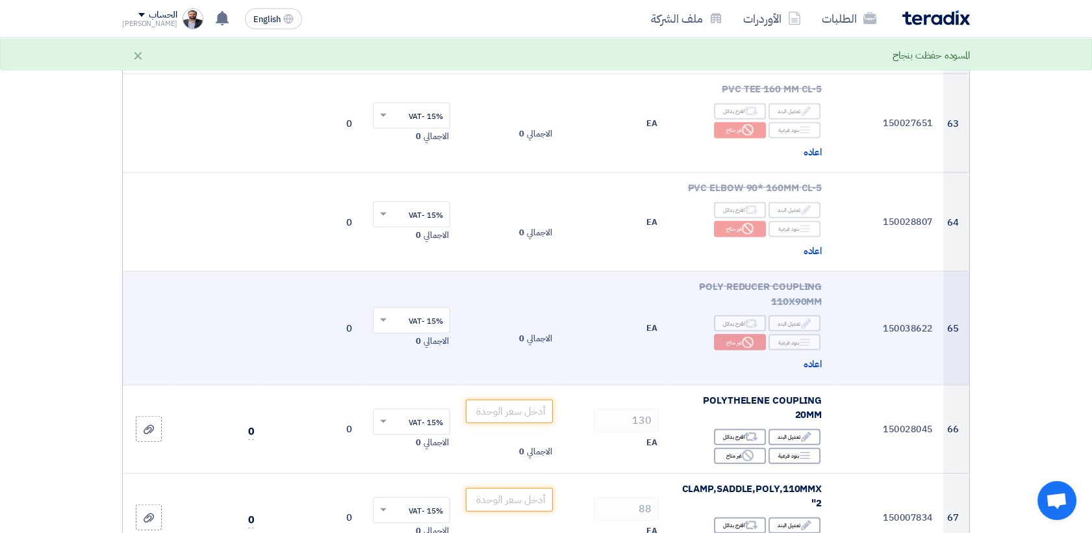
scroll to position [6498, 0]
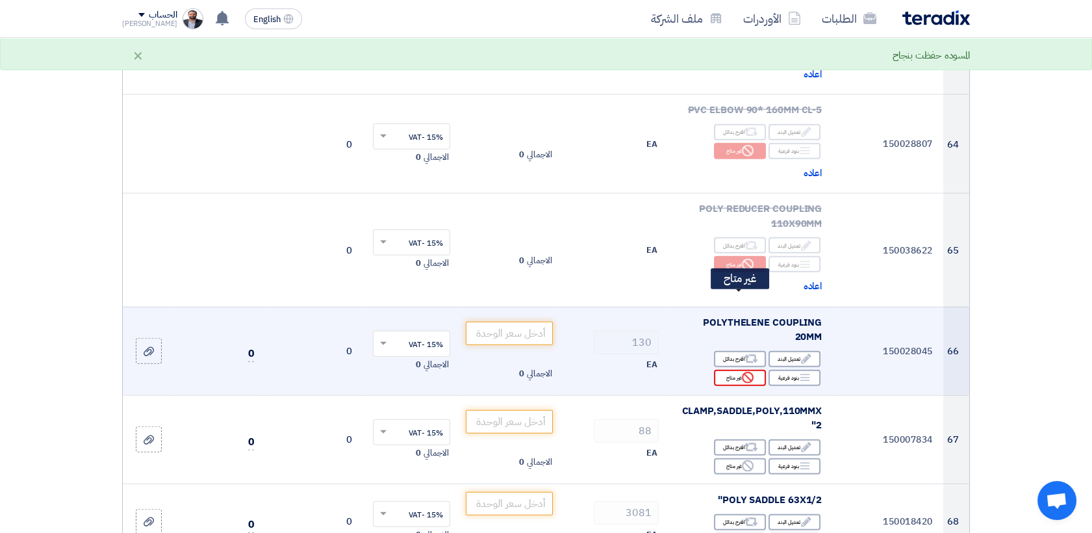
click at [733, 370] on div "Reject غير متاح" at bounding box center [740, 378] width 52 height 16
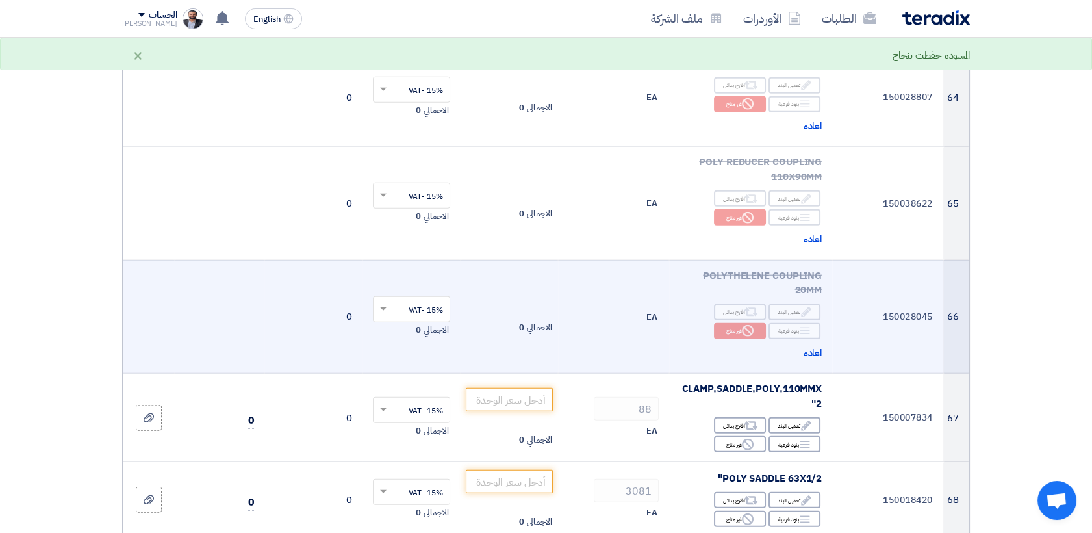
scroll to position [6570, 0]
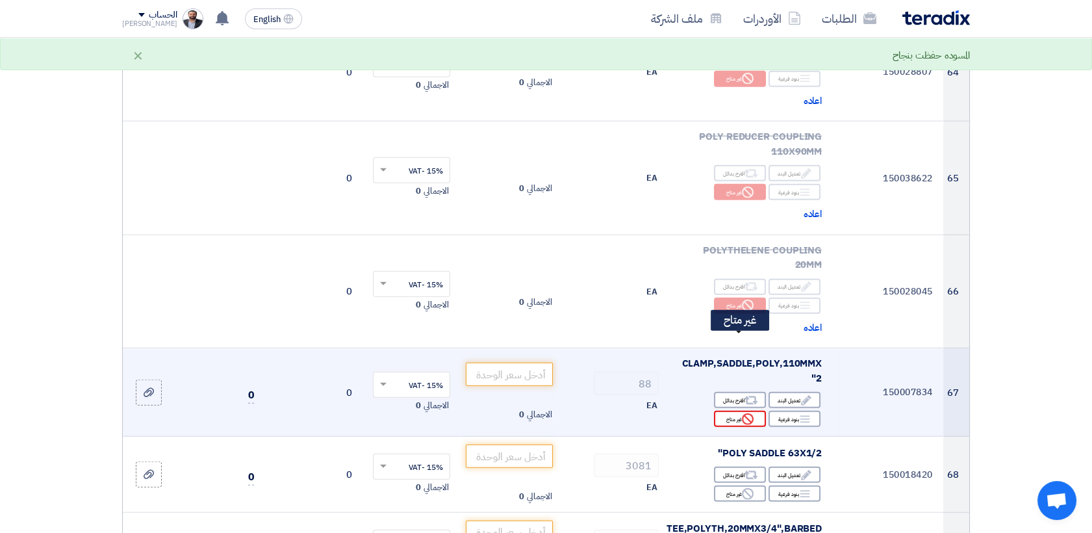
click at [741, 411] on div "Reject غير متاح" at bounding box center [740, 419] width 52 height 16
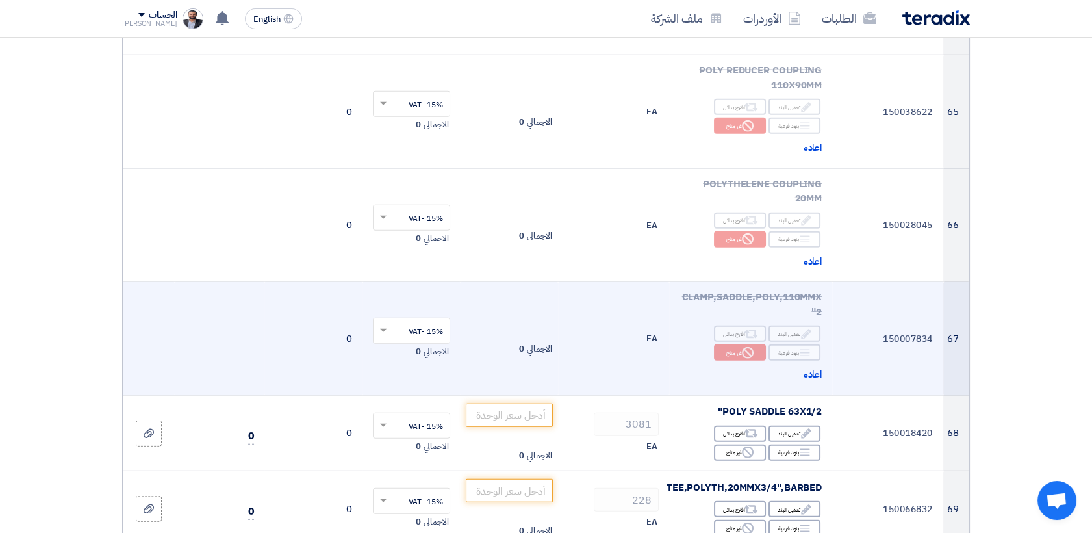
scroll to position [6714, 0]
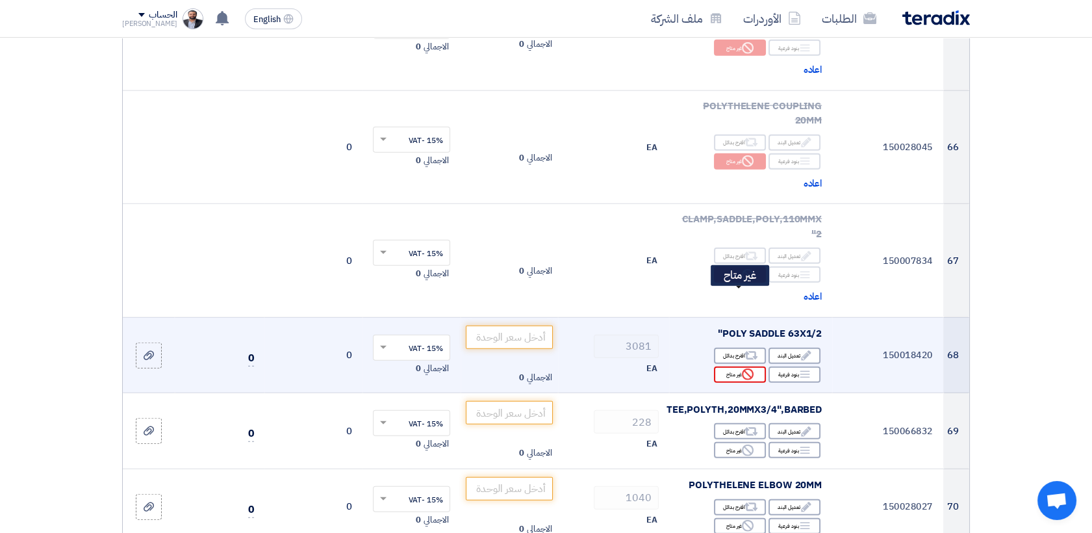
click at [733, 366] on div "Reject غير متاح" at bounding box center [740, 374] width 52 height 16
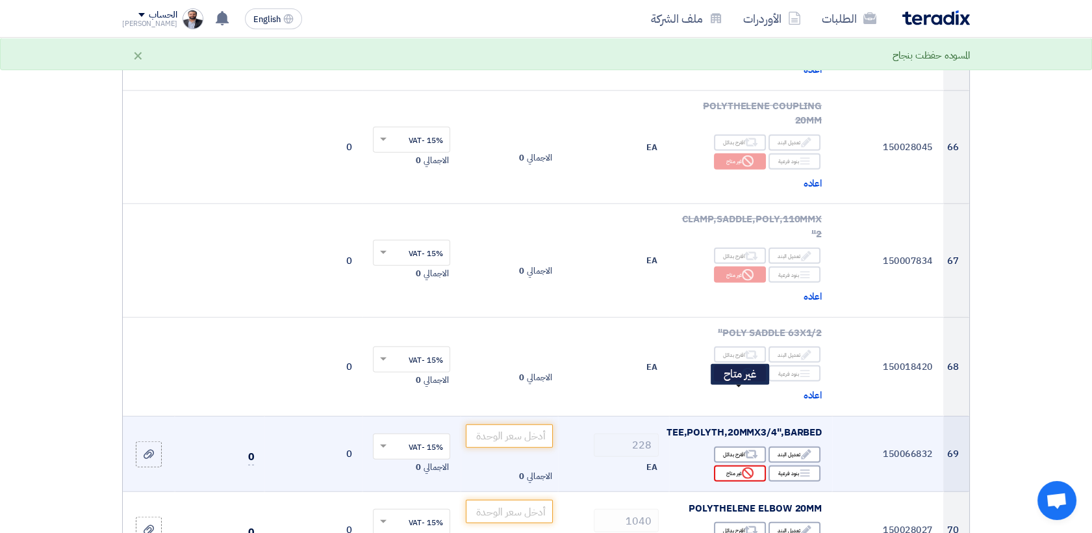
click at [734, 465] on div "Reject غير متاح" at bounding box center [740, 473] width 52 height 16
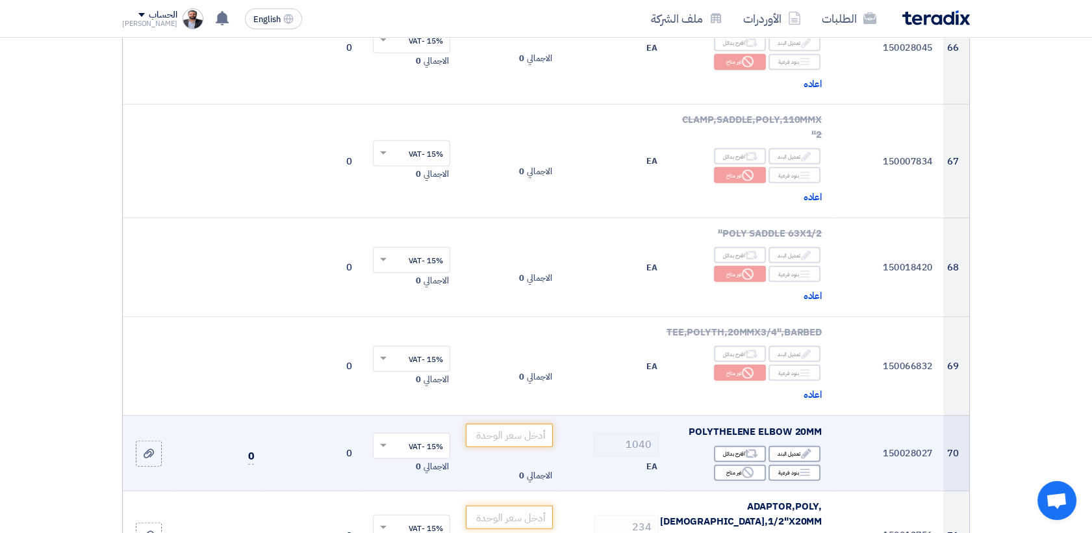
scroll to position [6858, 0]
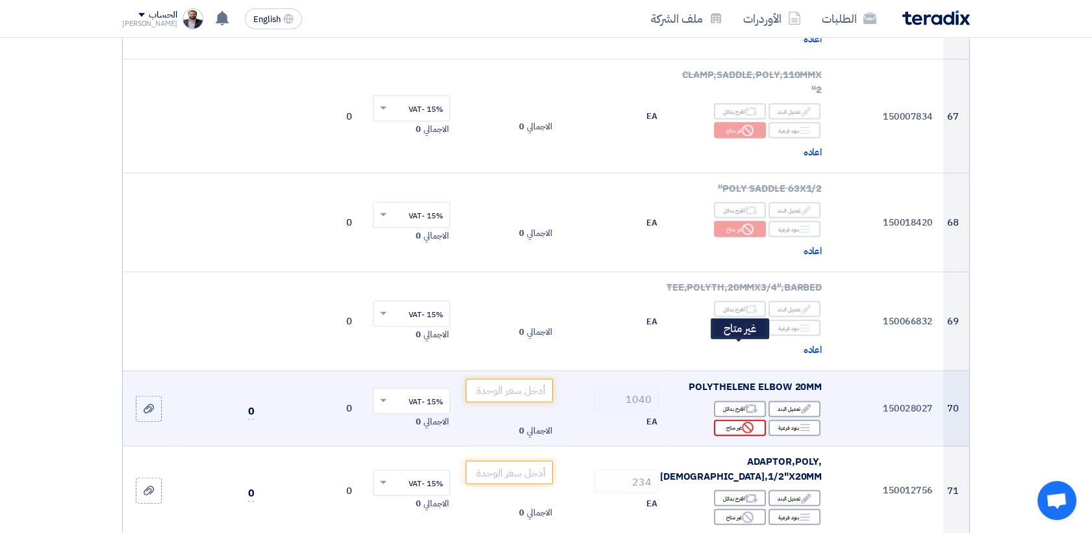
click at [723, 420] on div "Reject غير متاح" at bounding box center [740, 428] width 52 height 16
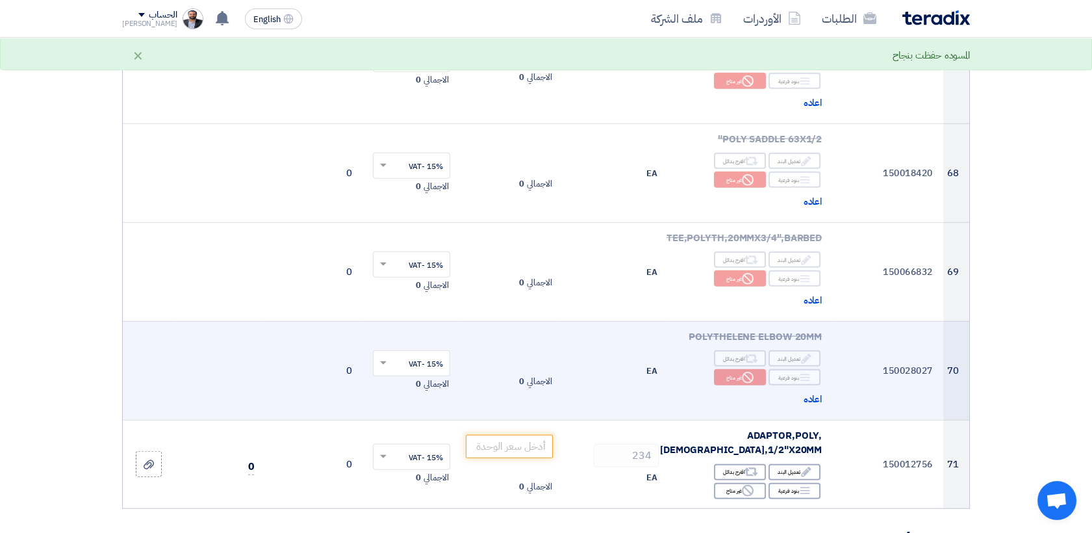
scroll to position [6931, 0]
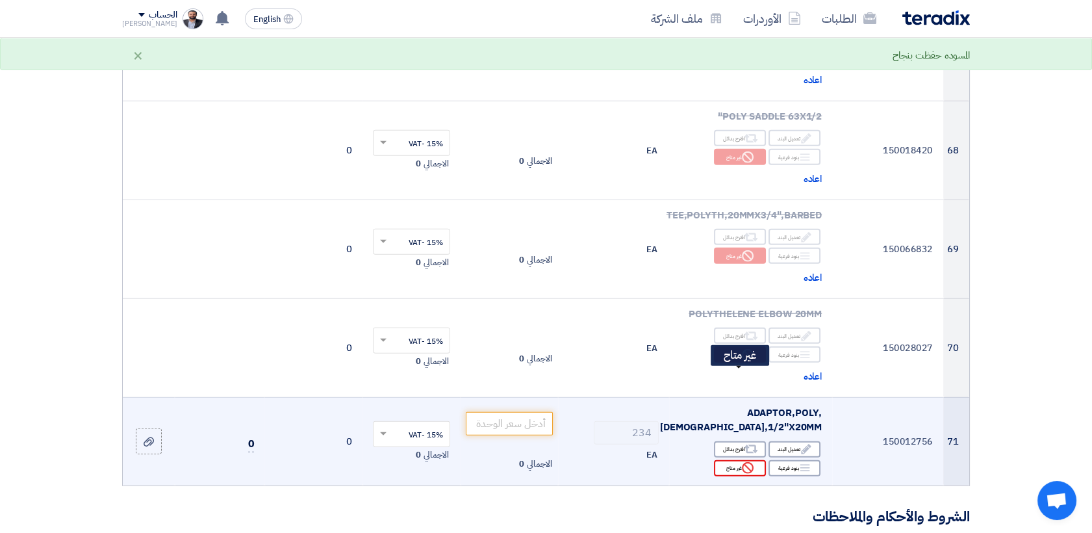
click at [736, 460] on div "Reject غير متاح" at bounding box center [740, 468] width 52 height 16
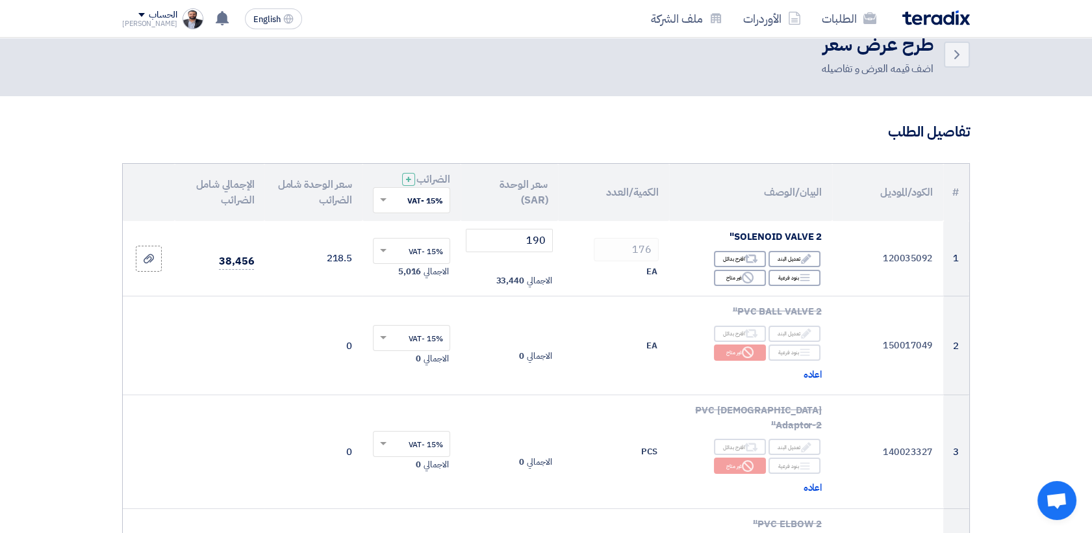
scroll to position [0, 0]
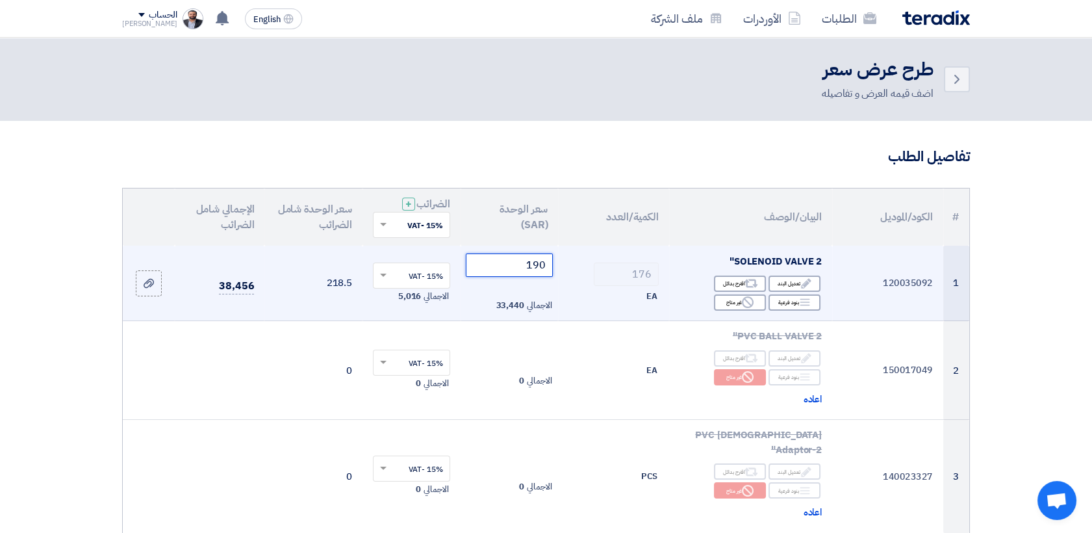
drag, startPoint x: 533, startPoint y: 264, endPoint x: 552, endPoint y: 269, distance: 19.4
click at [552, 269] on input "190" at bounding box center [510, 264] width 88 height 23
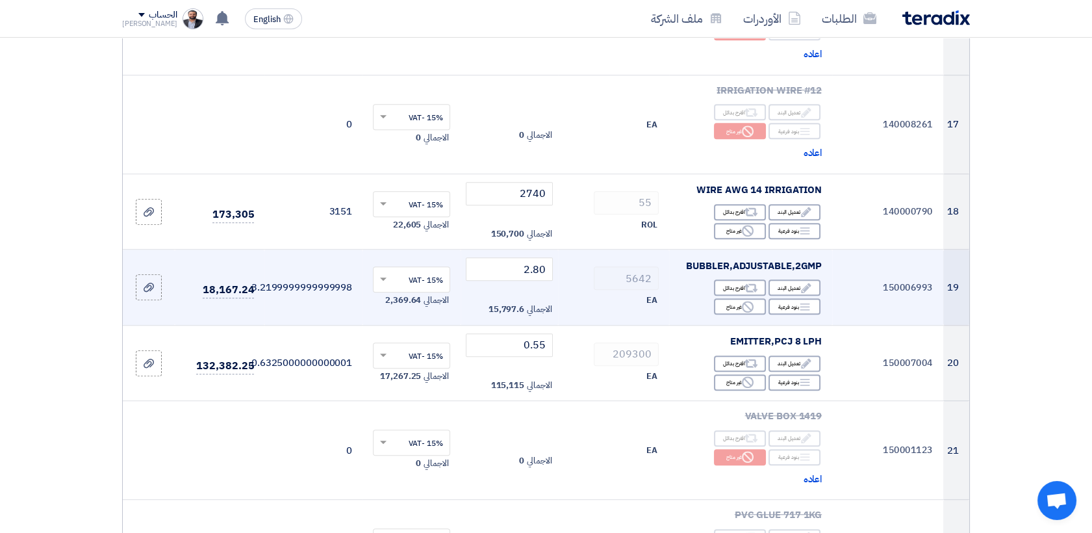
scroll to position [1804, 0]
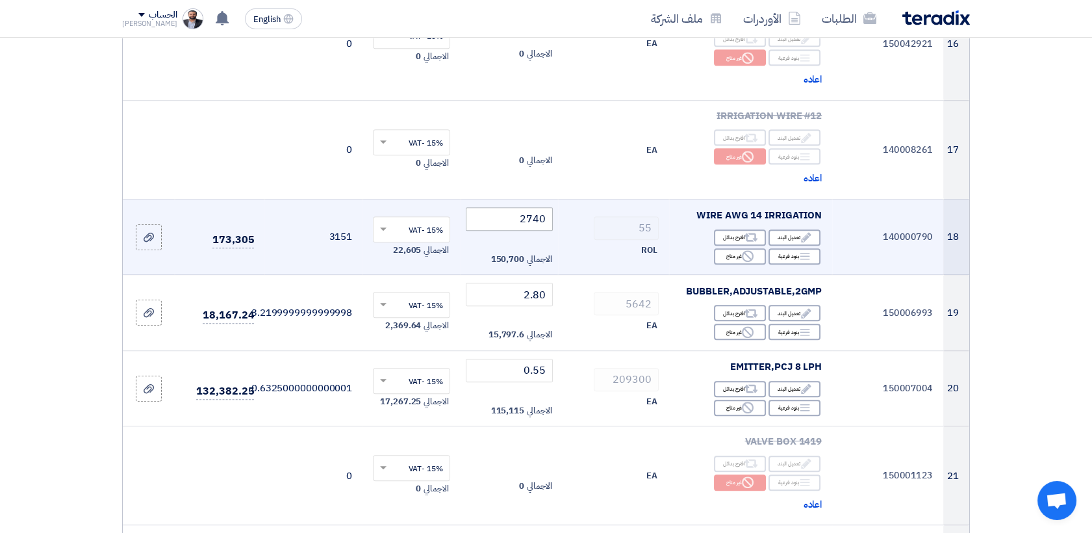
type input "185"
click at [537, 207] on input "2740" at bounding box center [510, 218] width 88 height 23
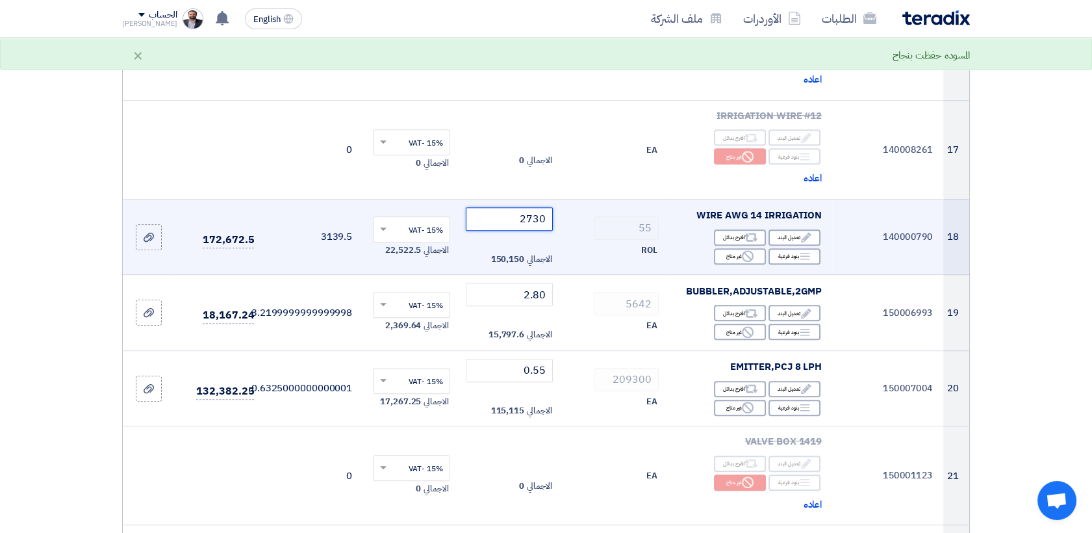
click at [537, 207] on input "2730" at bounding box center [510, 218] width 88 height 23
type input "2740"
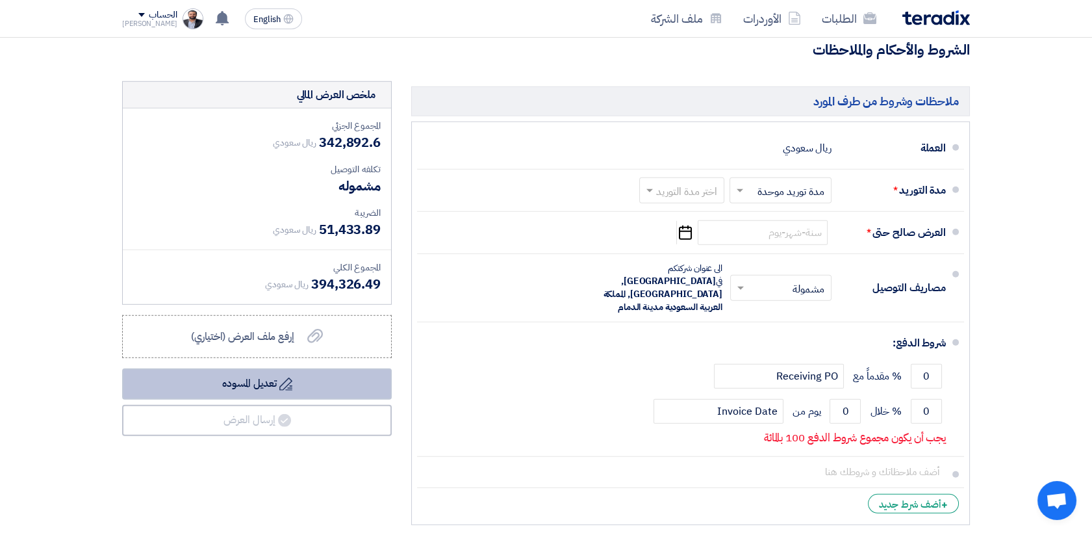
scroll to position [7508, 0]
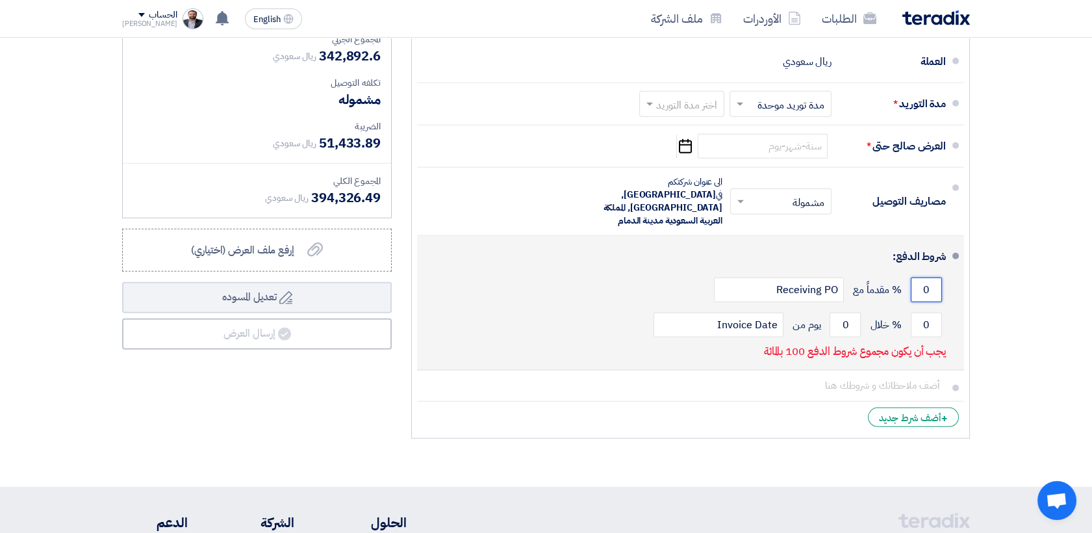
click at [925, 277] on input "0" at bounding box center [926, 289] width 31 height 25
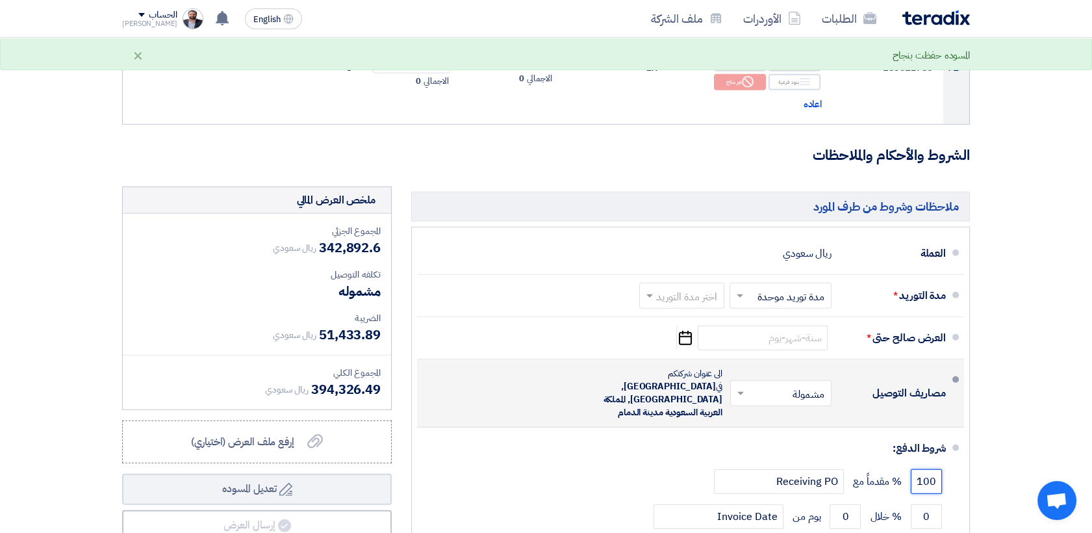
scroll to position [7292, 0]
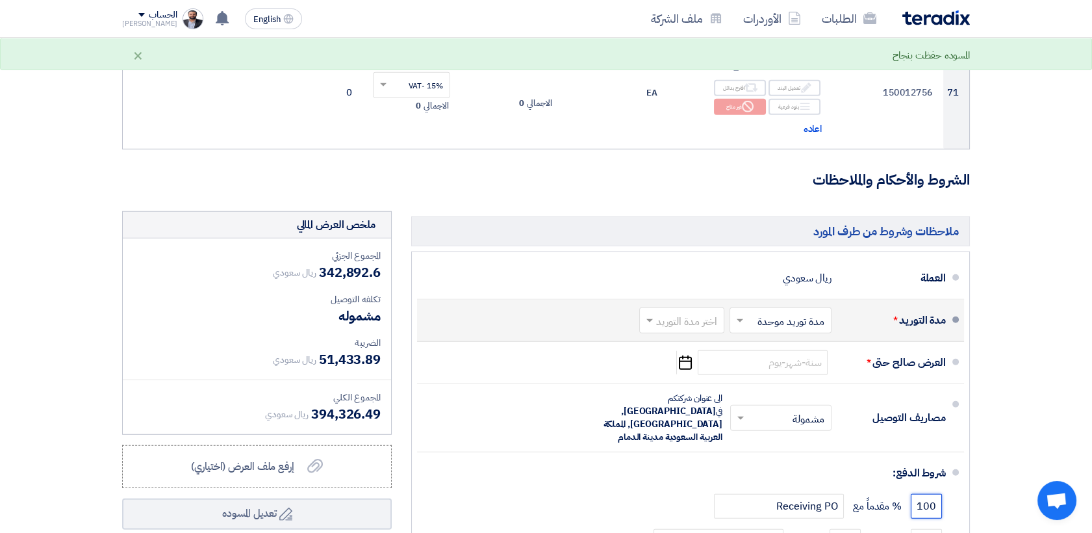
type input "100"
click at [659, 312] on input "text" at bounding box center [679, 321] width 79 height 19
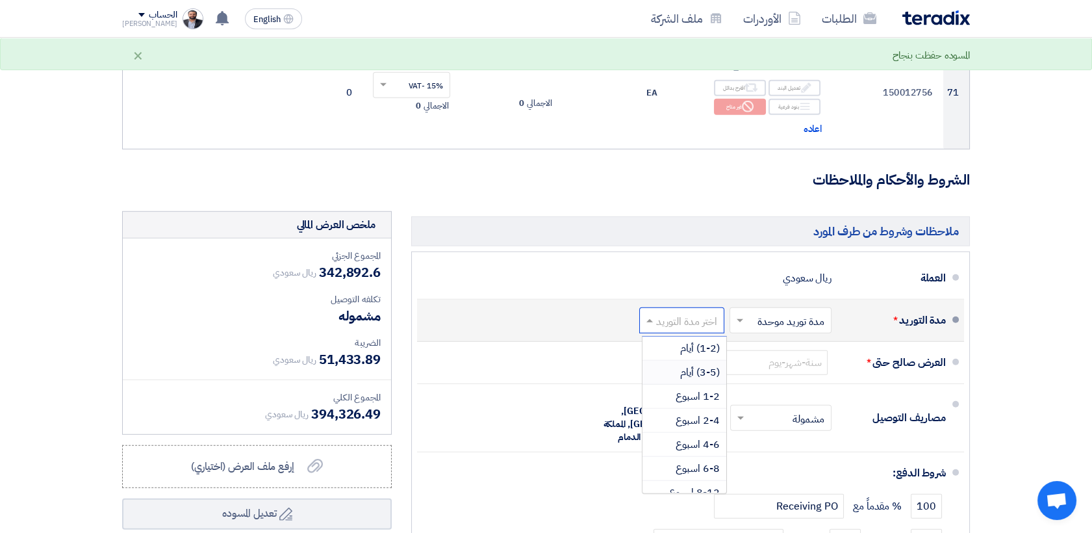
click at [689, 365] on span "(3-5) أيام" at bounding box center [700, 373] width 40 height 16
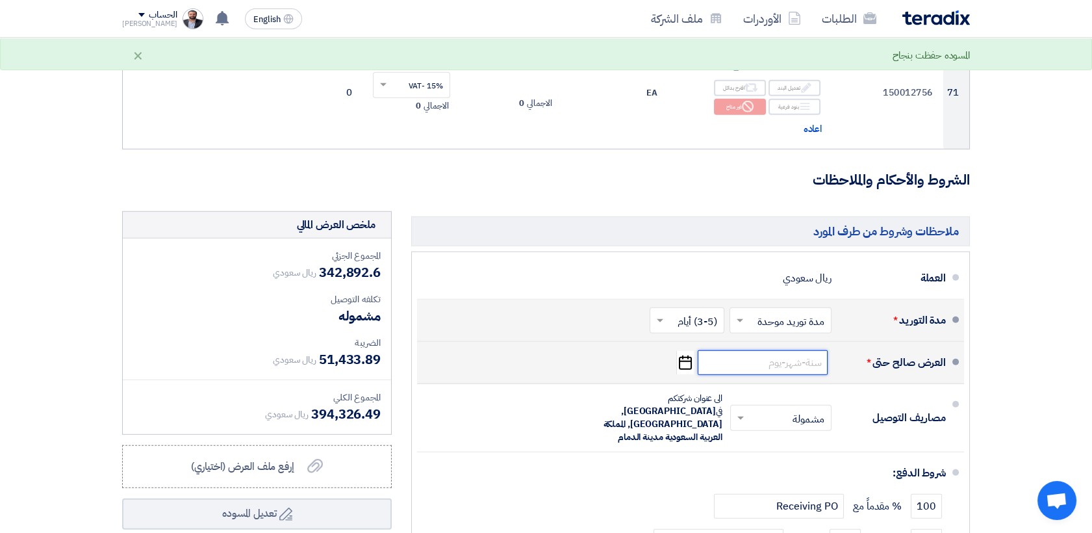
click at [760, 350] on input at bounding box center [763, 362] width 130 height 25
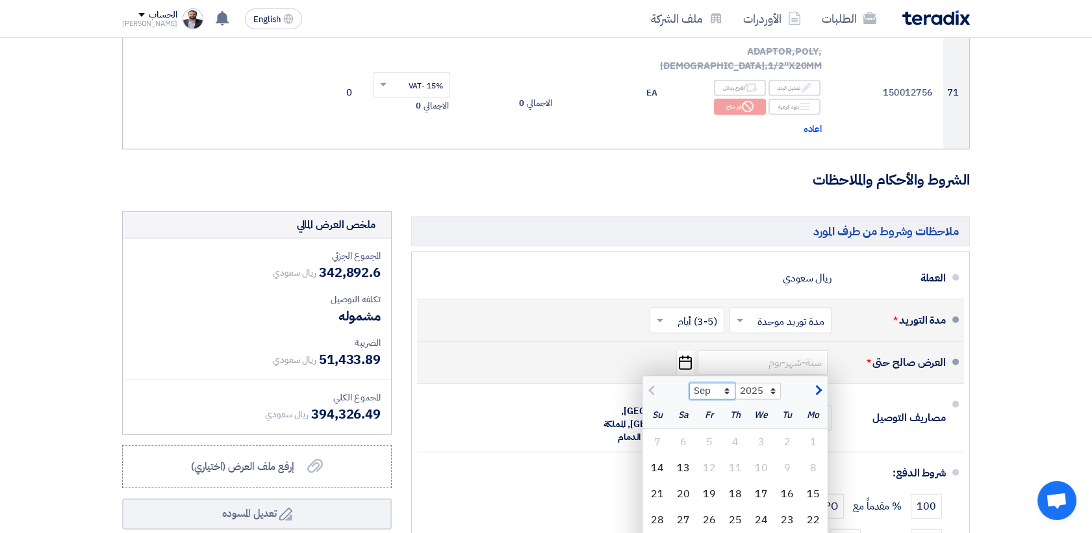
click at [729, 383] on select "Sep Oct Nov Dec" at bounding box center [712, 391] width 46 height 17
select select "10"
click at [689, 383] on select "Sep Oct Nov Dec" at bounding box center [712, 391] width 46 height 17
click at [811, 481] on div "13" at bounding box center [814, 494] width 26 height 26
type input "[DATE]"
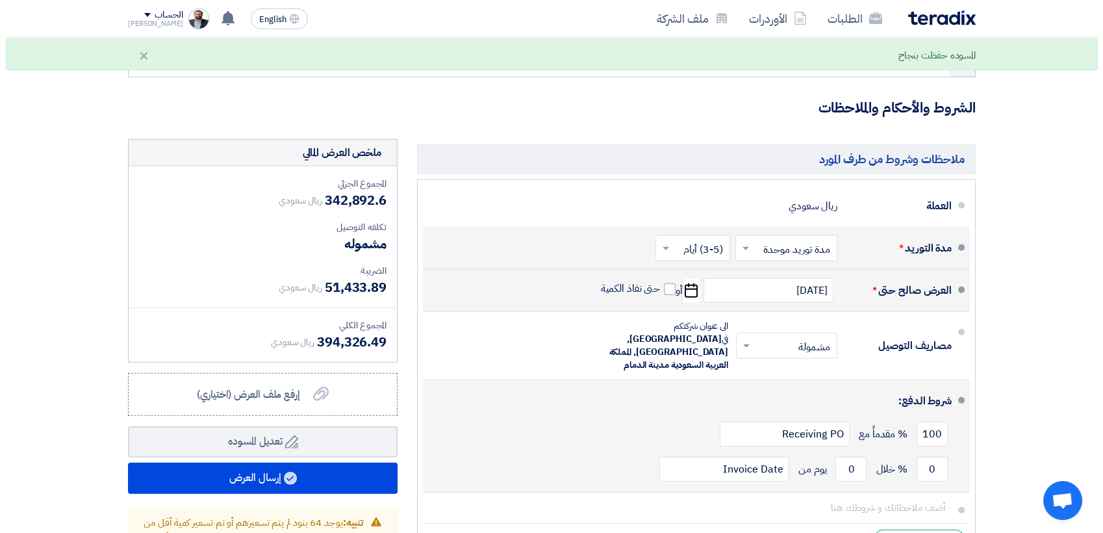
scroll to position [7436, 0]
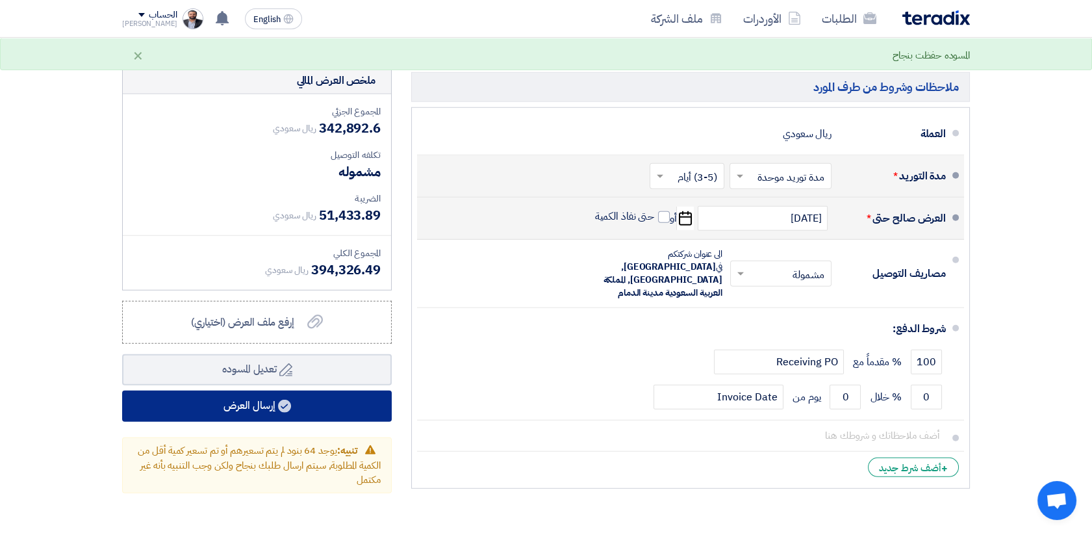
click at [267, 391] on button "إرسال العرض" at bounding box center [257, 406] width 270 height 31
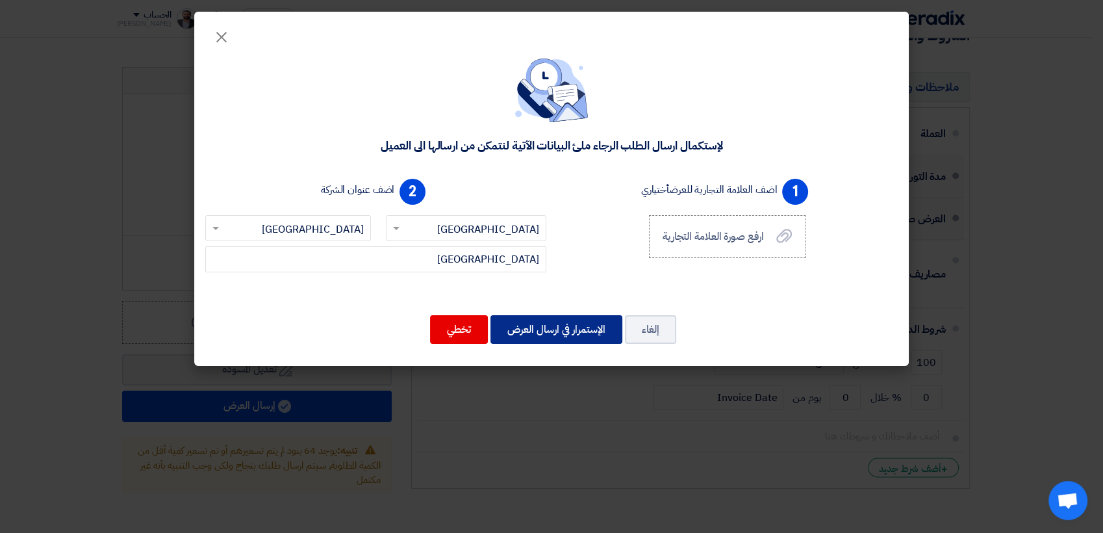
click at [563, 332] on button "الإستمرار في ارسال العرض" at bounding box center [557, 329] width 132 height 29
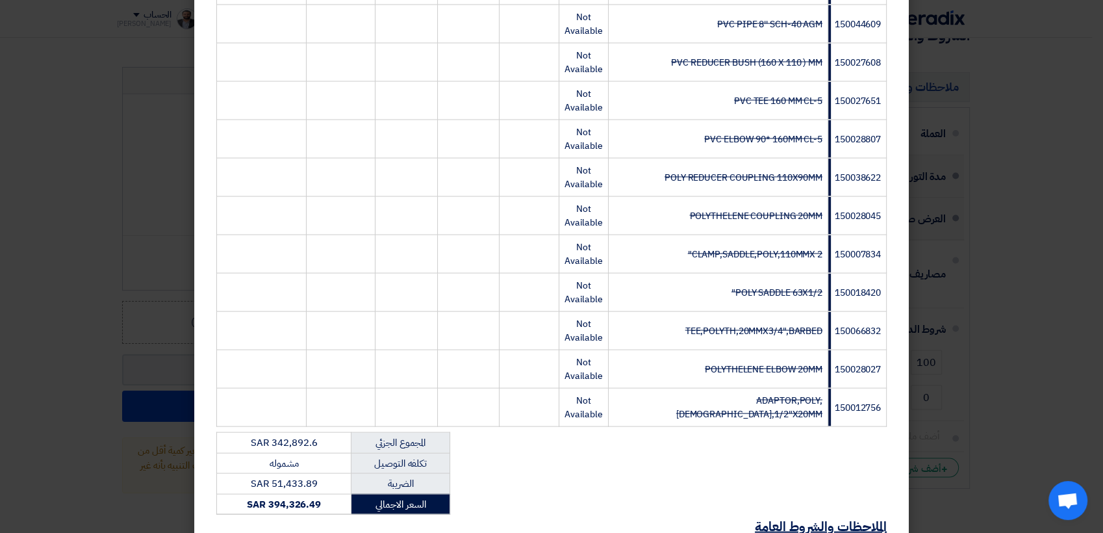
scroll to position [2710, 0]
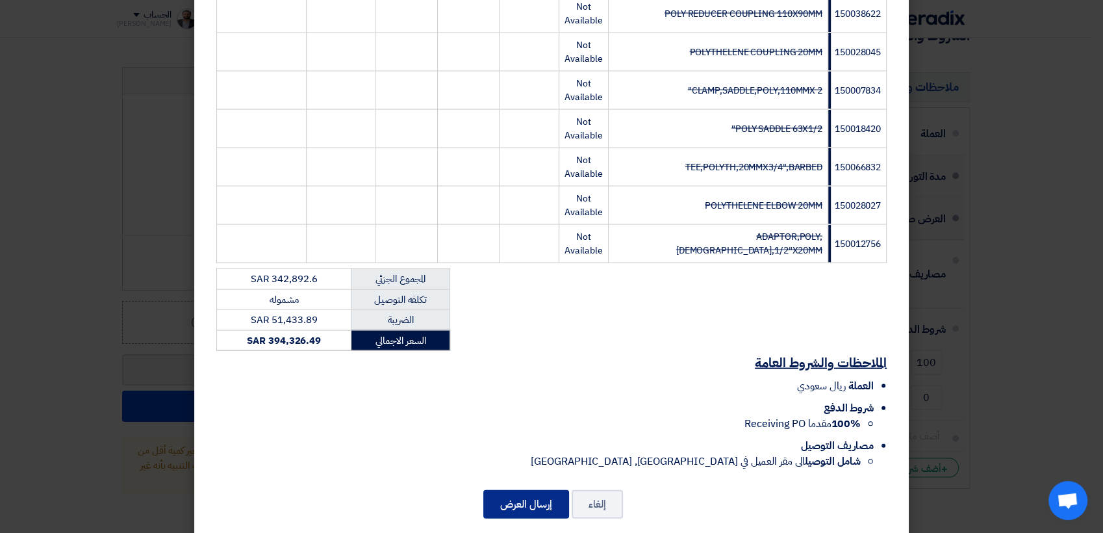
click at [528, 490] on button "إرسال العرض" at bounding box center [526, 504] width 86 height 29
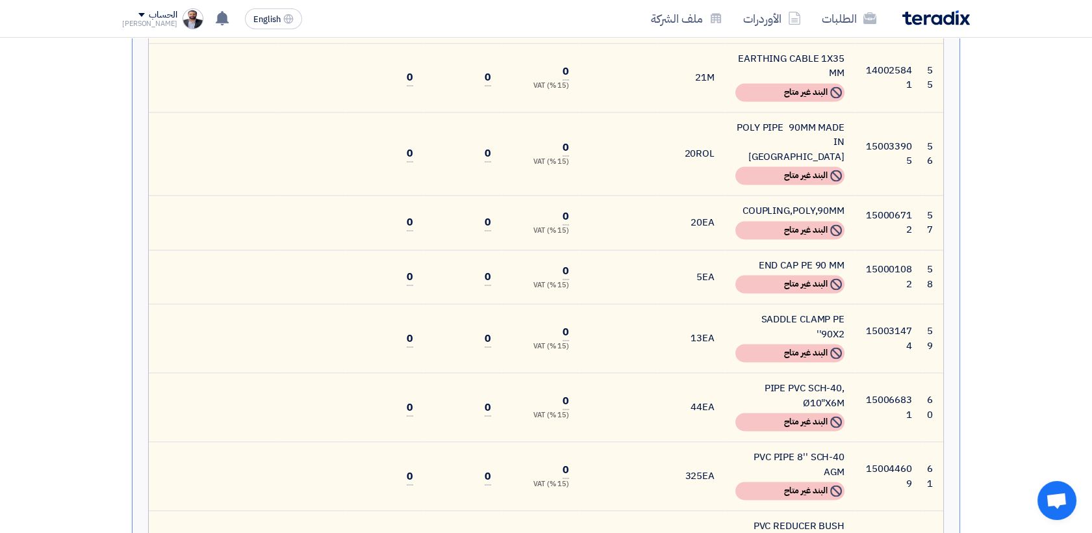
scroll to position [3682, 0]
